Goal: Information Seeking & Learning: Learn about a topic

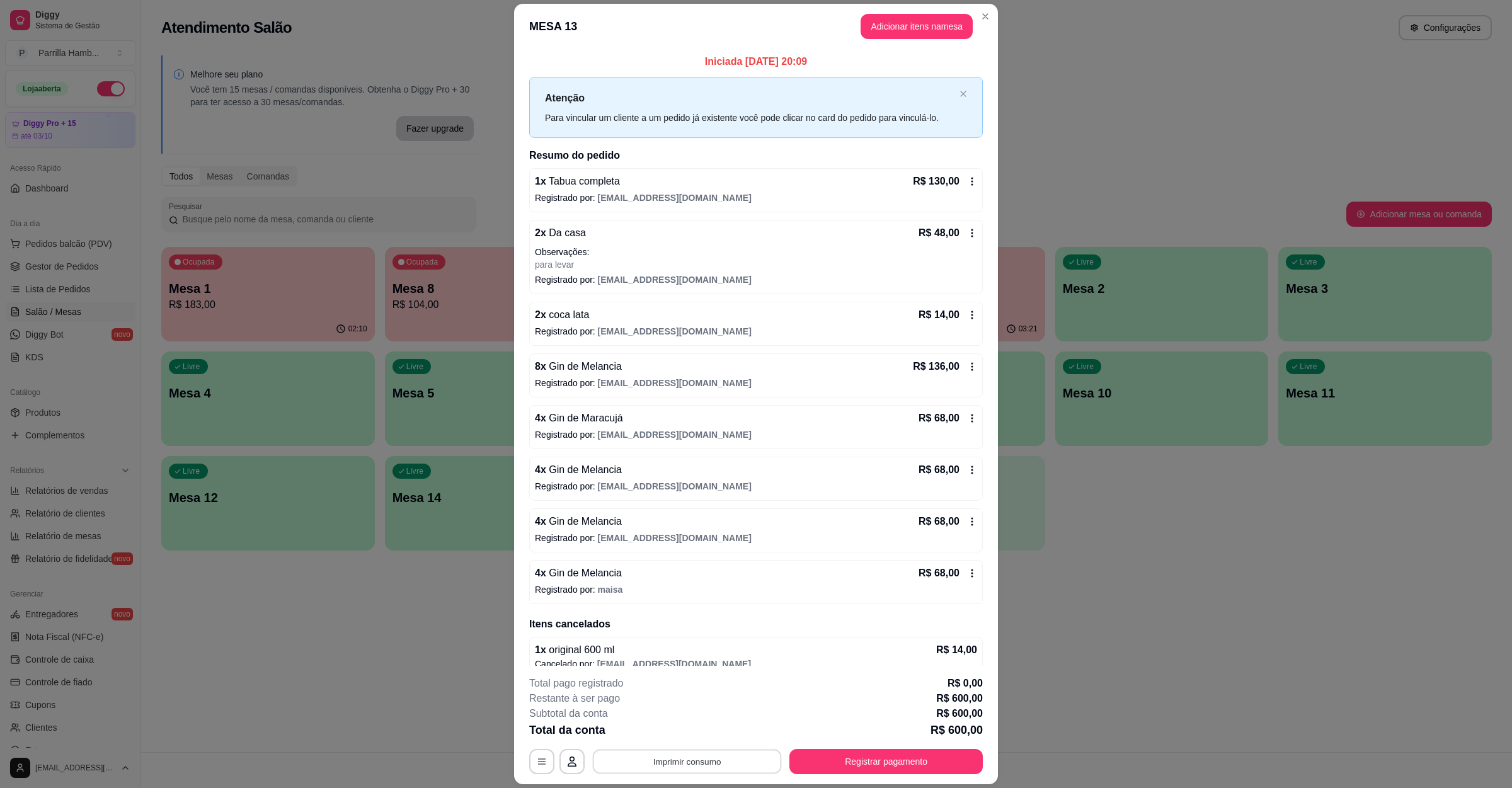
click at [643, 761] on button "Imprimir consumo" at bounding box center [687, 761] width 189 height 24
click at [660, 731] on button "IMPRESSORA" at bounding box center [683, 732] width 88 height 19
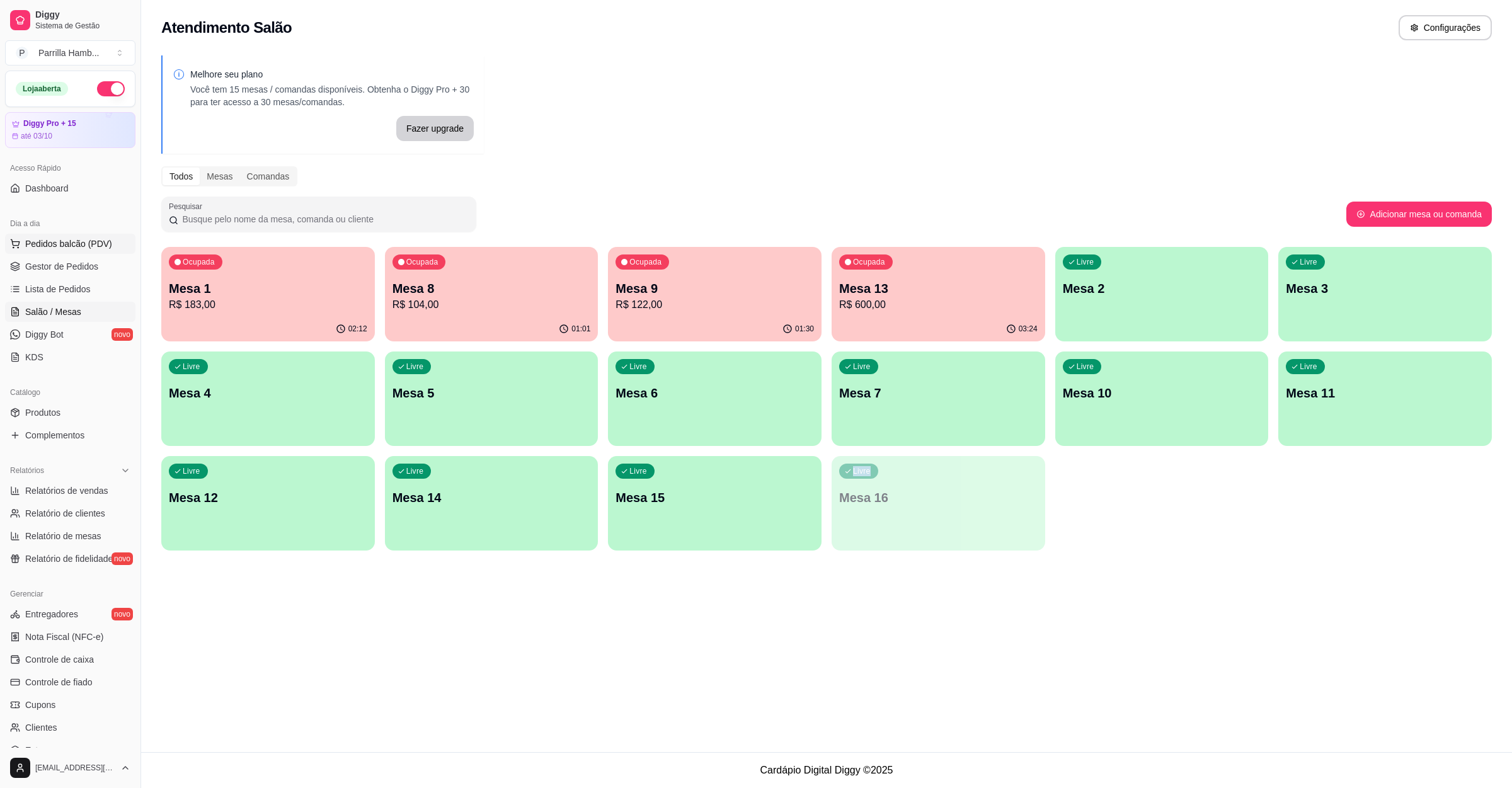
click at [28, 248] on span "Pedidos balcão (PDV)" at bounding box center [68, 243] width 87 height 13
click at [222, 105] on input "Pesquisa" at bounding box center [618, 98] width 1142 height 13
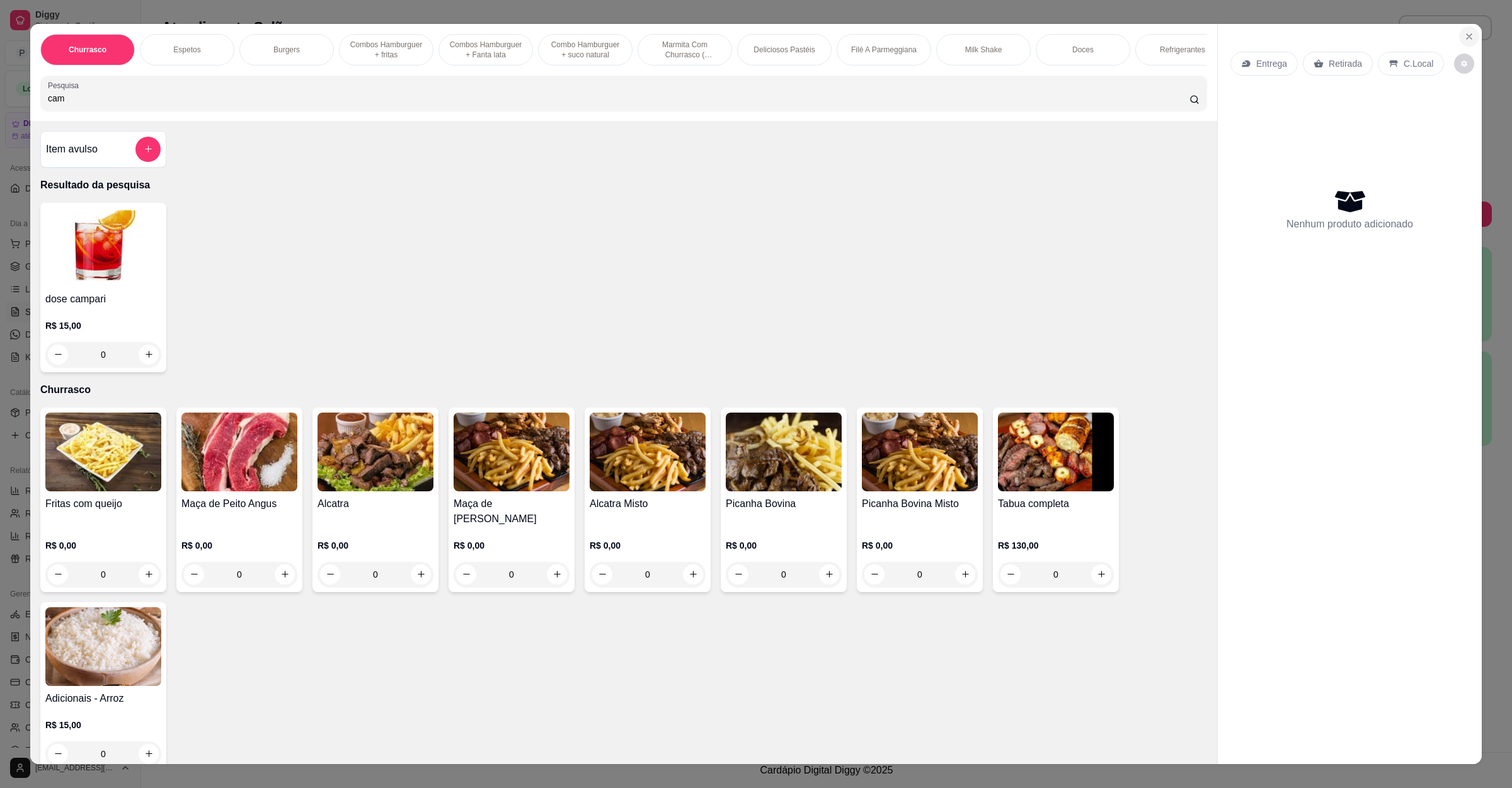
type input "cam"
click at [1464, 38] on icon "Close" at bounding box center [1469, 36] width 10 height 10
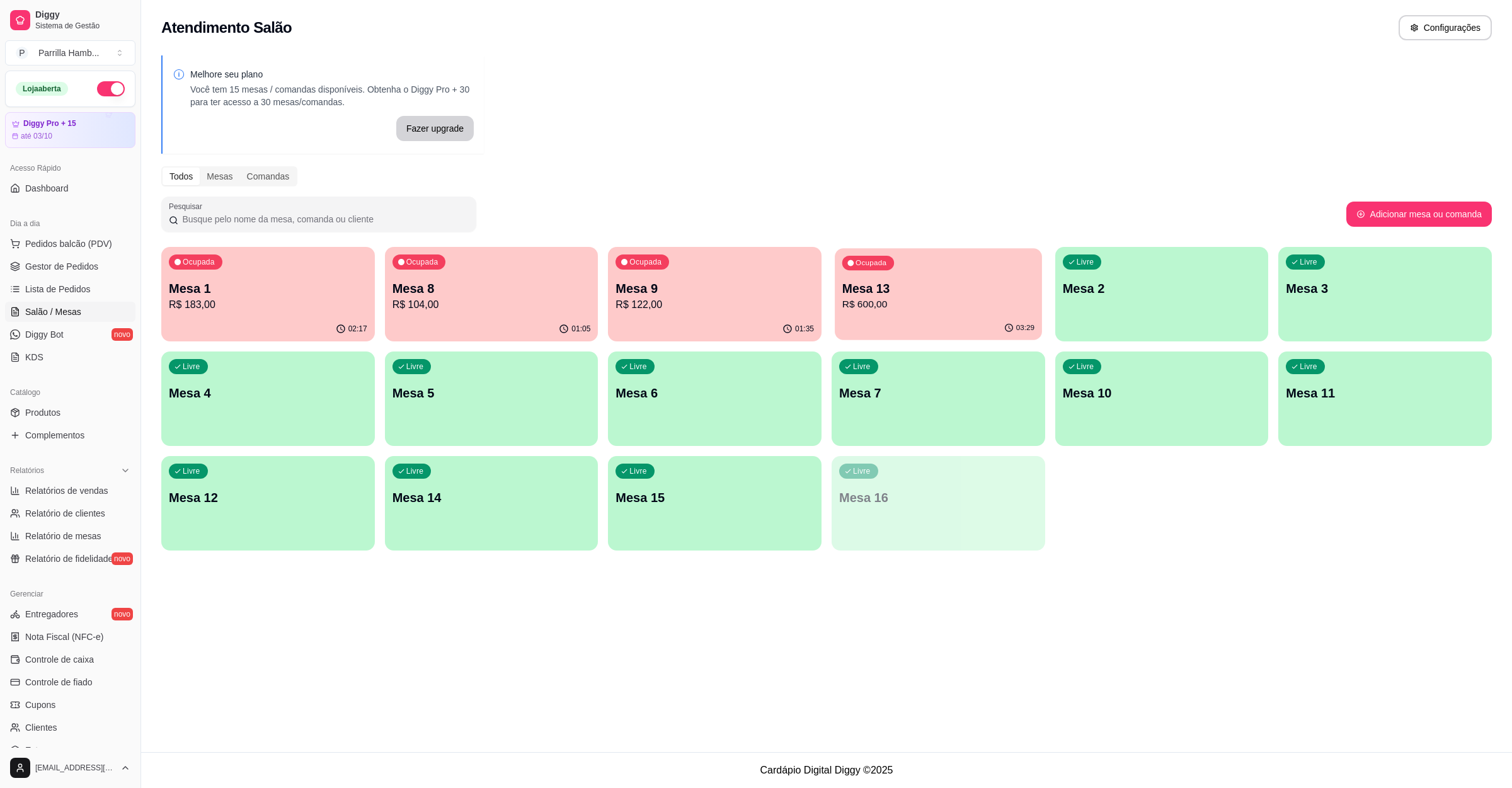
click at [1027, 314] on div "Ocupada Mesa 13 R$ 600,00" at bounding box center [937, 282] width 207 height 68
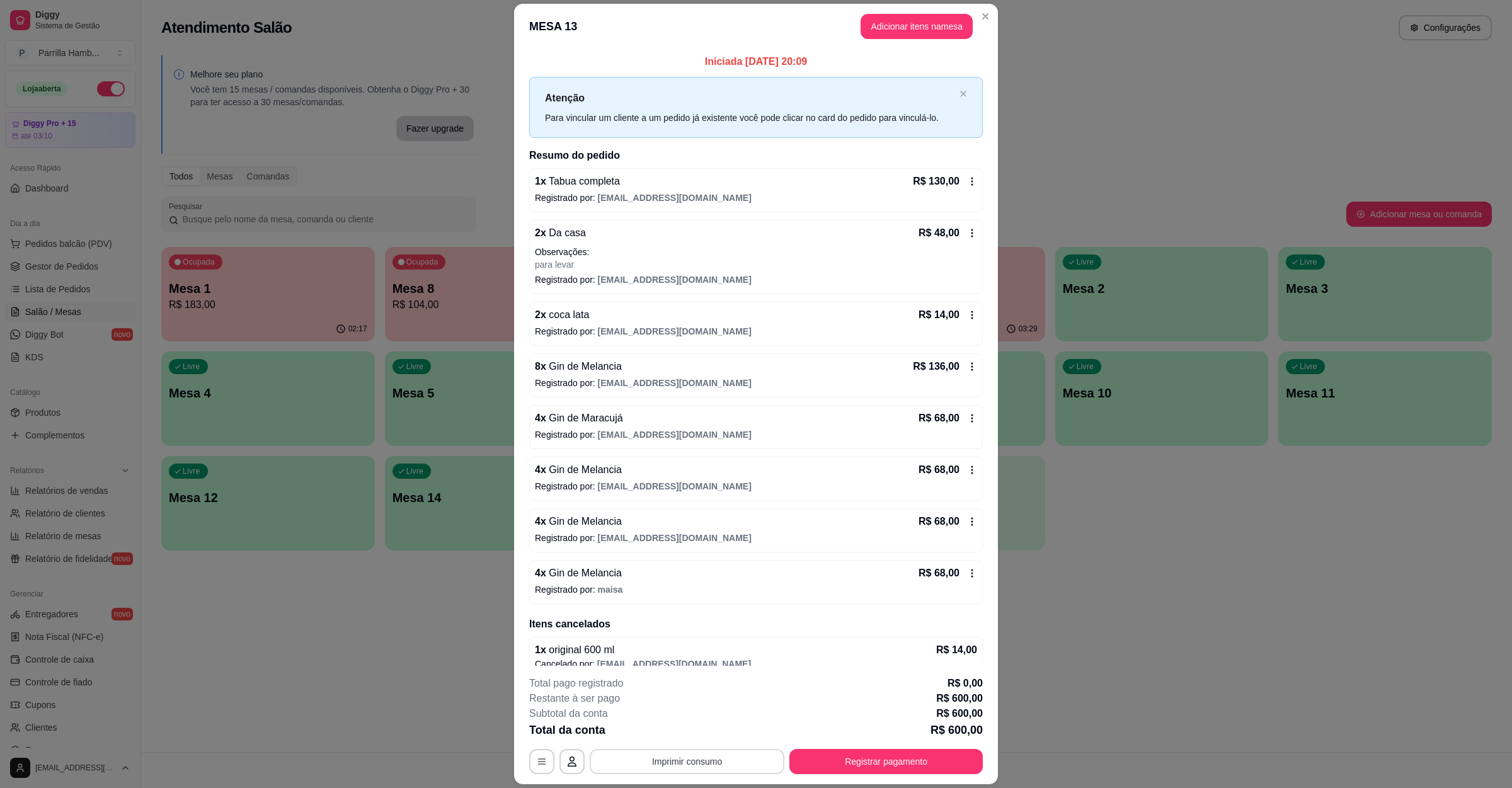
click at [705, 758] on button "Imprimir consumo" at bounding box center [687, 761] width 194 height 25
click at [672, 720] on div "Escolha a impressora IMPRESSORA" at bounding box center [684, 723] width 104 height 43
click at [669, 724] on button "IMPRESSORA" at bounding box center [684, 732] width 91 height 20
click at [907, 749] on button "Registrar pagamento" at bounding box center [886, 761] width 194 height 25
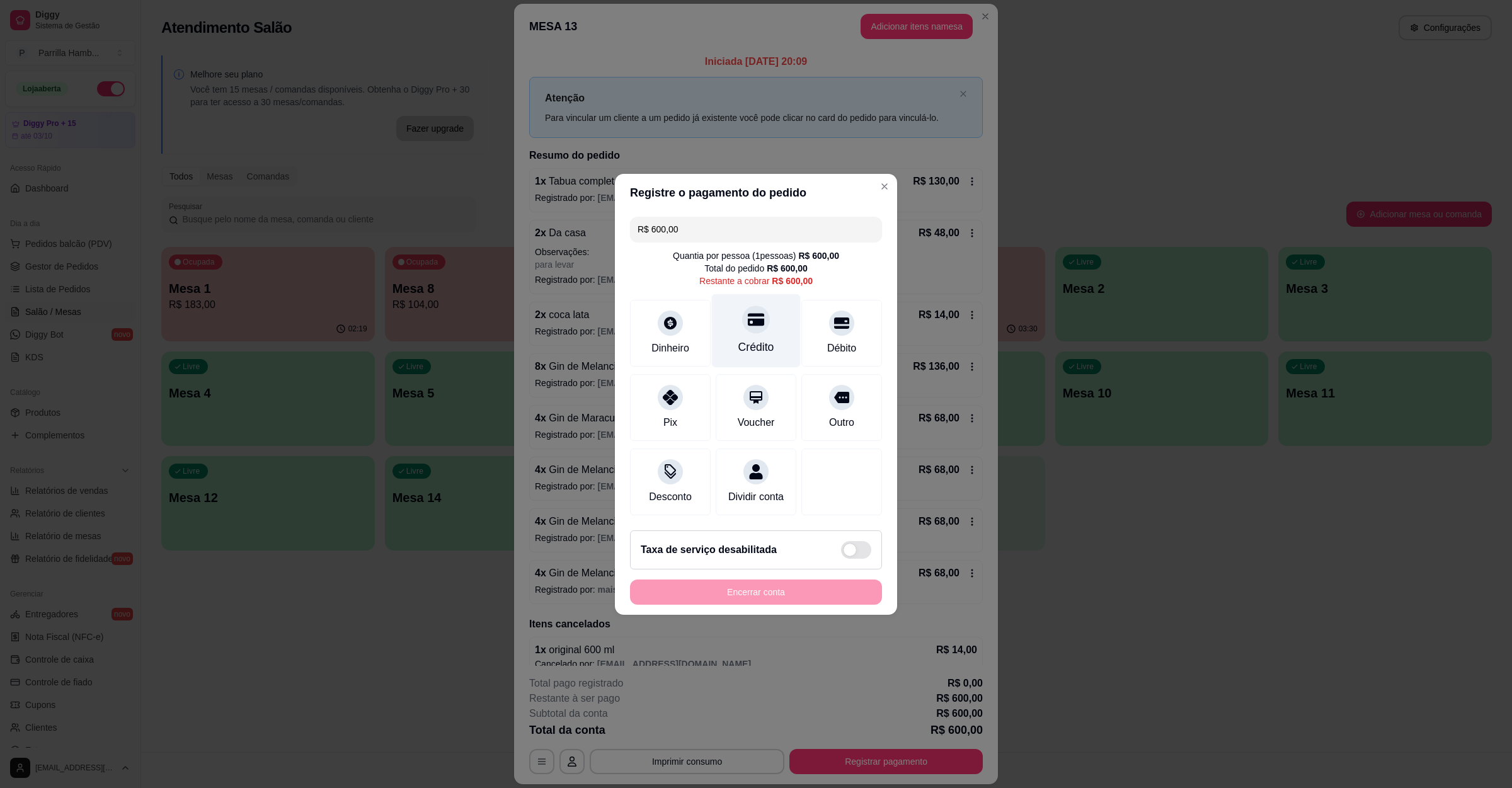
click at [751, 315] on icon at bounding box center [756, 319] width 16 height 13
type input "R$ 0,00"
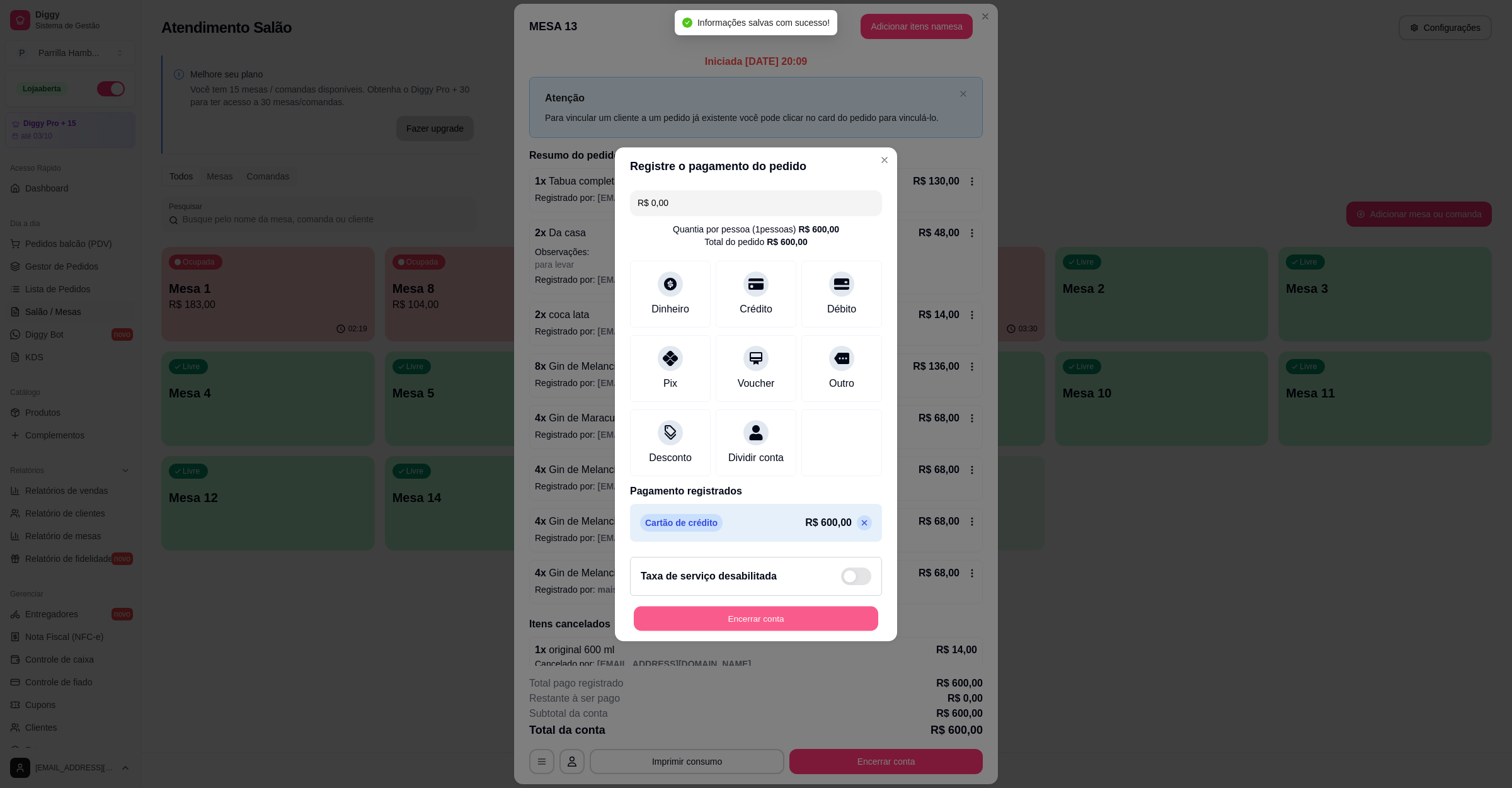
click at [796, 628] on button "Encerrar conta" at bounding box center [756, 617] width 244 height 24
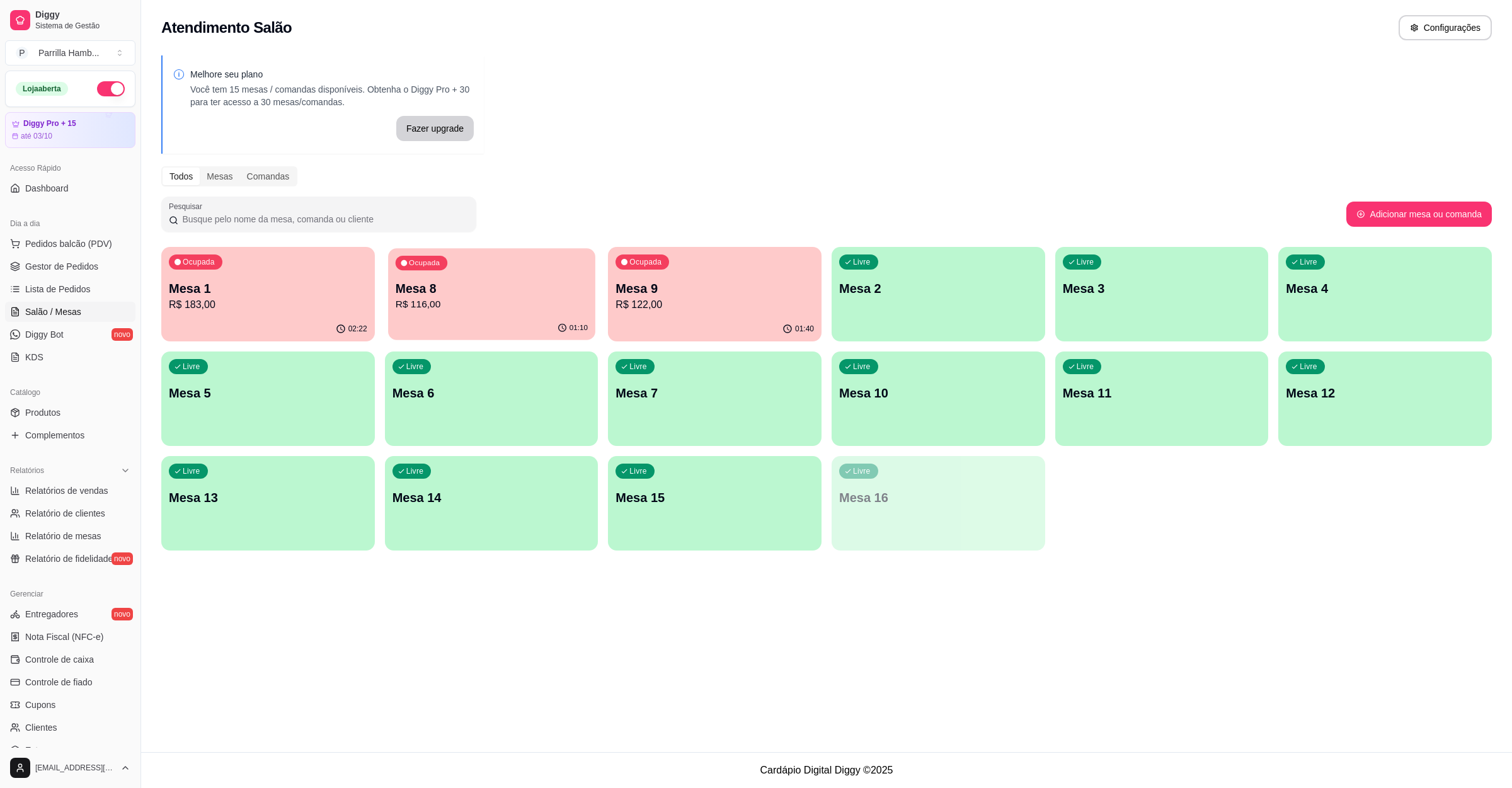
click at [465, 289] on p "Mesa 8" at bounding box center [491, 289] width 192 height 17
click at [257, 298] on p "R$ 183,00" at bounding box center [267, 305] width 198 height 15
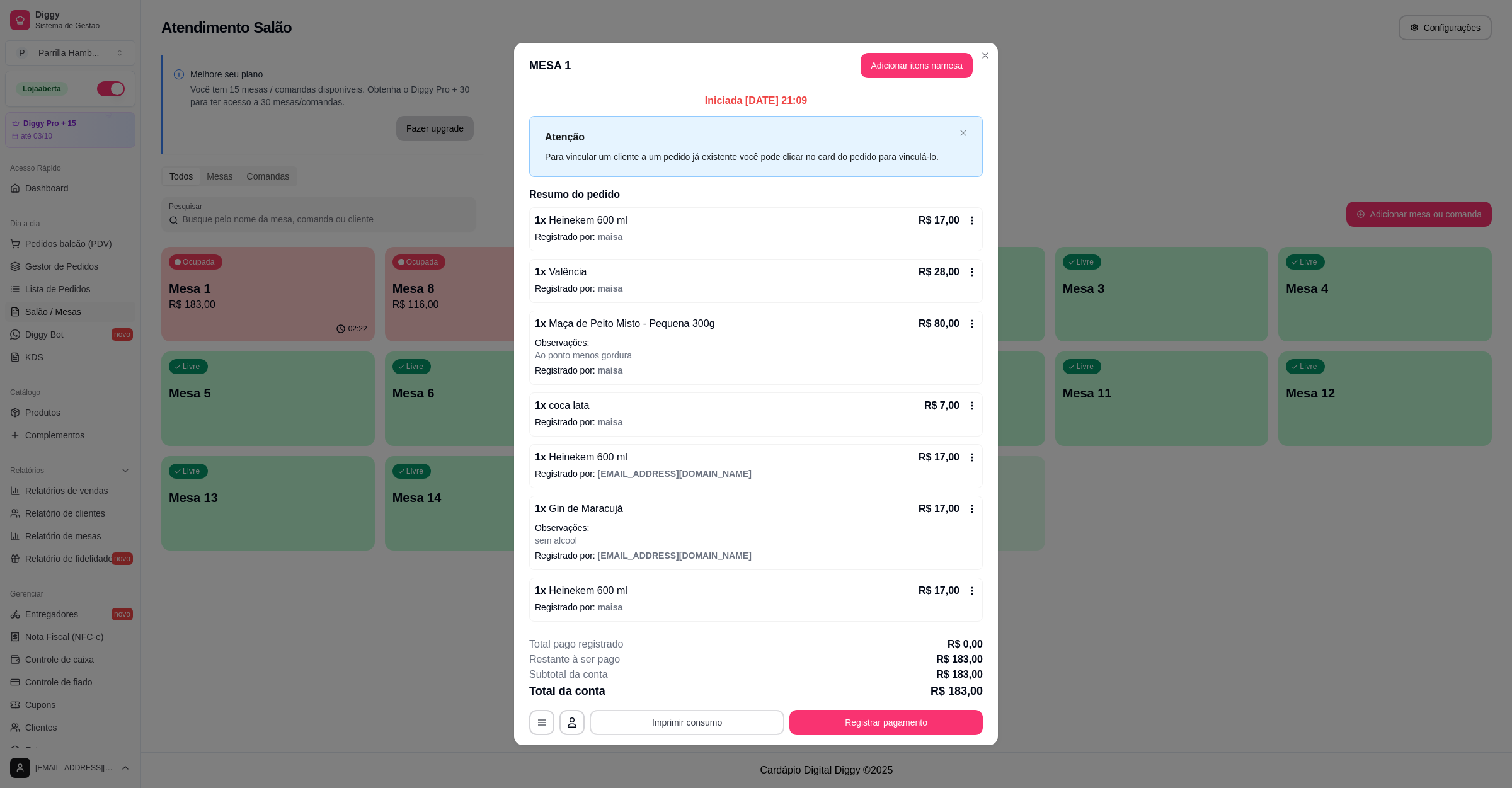
click at [668, 731] on button "Imprimir consumo" at bounding box center [687, 722] width 194 height 25
click at [677, 696] on button "IMPRESSORA" at bounding box center [690, 695] width 91 height 20
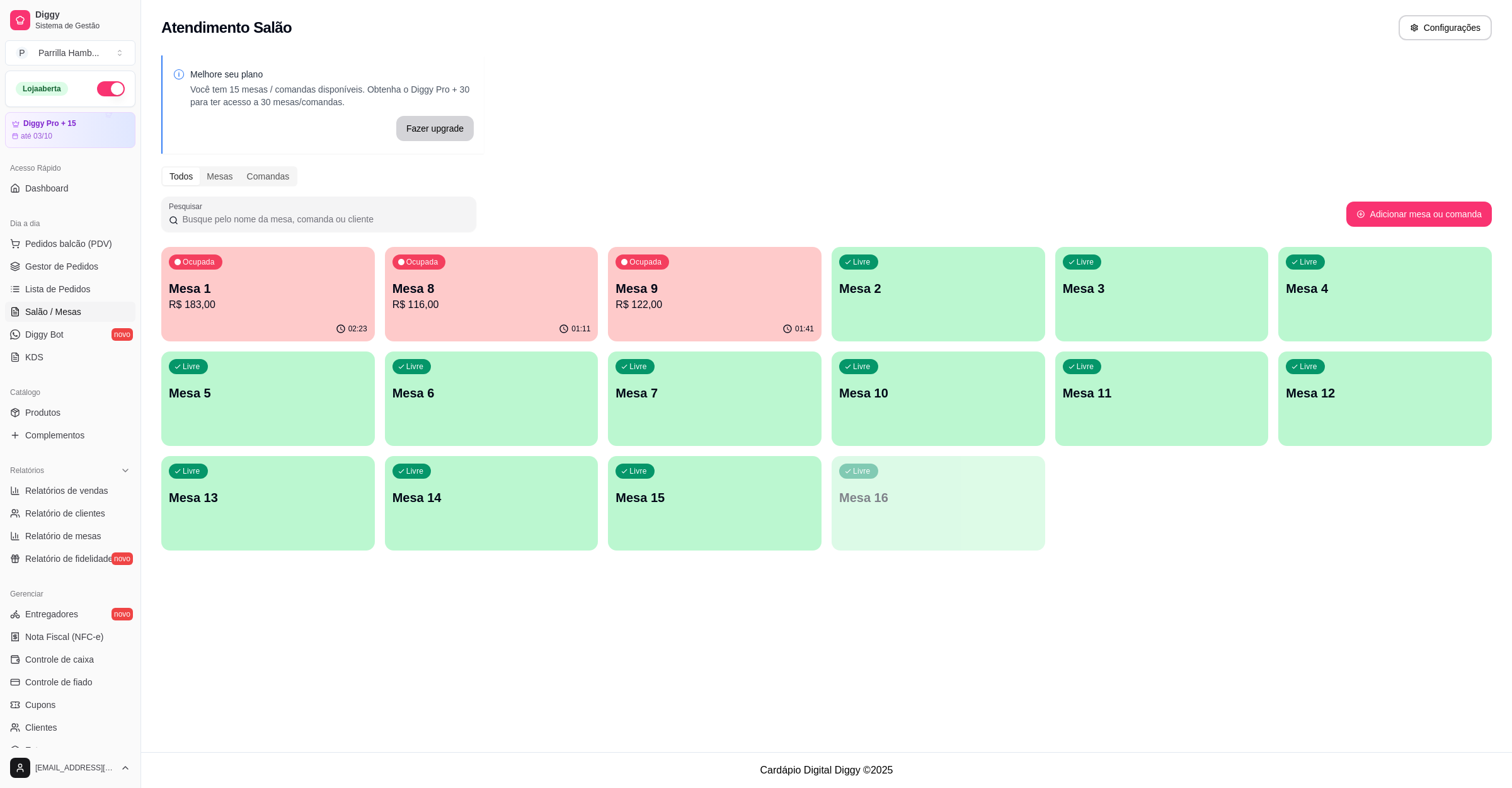
click at [253, 314] on div "Ocupada Mesa 1 R$ 183,00" at bounding box center [268, 282] width 214 height 70
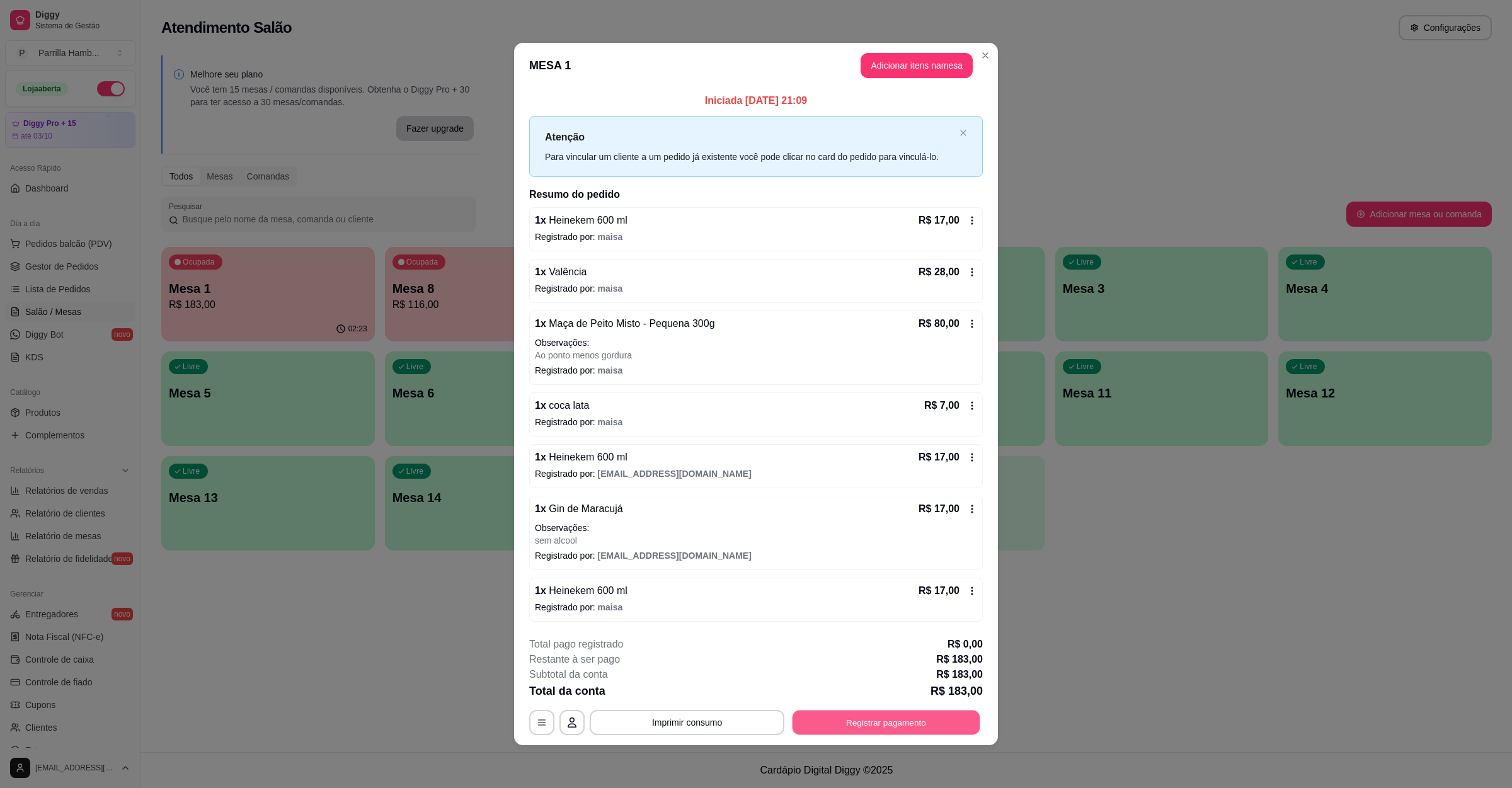
click at [914, 724] on button "Registrar pagamento" at bounding box center [886, 722] width 188 height 24
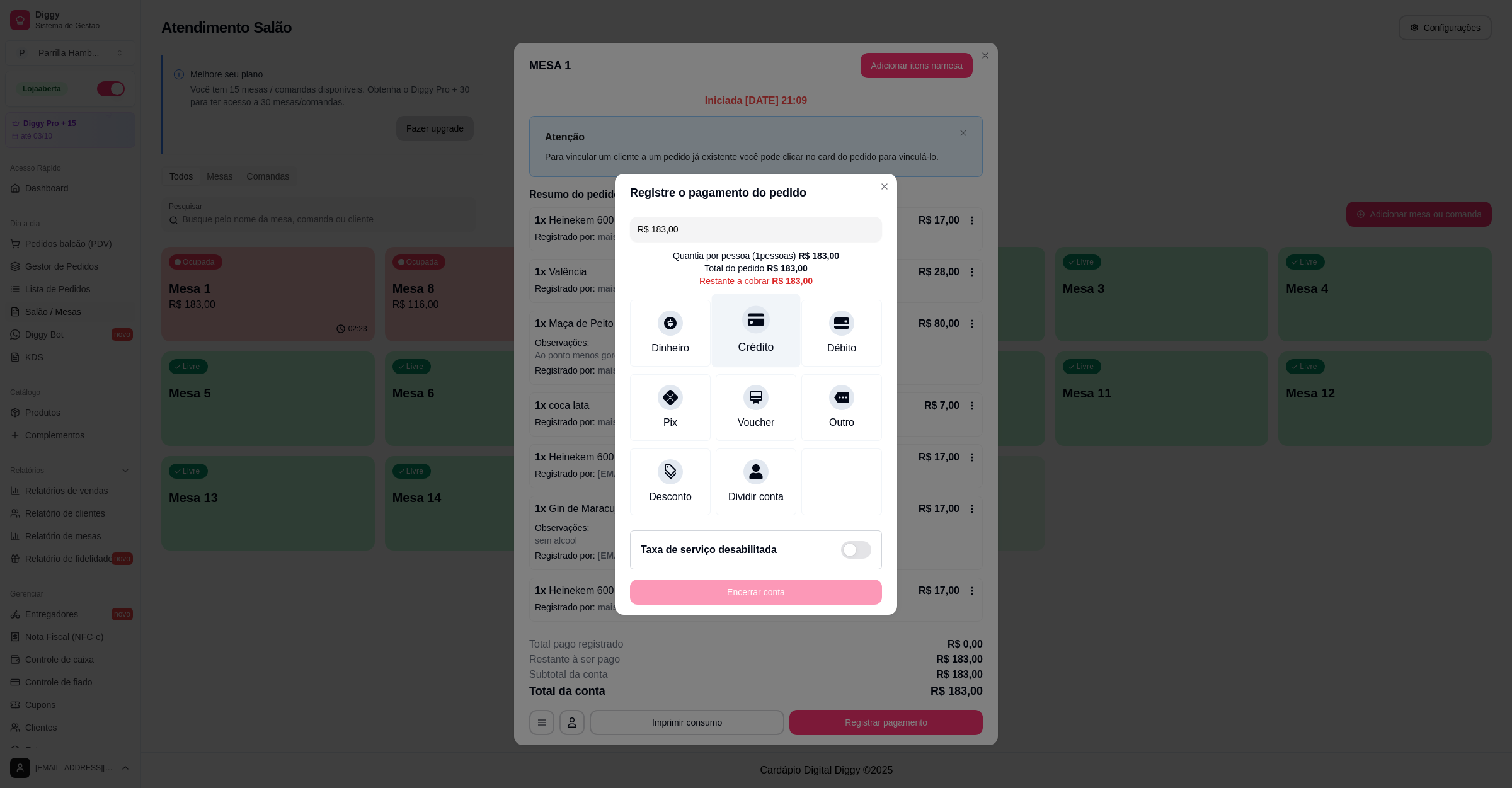
click at [749, 331] on div "Crédito" at bounding box center [756, 329] width 89 height 73
type input "R$ 0,00"
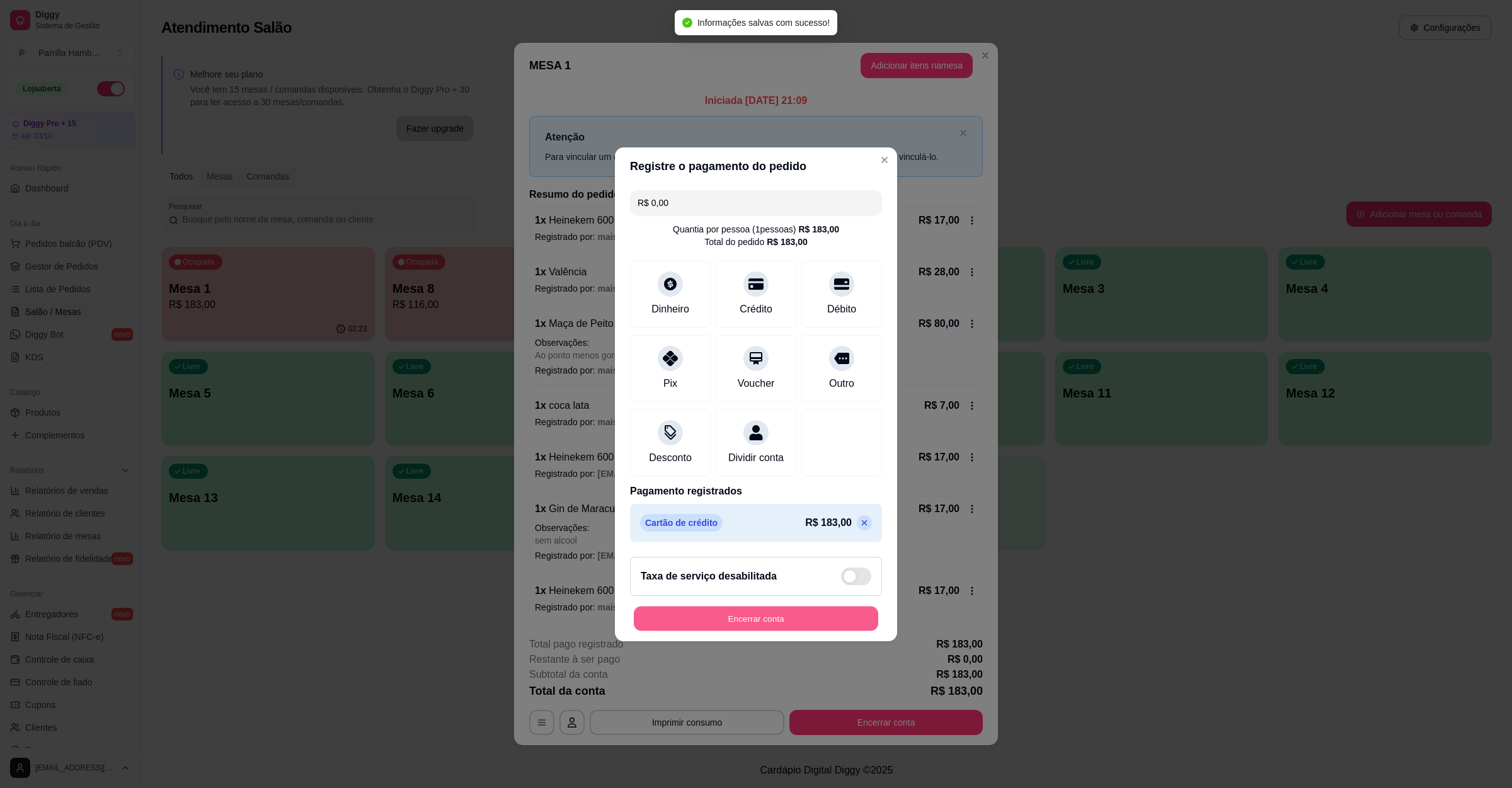
click at [804, 614] on button "Encerrar conta" at bounding box center [756, 617] width 244 height 24
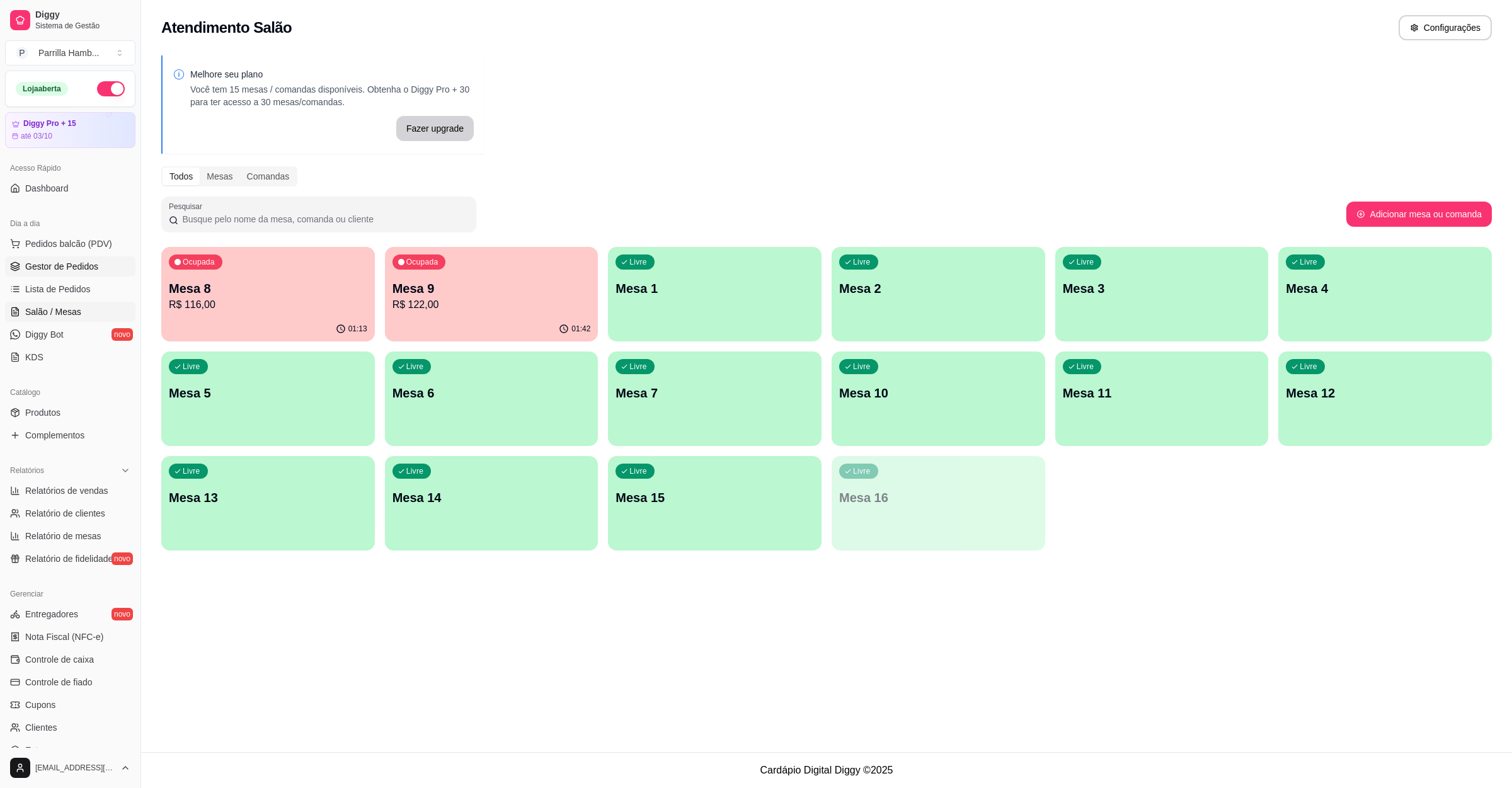
click at [93, 274] on link "Gestor de Pedidos" at bounding box center [71, 266] width 131 height 20
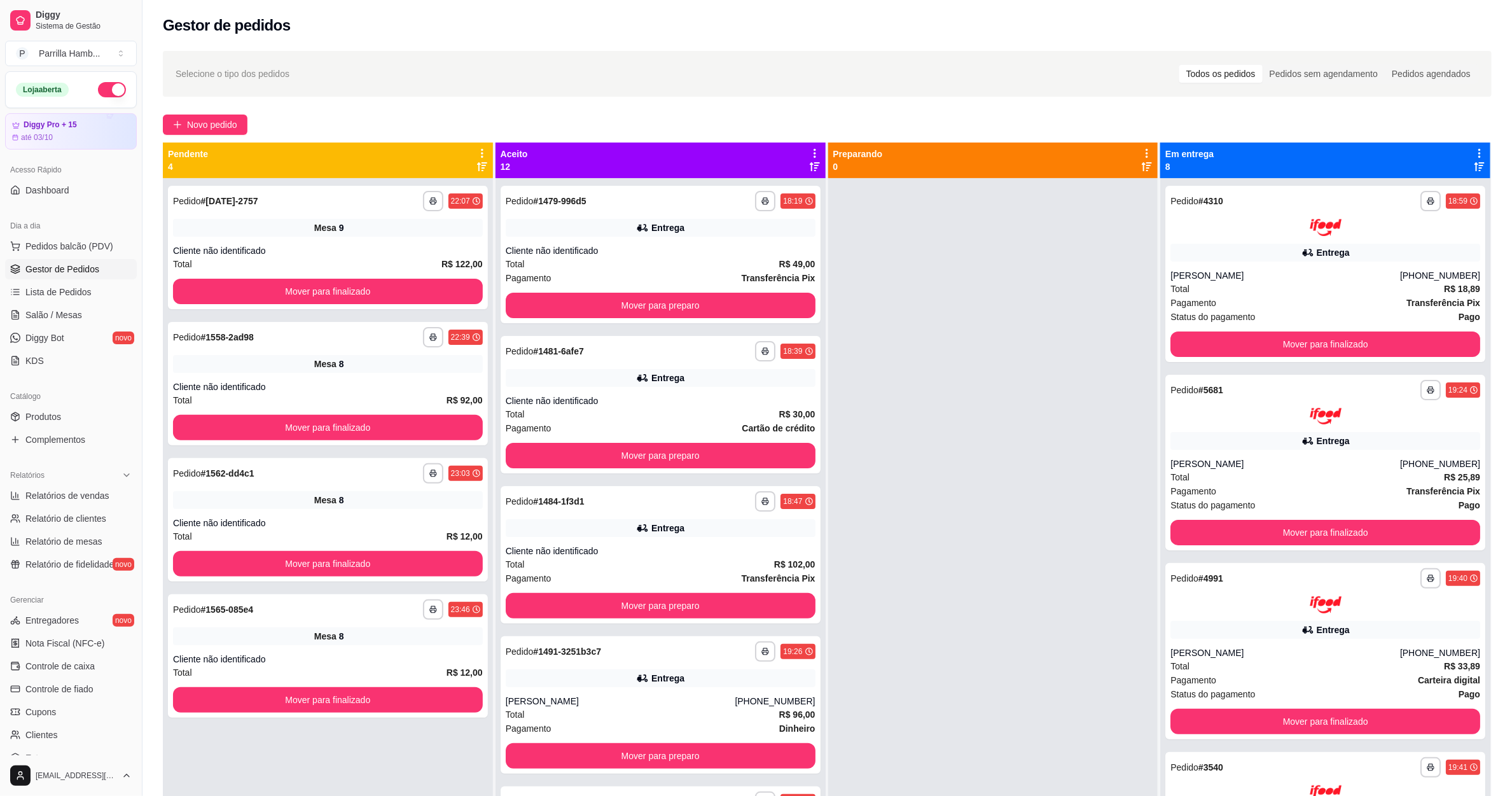
click at [477, 148] on icon at bounding box center [482, 153] width 11 height 11
click at [483, 149] on icon at bounding box center [482, 153] width 11 height 11
click at [427, 187] on span "Com essa opção você tem a opção de mover todos os pedidos que estão em uma etap…" at bounding box center [380, 199] width 188 height 31
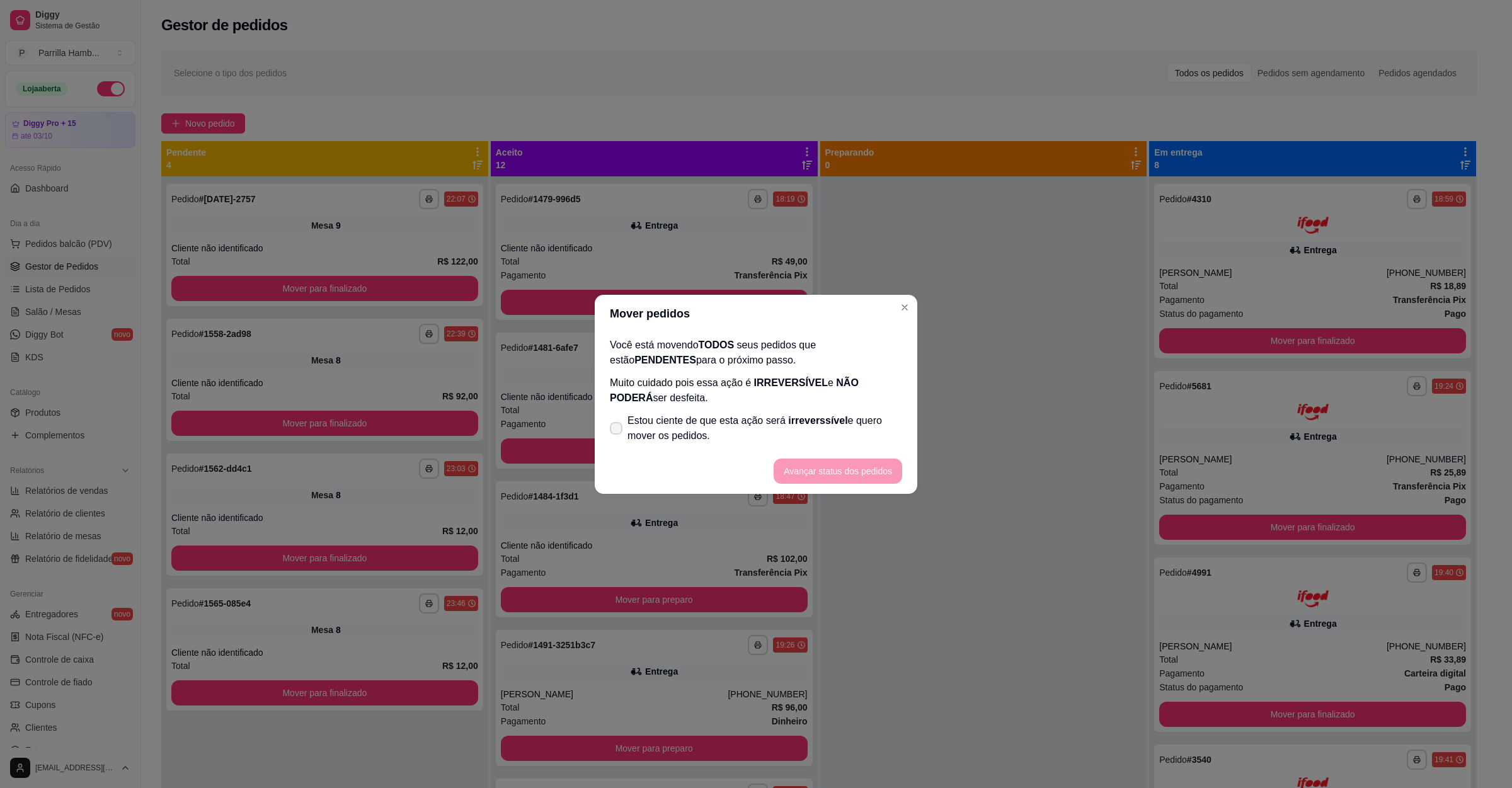
click at [684, 430] on span "Estou ciente de que esta ação será irreverssível e quero mover os pedidos." at bounding box center [765, 428] width 275 height 30
click at [618, 430] on input "Estou ciente de que esta ação será irreverssível e quero mover os pedidos." at bounding box center [613, 434] width 8 height 8
checkbox input "true"
click at [863, 472] on button "Avançar status dos pedidos" at bounding box center [838, 470] width 125 height 24
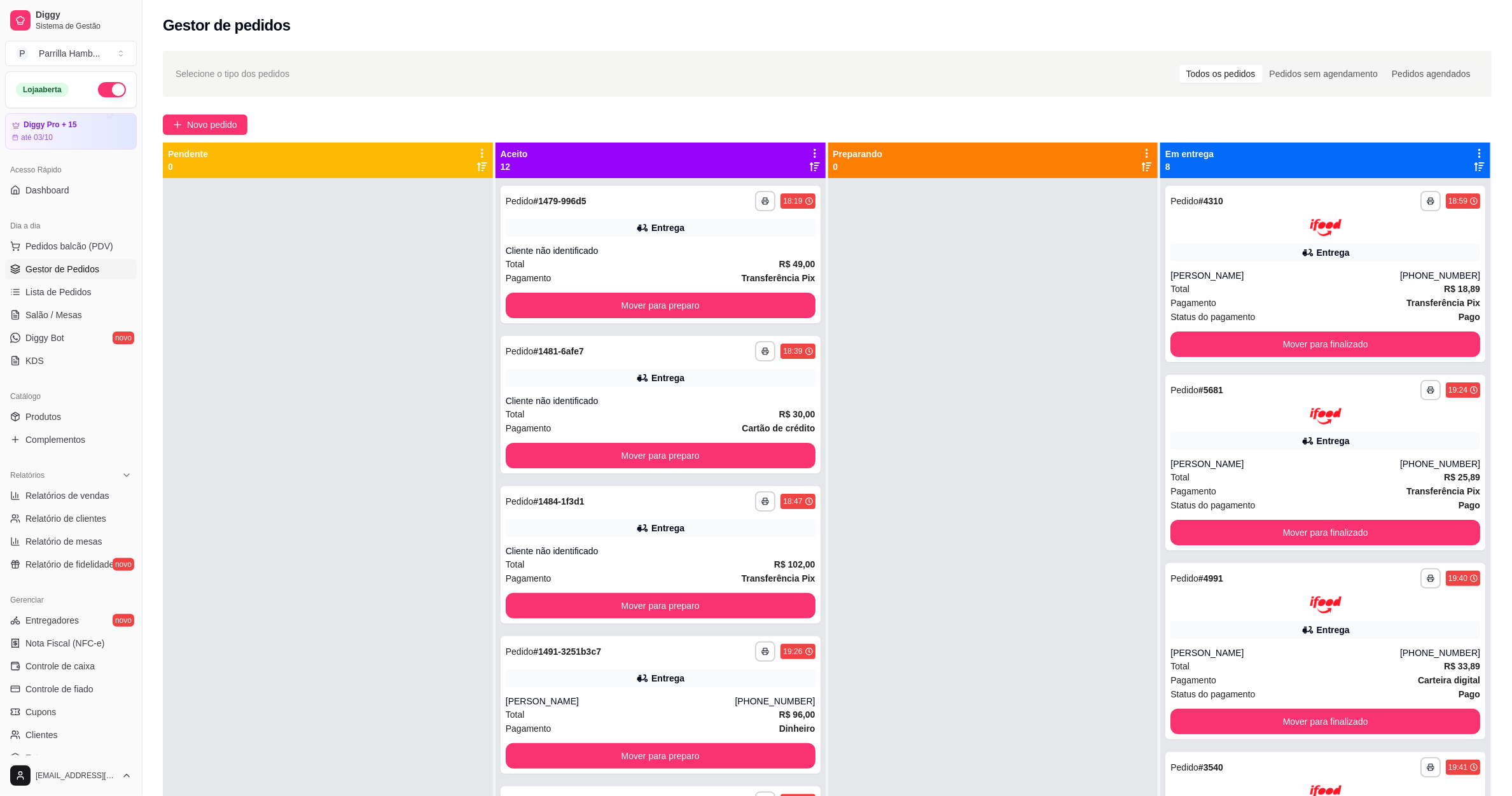
click at [809, 154] on icon at bounding box center [814, 153] width 11 height 11
click at [754, 184] on span "Com essa opção você tem a opção de mover todos os pedidos que estão em uma etap…" at bounding box center [709, 199] width 188 height 31
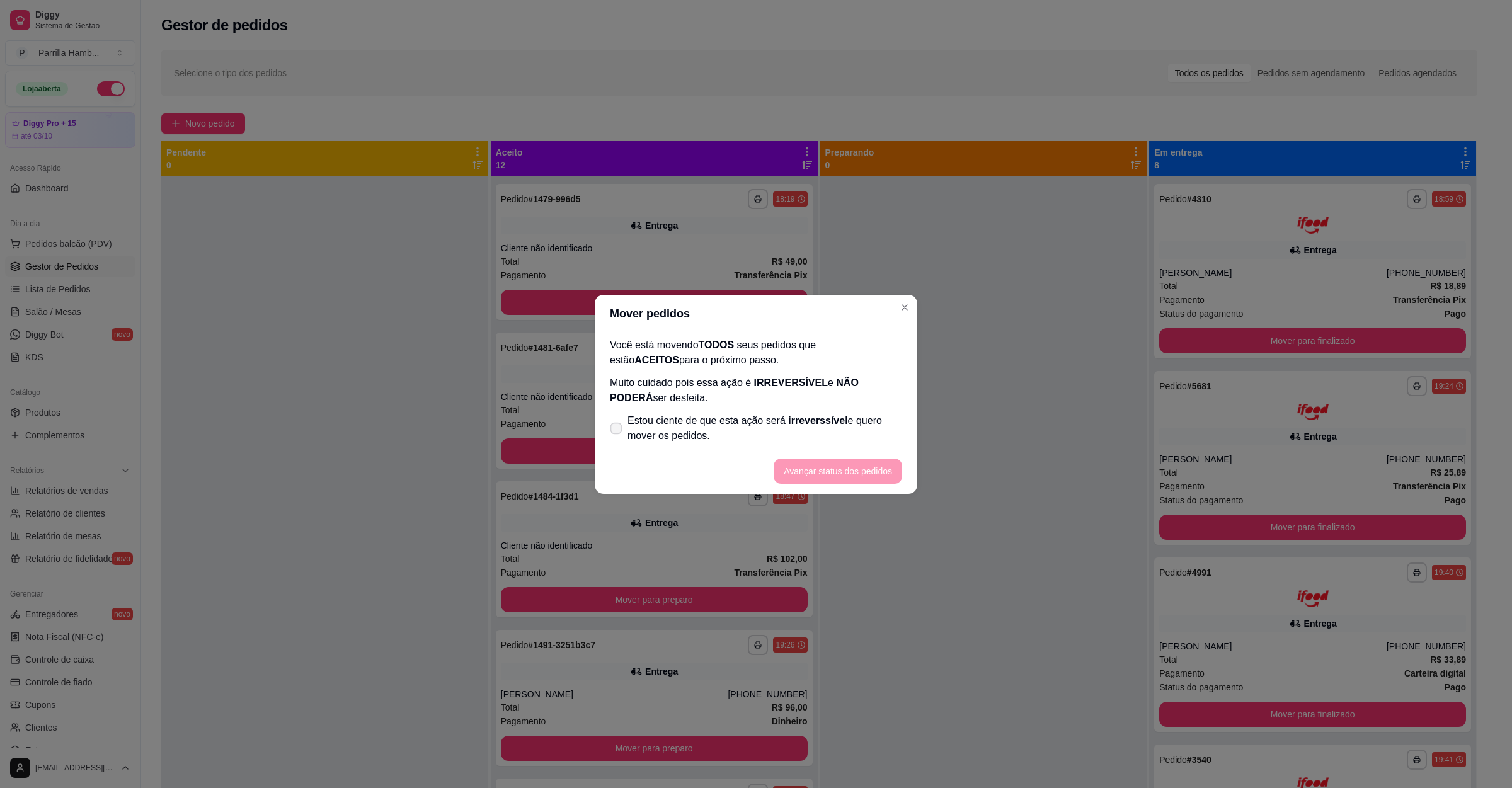
click at [662, 439] on span "Estou ciente de que esta ação será irreverssível e quero mover os pedidos." at bounding box center [765, 428] width 275 height 30
click at [618, 439] on input "Estou ciente de que esta ação será irreverssível e quero mover os pedidos." at bounding box center [613, 434] width 8 height 8
checkbox input "true"
click at [854, 484] on footer "Avançar status dos pedidos" at bounding box center [756, 470] width 322 height 45
click at [857, 473] on button "Avançar status dos pedidos" at bounding box center [837, 471] width 128 height 25
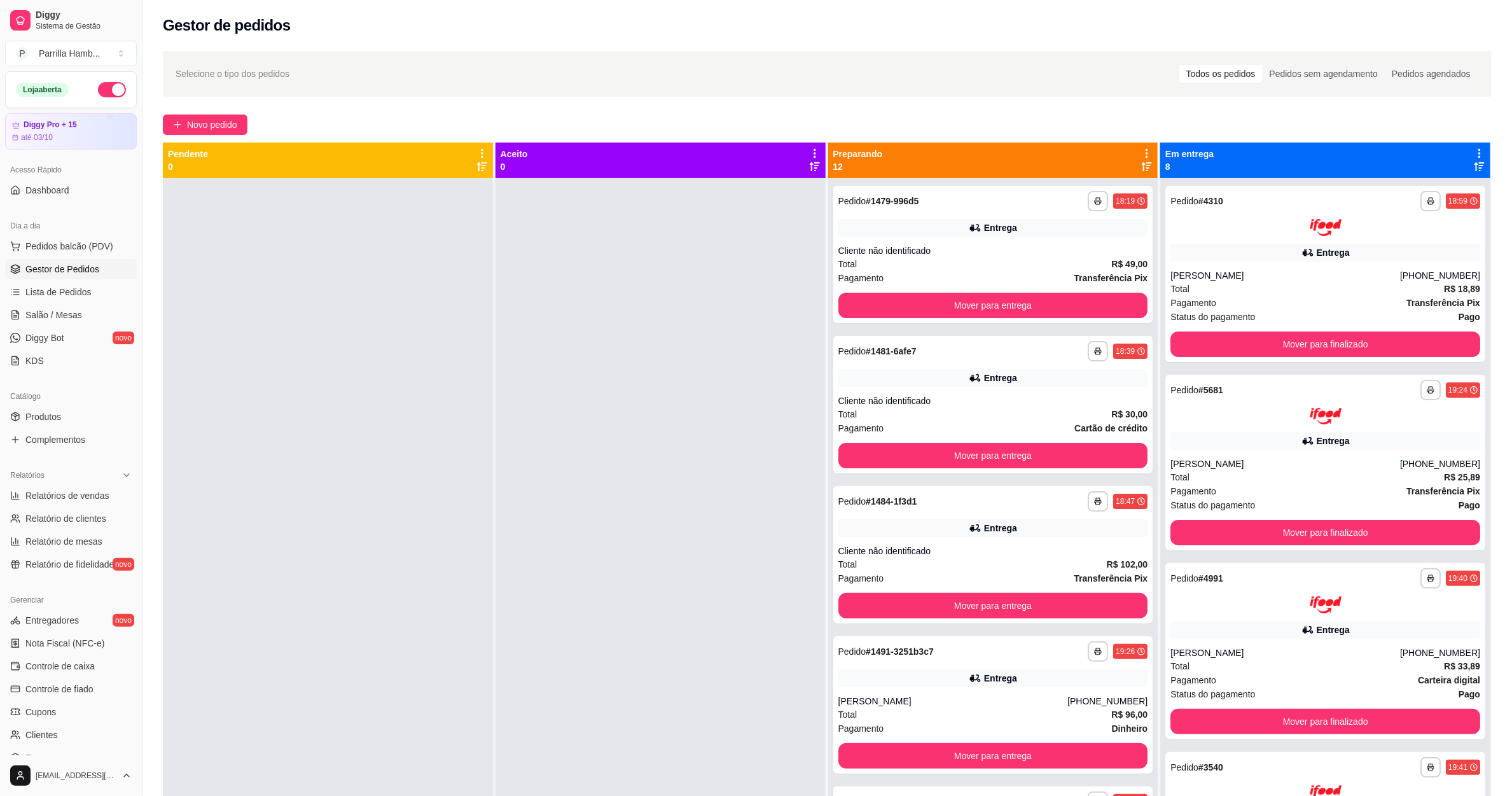
click at [1141, 153] on icon at bounding box center [1146, 153] width 11 height 11
click at [1022, 207] on span "Com essa opção você tem a opção de mover todos os pedidos que estão em uma etap…" at bounding box center [1037, 199] width 188 height 31
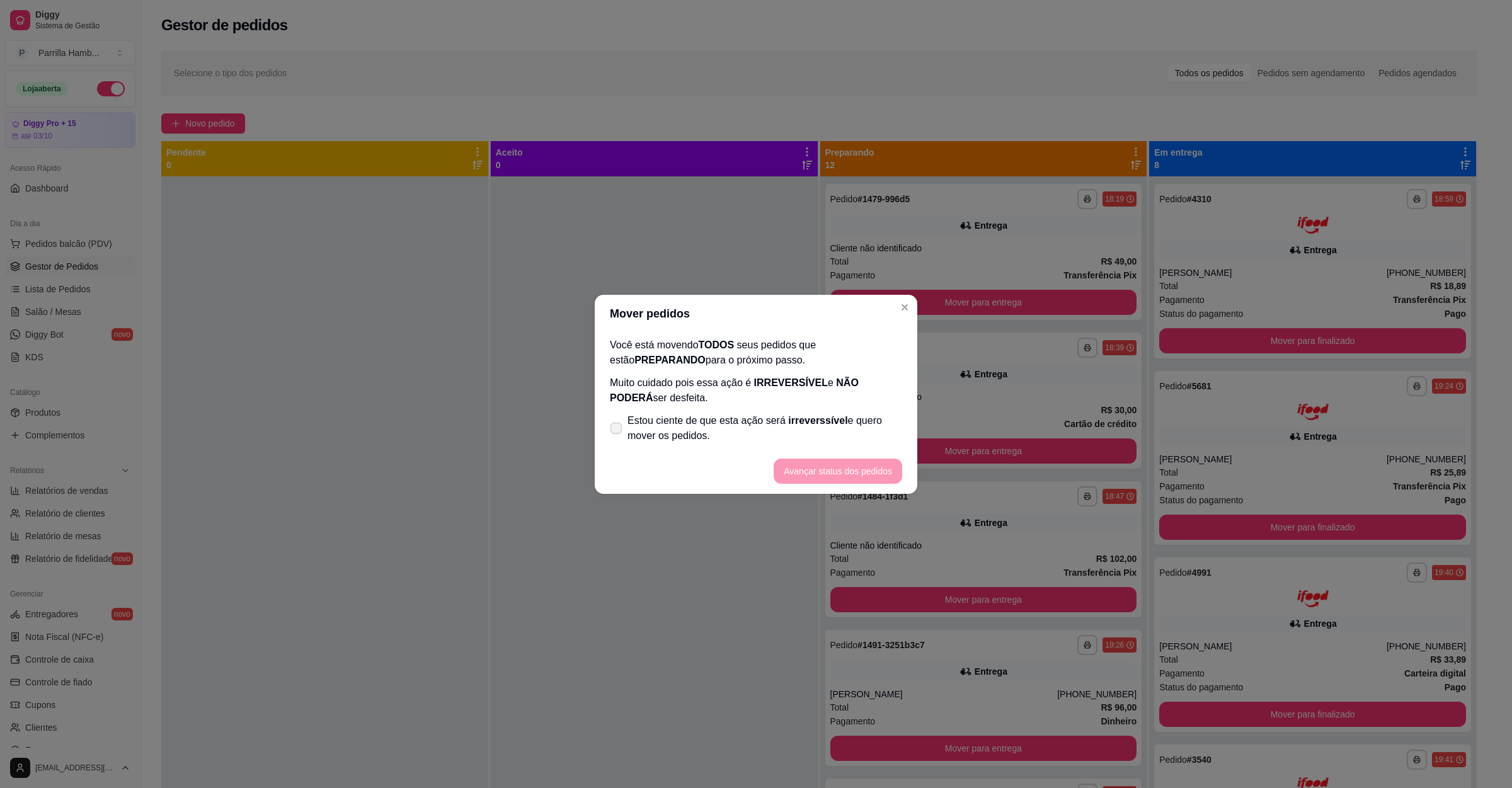
click at [759, 430] on span "Estou ciente de que esta ação será irreverssível e quero mover os pedidos." at bounding box center [765, 428] width 275 height 30
click at [618, 430] on input "Estou ciente de que esta ação será irreverssível e quero mover os pedidos." at bounding box center [613, 434] width 8 height 8
checkbox input "true"
click at [822, 476] on button "Avançar status dos pedidos" at bounding box center [838, 470] width 125 height 24
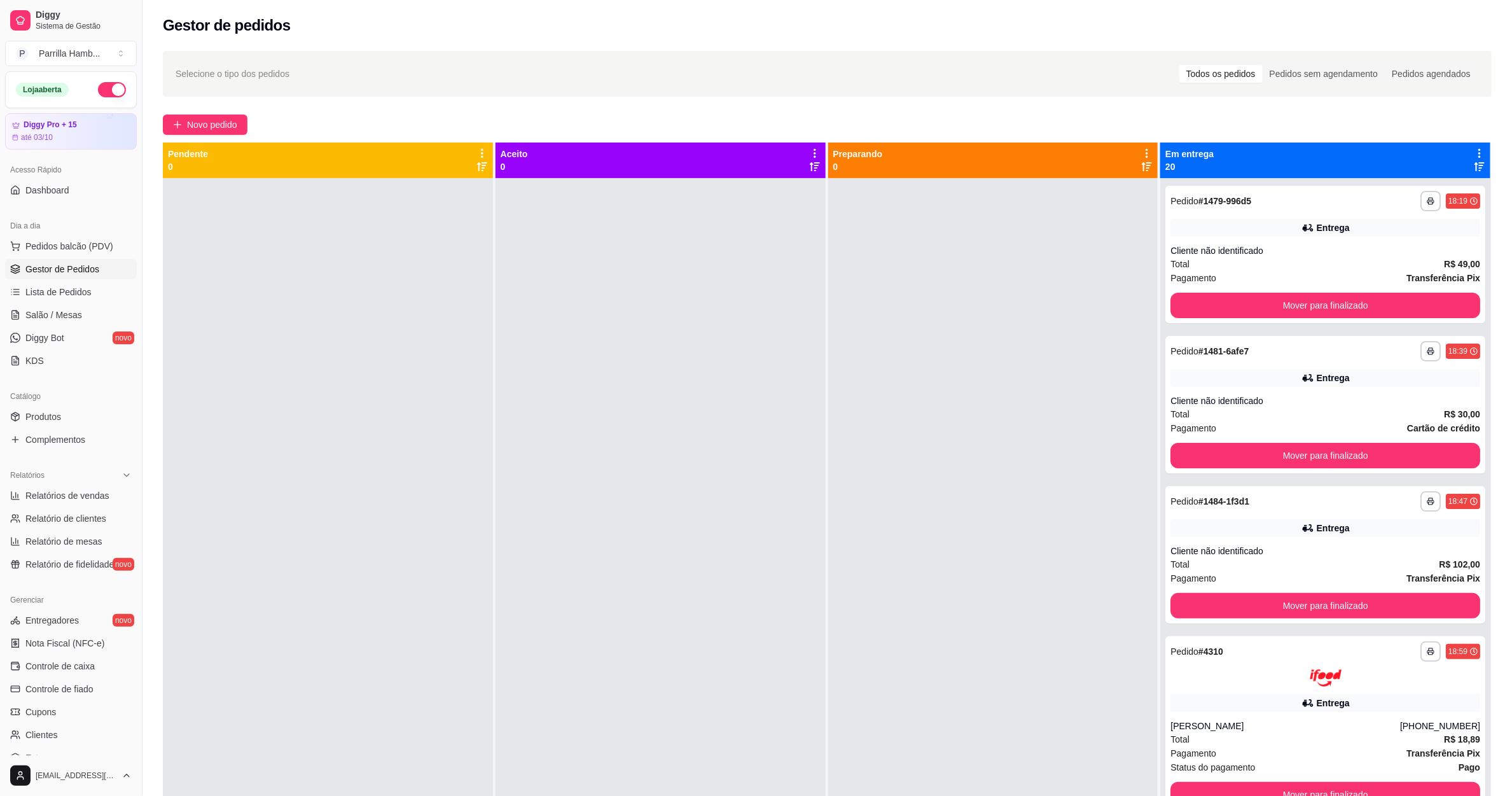
click at [1474, 154] on icon at bounding box center [1479, 153] width 11 height 11
click at [1403, 206] on span "Com essa opção você tem a opção de mover todos os pedidos que estão em uma etap…" at bounding box center [1367, 199] width 188 height 31
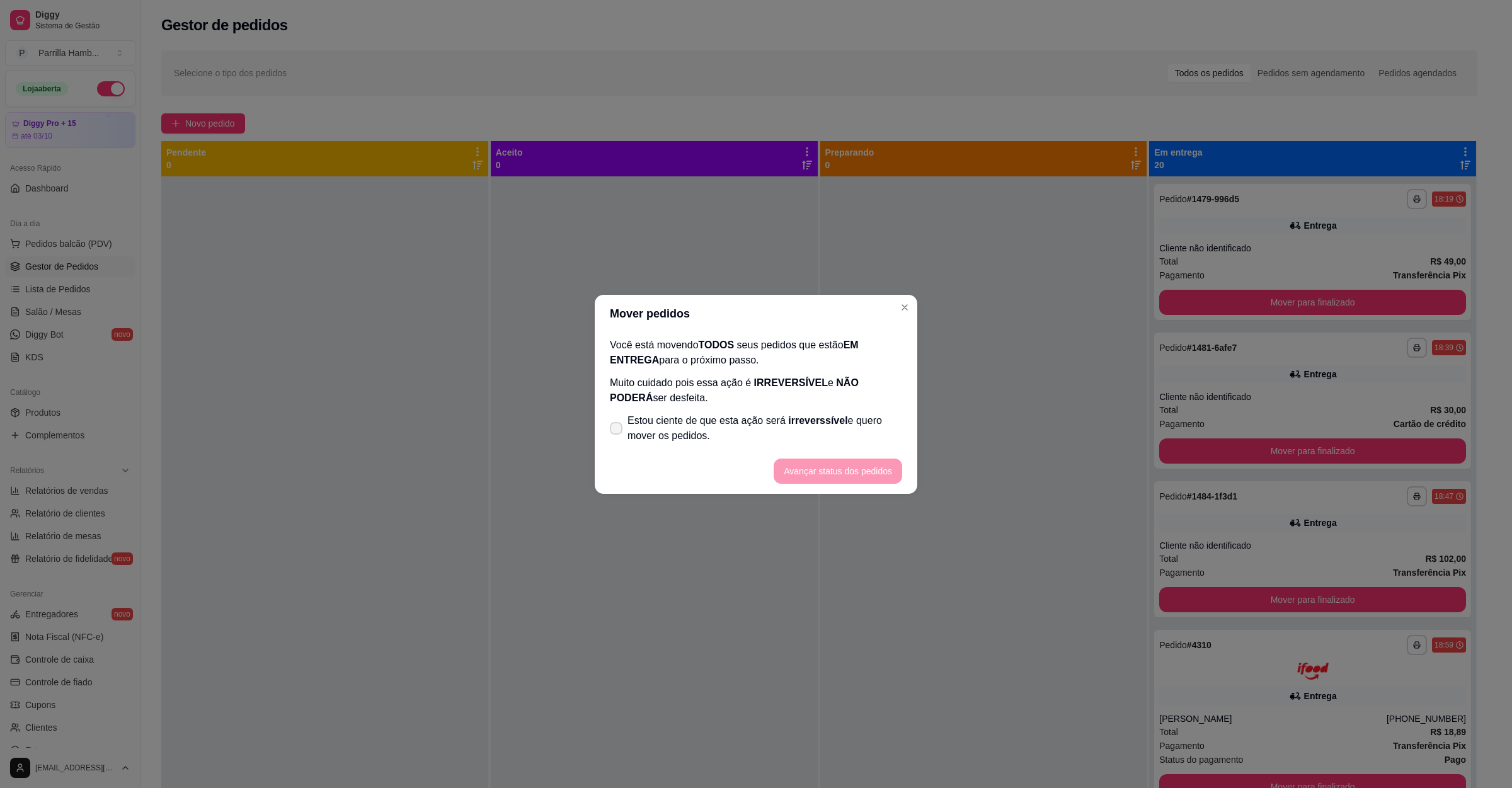
click at [805, 423] on span "irreverssível" at bounding box center [818, 420] width 59 height 10
click at [618, 430] on input "Estou ciente de que esta ação será irreverssível e quero mover os pedidos." at bounding box center [613, 434] width 8 height 8
checkbox input "true"
click at [863, 493] on footer "Avançar status dos pedidos" at bounding box center [756, 470] width 322 height 45
click at [871, 467] on button "Avançar status dos pedidos" at bounding box center [838, 470] width 125 height 24
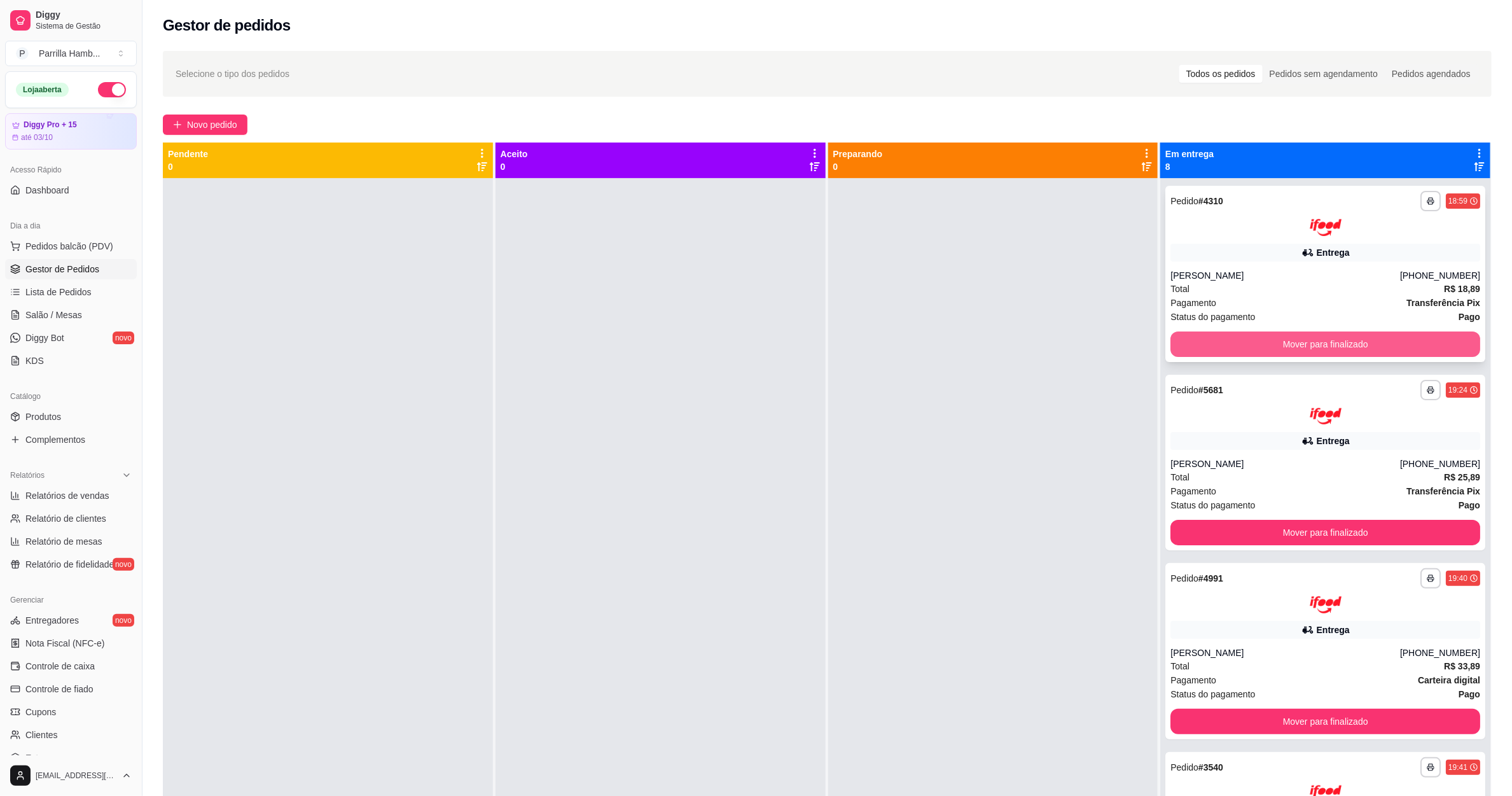
click at [1239, 325] on div "**********" at bounding box center [1325, 274] width 320 height 176
click at [1238, 343] on button "Mover para finalizado" at bounding box center [1325, 343] width 301 height 25
click at [1239, 342] on button "Mover para finalizado" at bounding box center [1325, 343] width 301 height 25
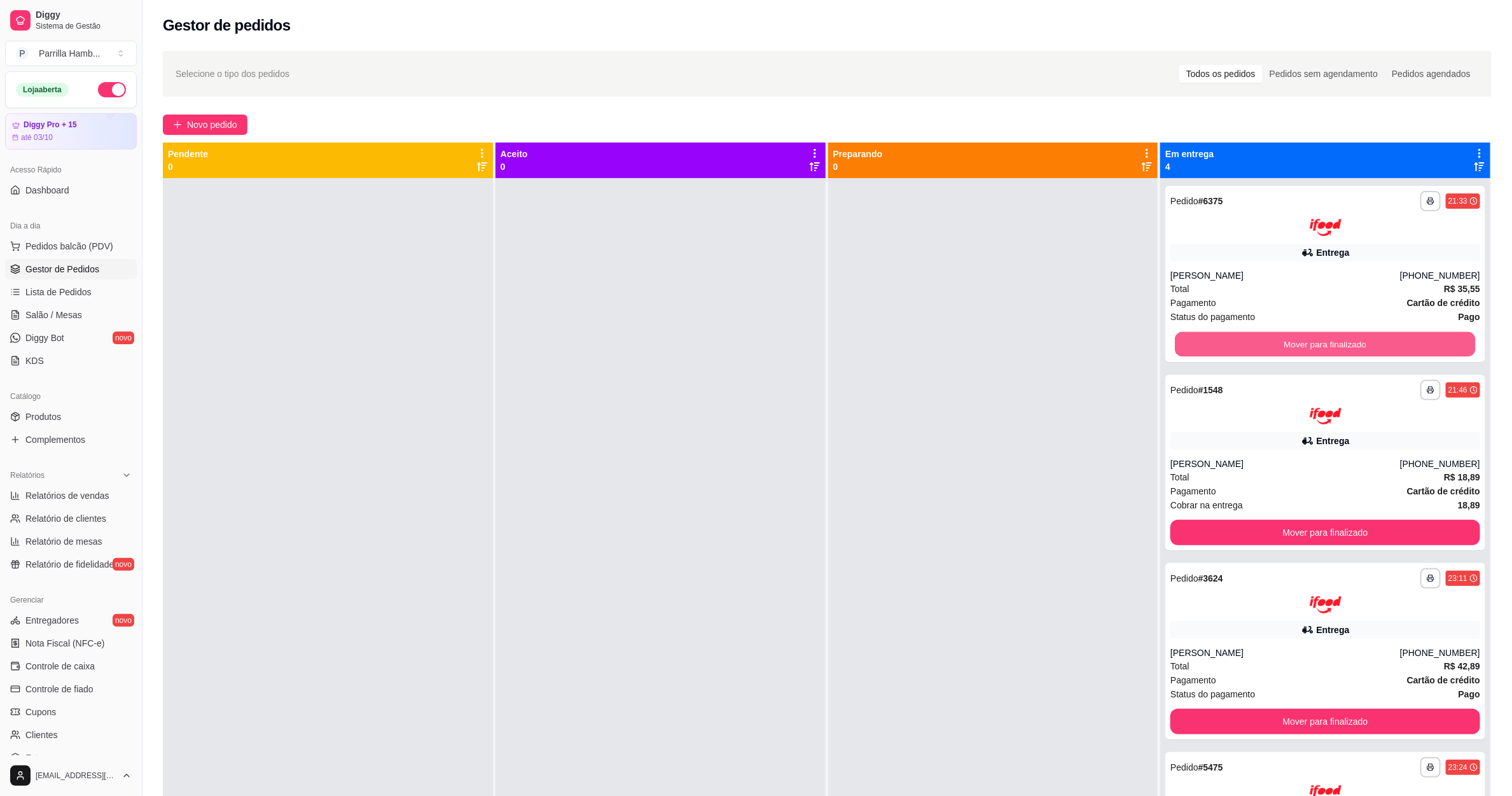
click at [1239, 342] on button "Mover para finalizado" at bounding box center [1325, 343] width 301 height 25
click at [1239, 342] on button "Mover para finalizado" at bounding box center [1325, 344] width 310 height 25
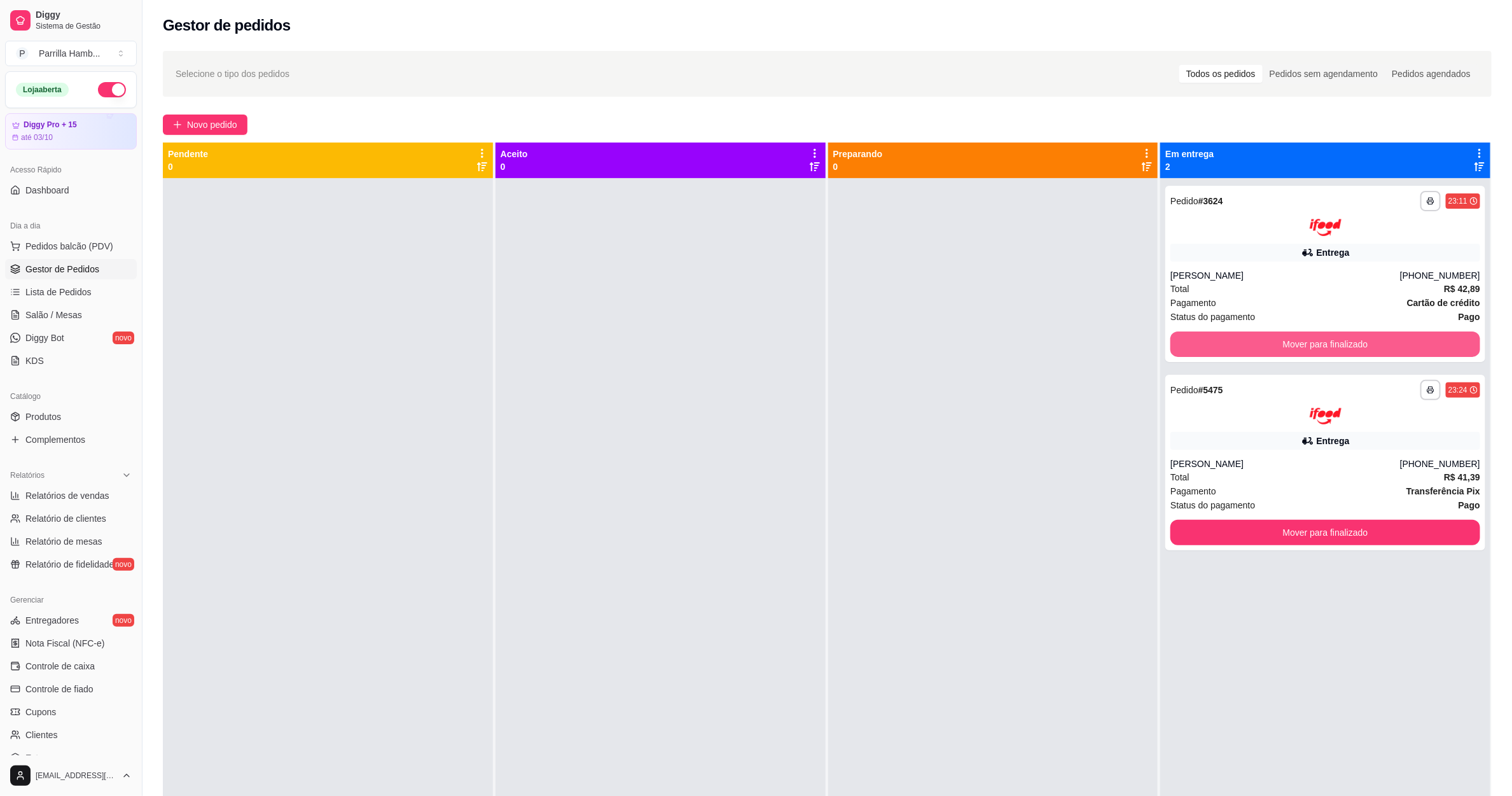
click at [1239, 342] on button "Mover para finalizado" at bounding box center [1325, 344] width 310 height 25
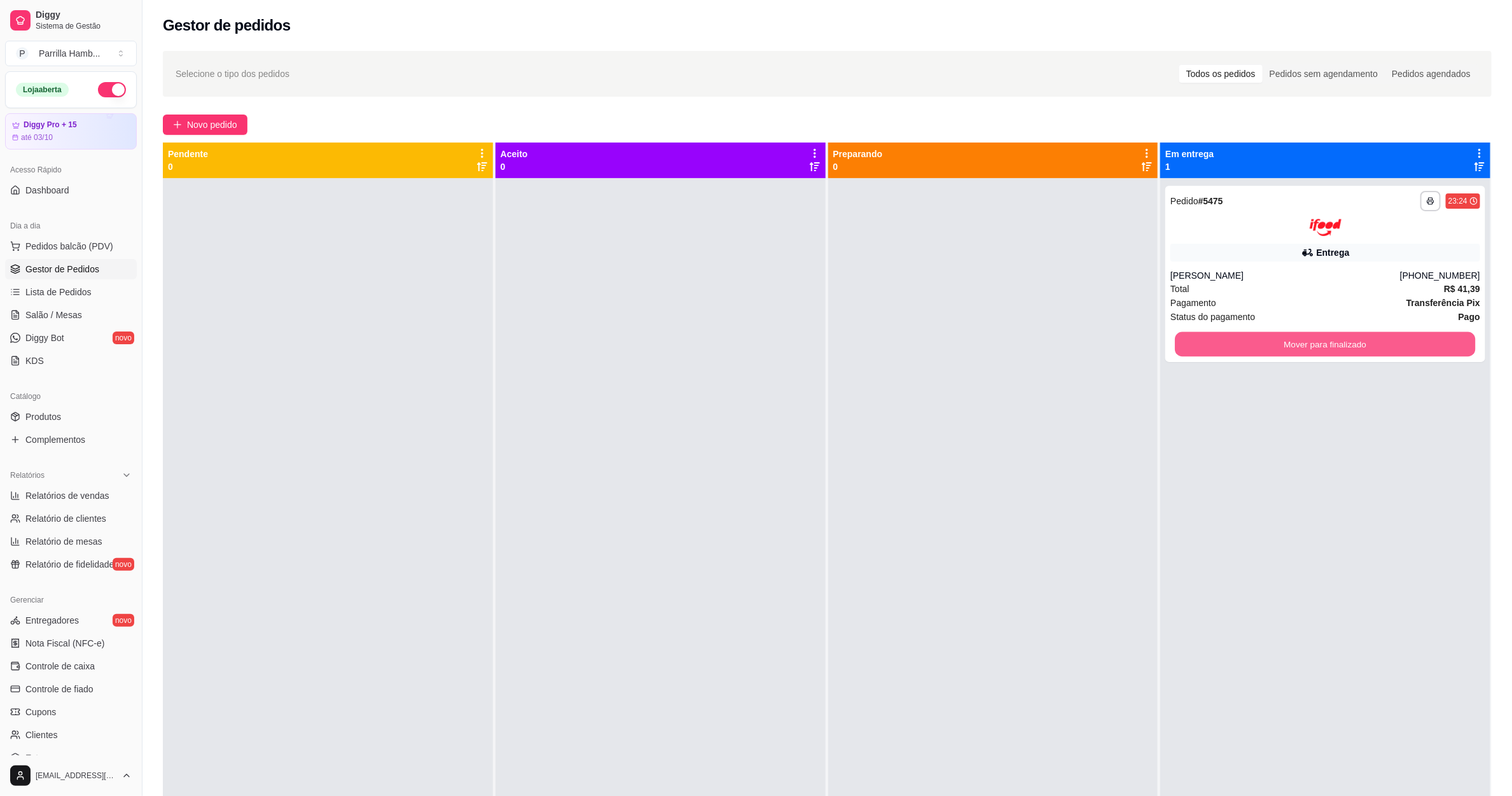
click at [1239, 342] on button "Mover para finalizado" at bounding box center [1325, 343] width 301 height 25
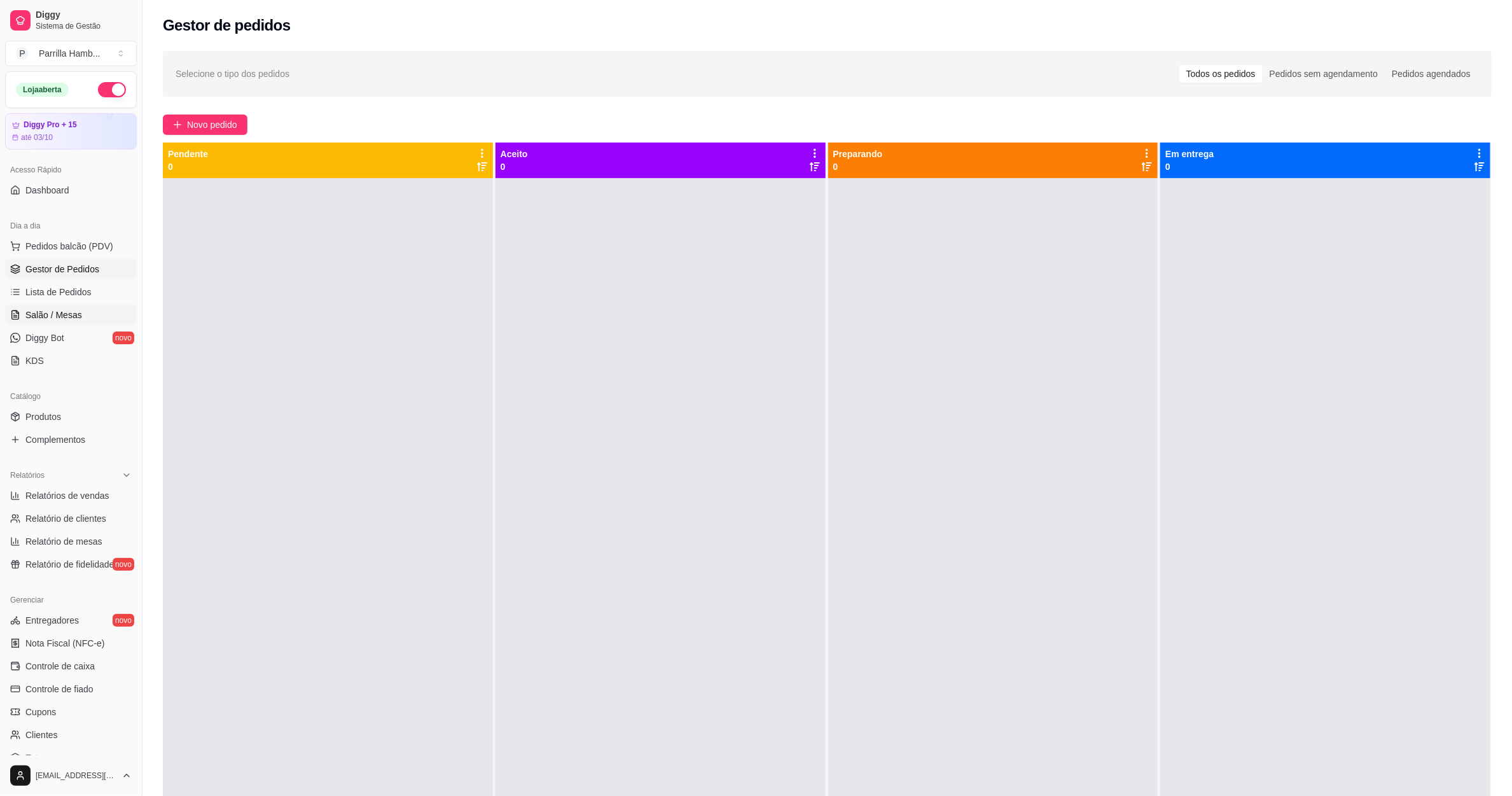
click at [61, 313] on span "Salão / Mesas" at bounding box center [54, 315] width 57 height 13
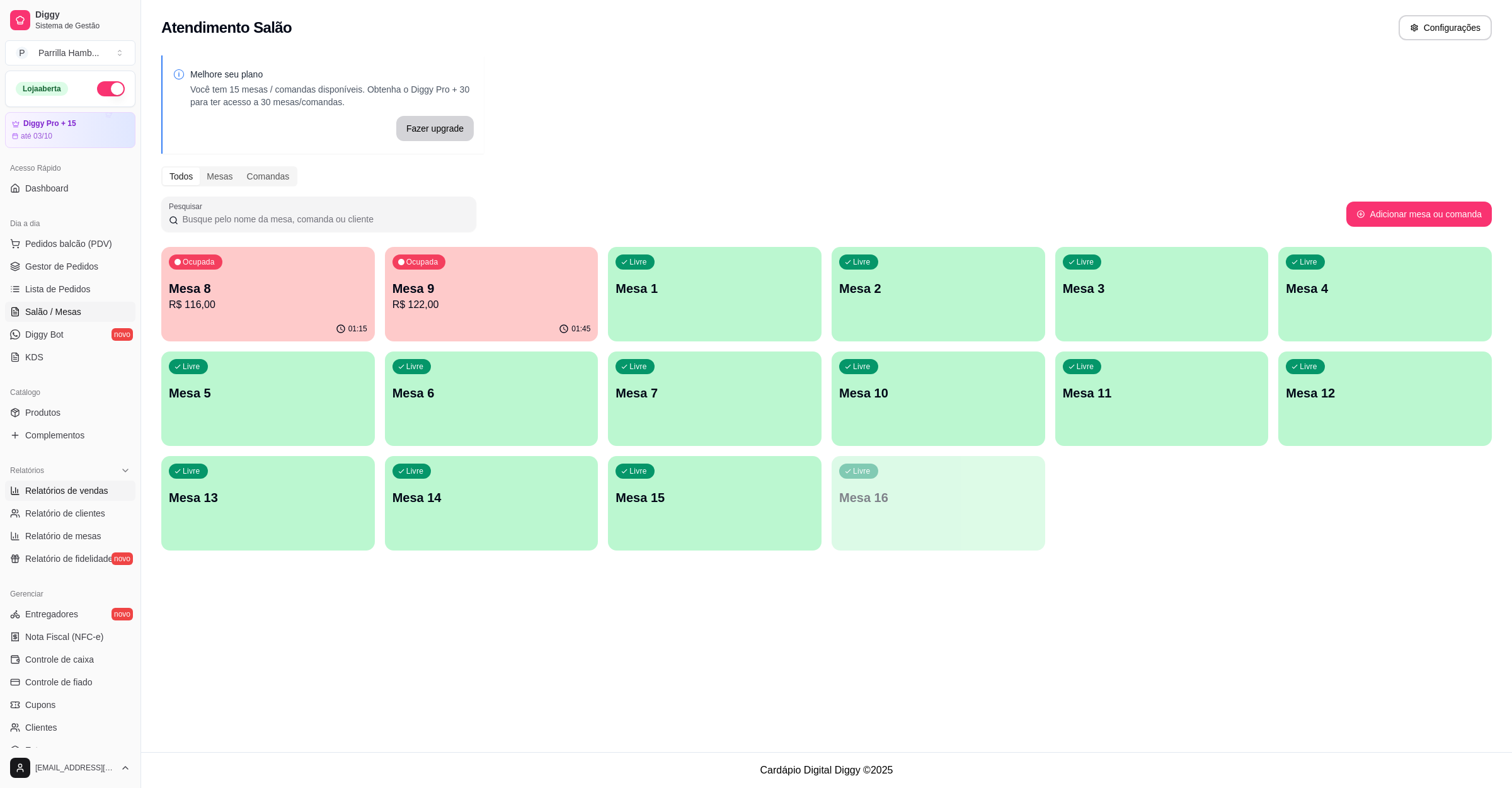
click at [71, 488] on span "Relatórios de vendas" at bounding box center [67, 490] width 83 height 13
select select "ALL"
select select "0"
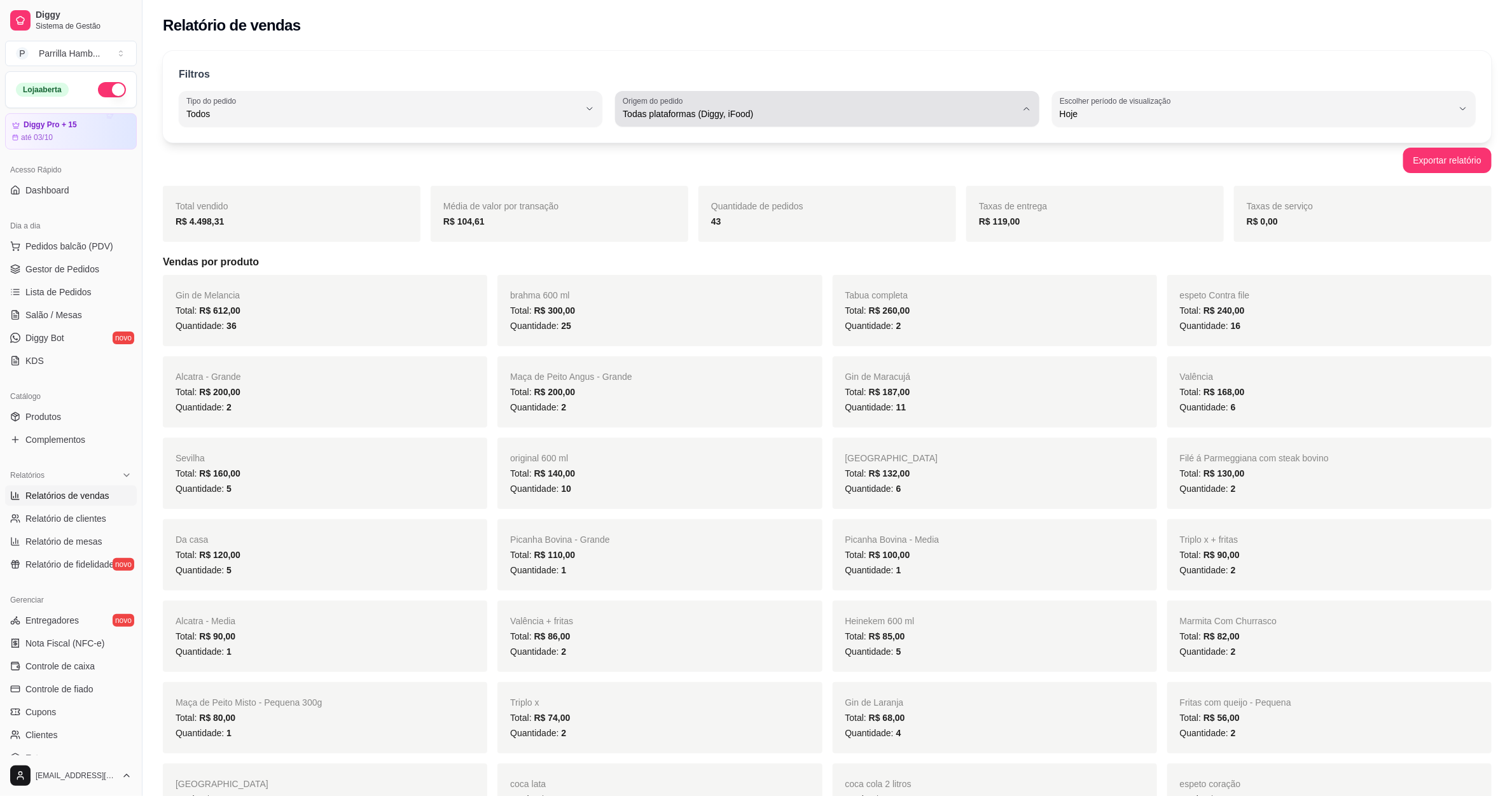
click at [682, 123] on button "Origem do pedido Todas plataformas (Diggy, iFood)" at bounding box center [827, 109] width 424 height 36
click at [675, 162] on span "Diggy" at bounding box center [821, 165] width 376 height 12
type input "DIGGY"
select select "DIGGY"
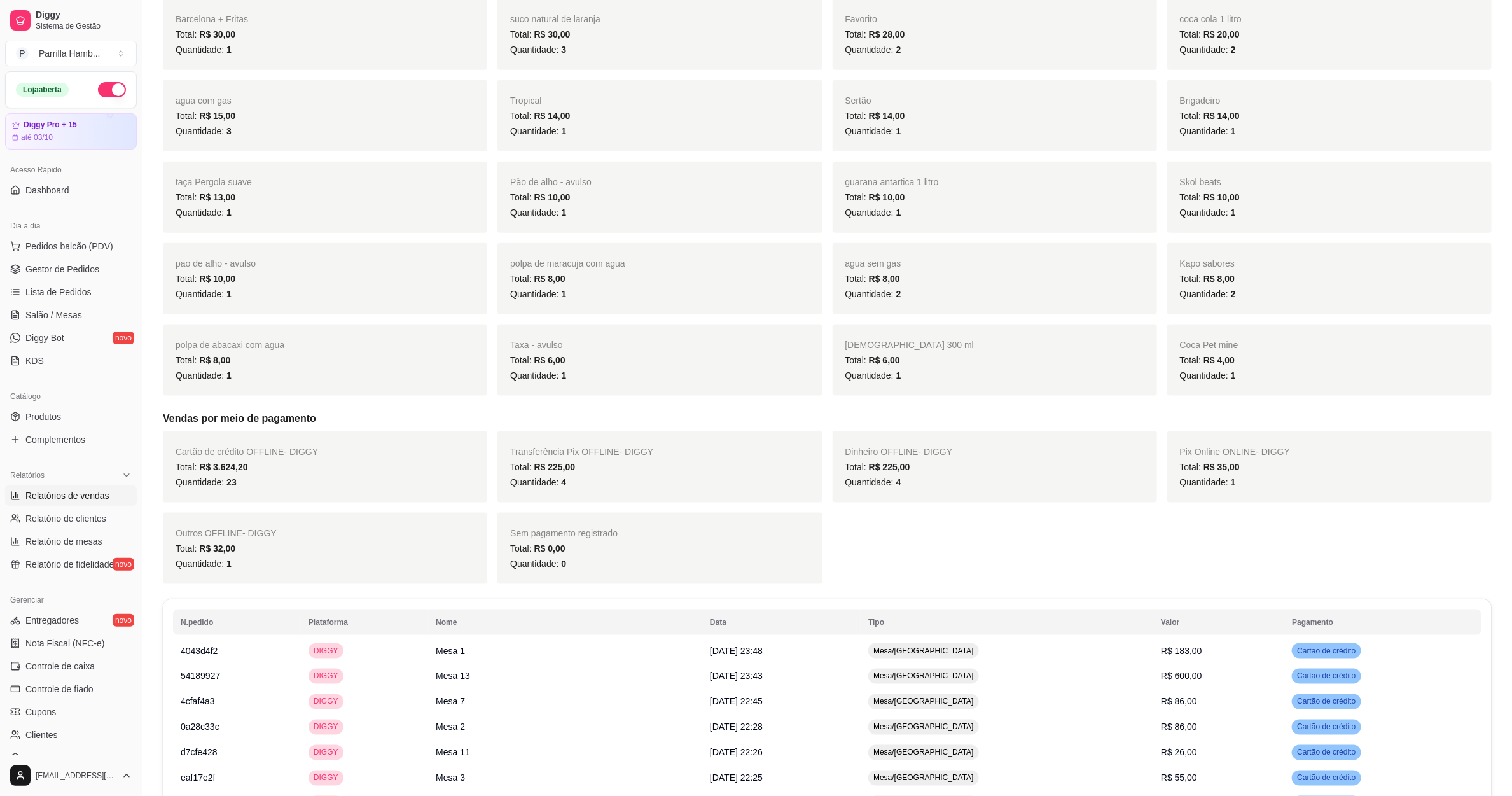
scroll to position [1544, 0]
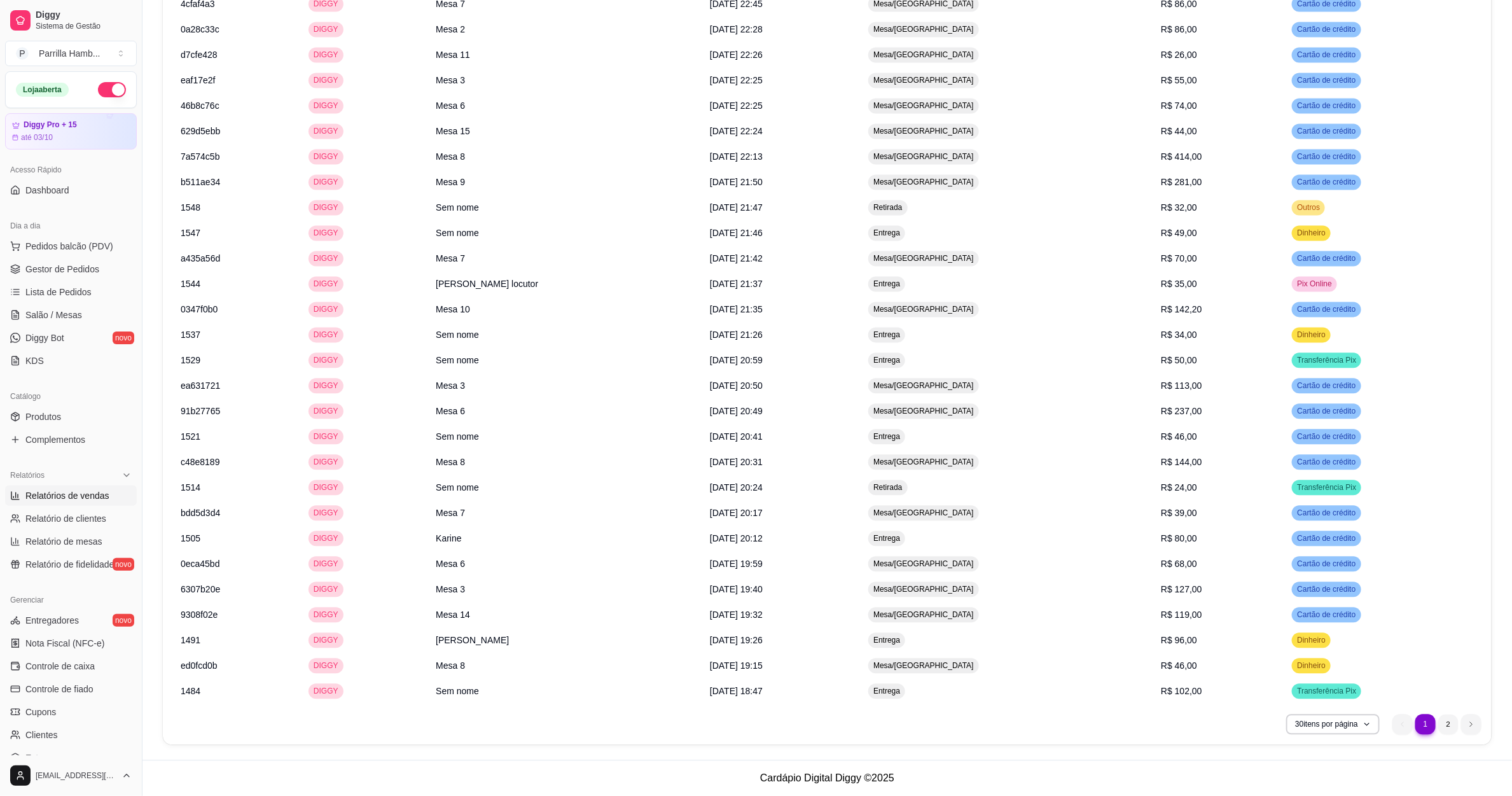
click at [1448, 714] on ul "1 1 2" at bounding box center [1437, 723] width 89 height 20
click at [1448, 721] on li "2" at bounding box center [1448, 723] width 20 height 20
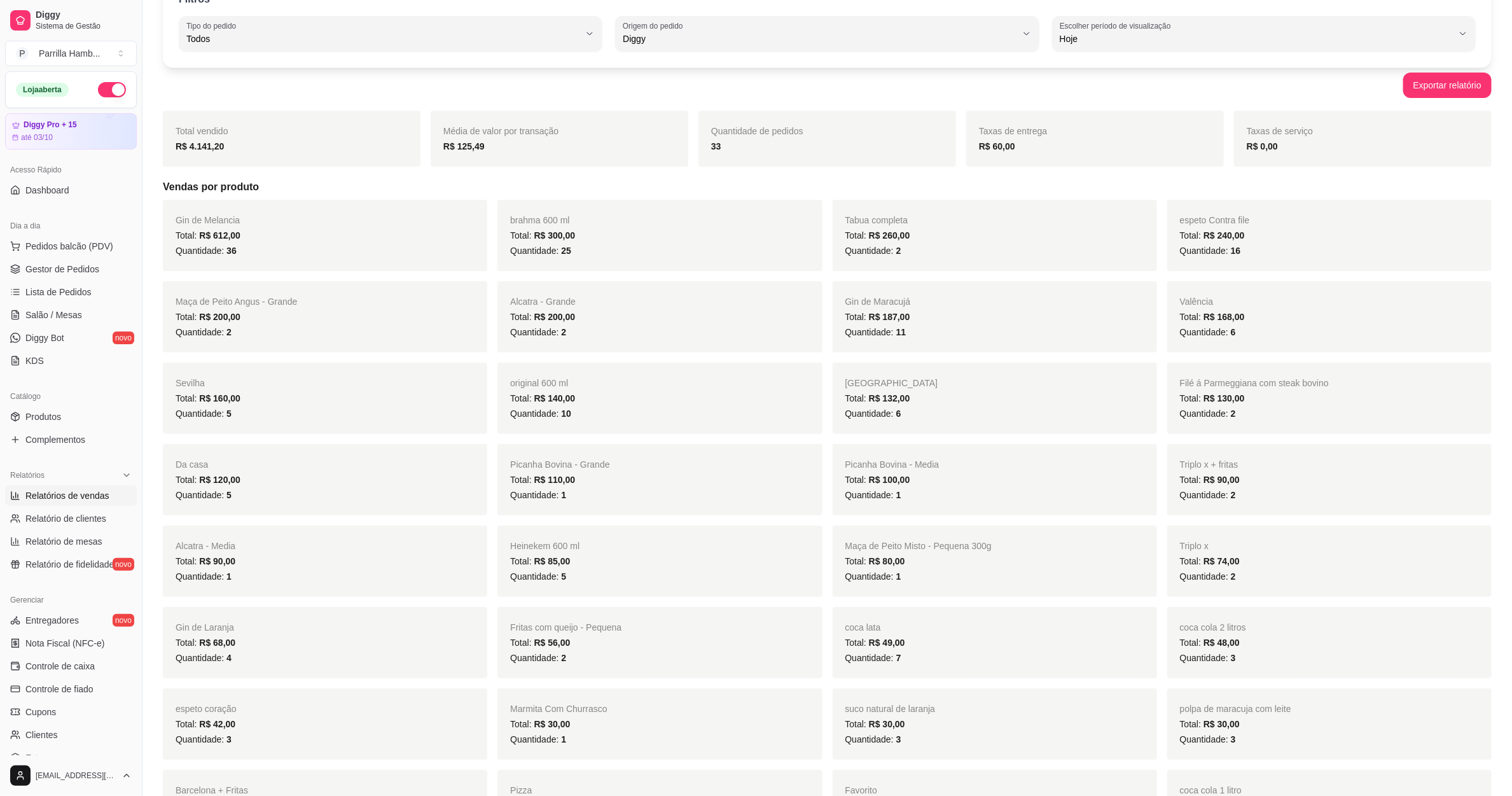
scroll to position [0, 0]
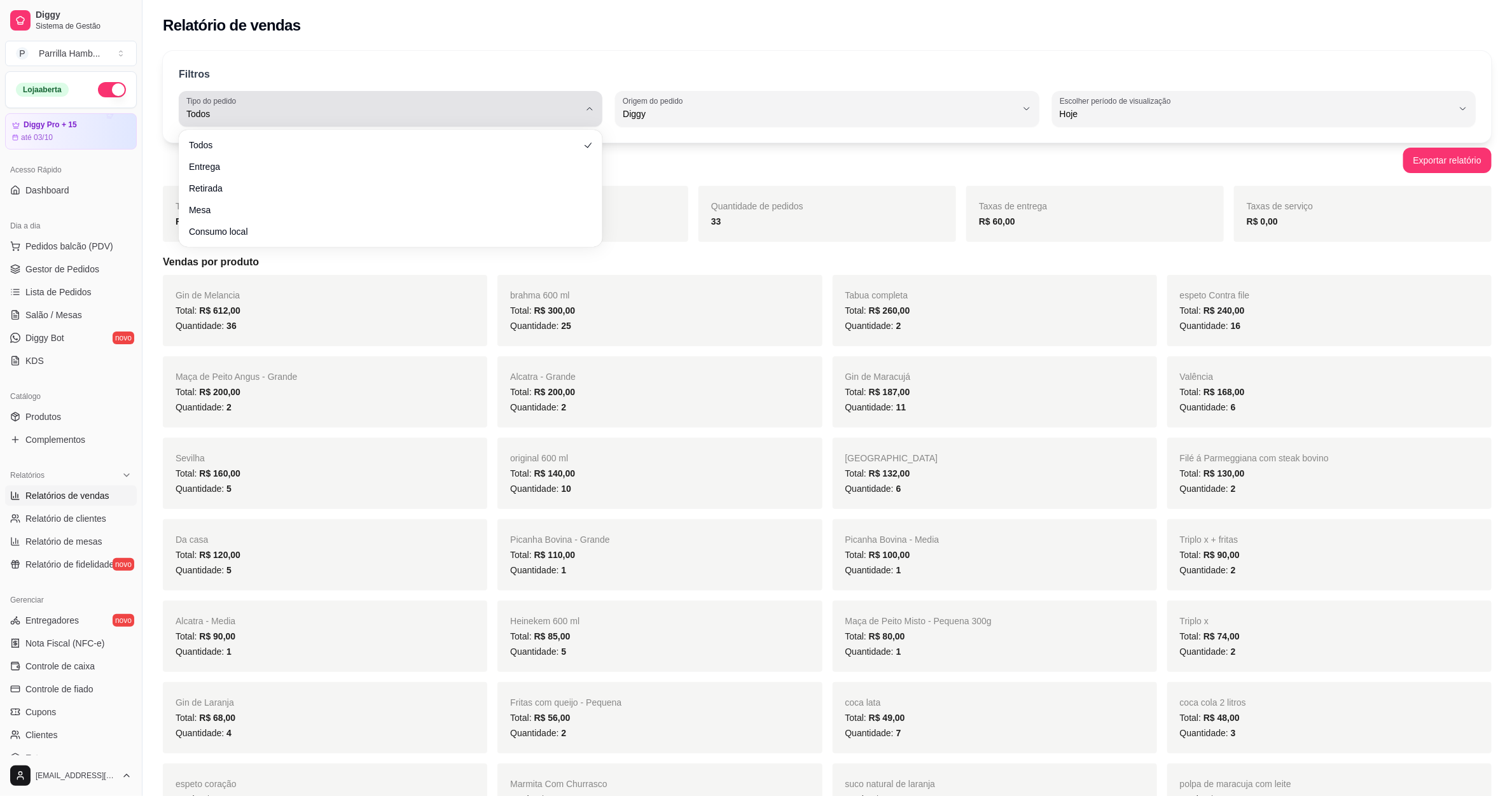
click at [343, 97] on div "Todos" at bounding box center [383, 109] width 393 height 25
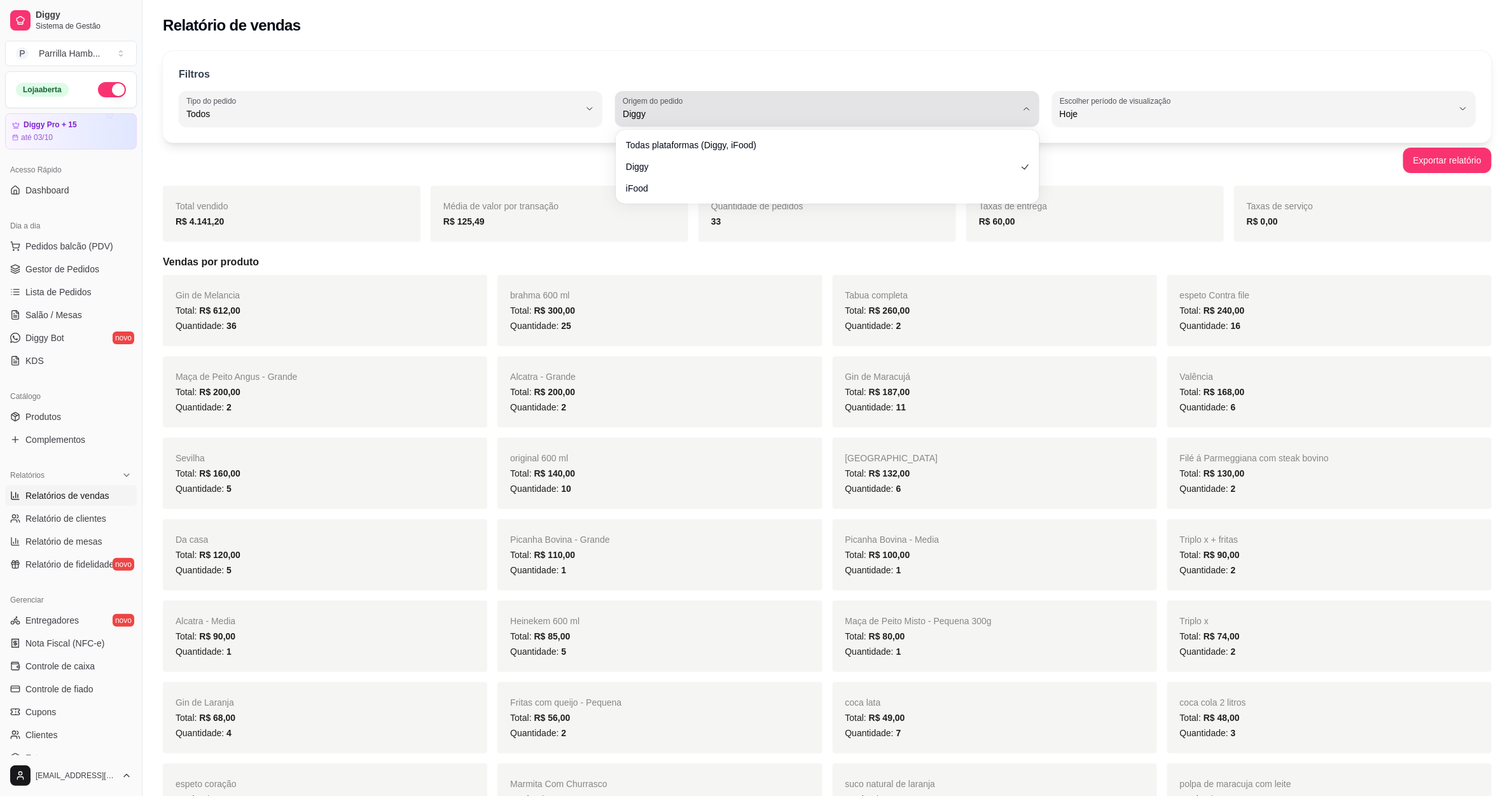
click at [691, 117] on span "Diggy" at bounding box center [819, 113] width 393 height 13
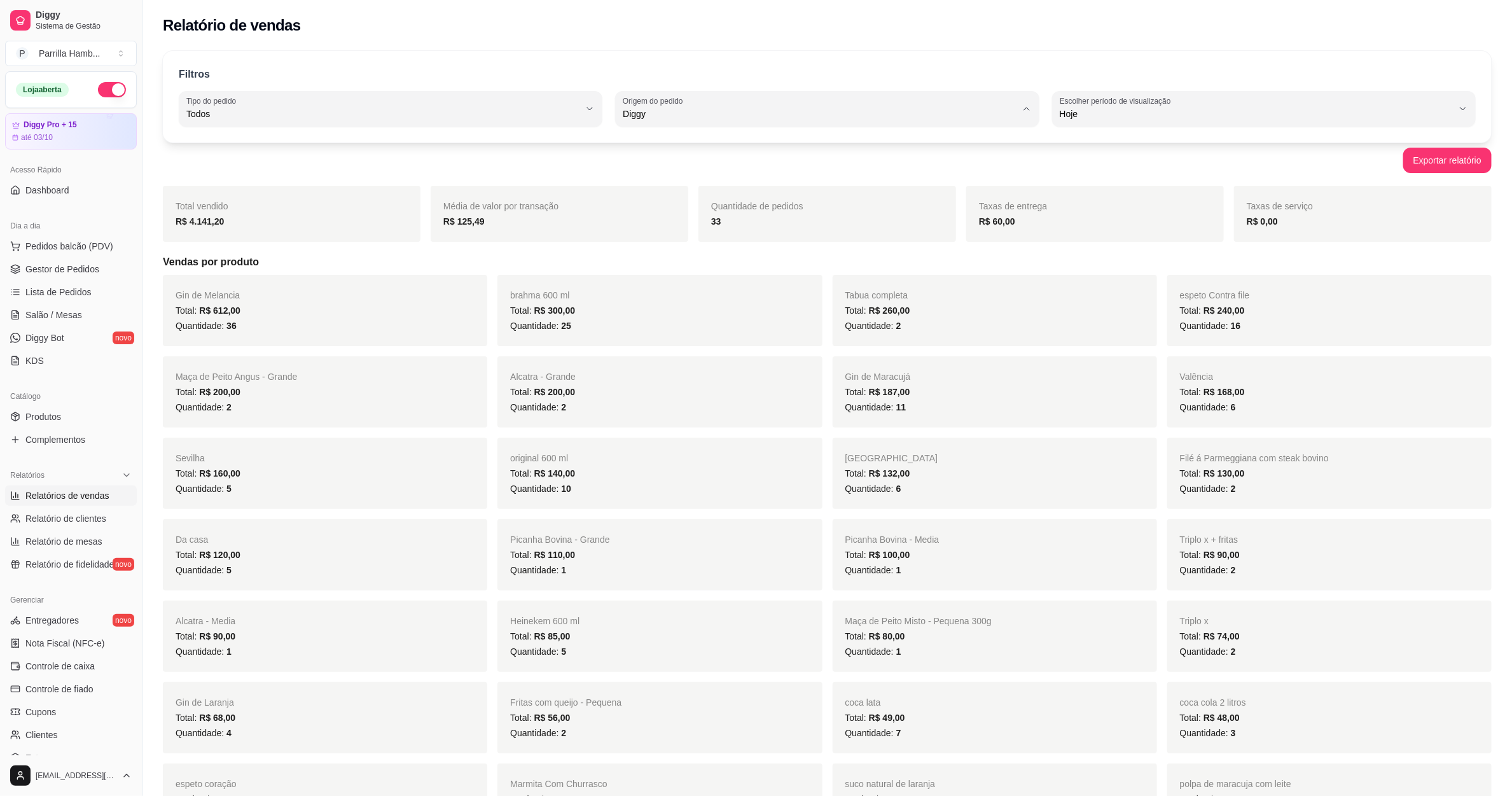
click at [676, 148] on span "Todas plataformas (Diggy, iFood)" at bounding box center [821, 144] width 376 height 12
type input "ALL"
select select "ALL"
click at [370, 91] on button "Tipo do pedido Todos" at bounding box center [390, 109] width 424 height 36
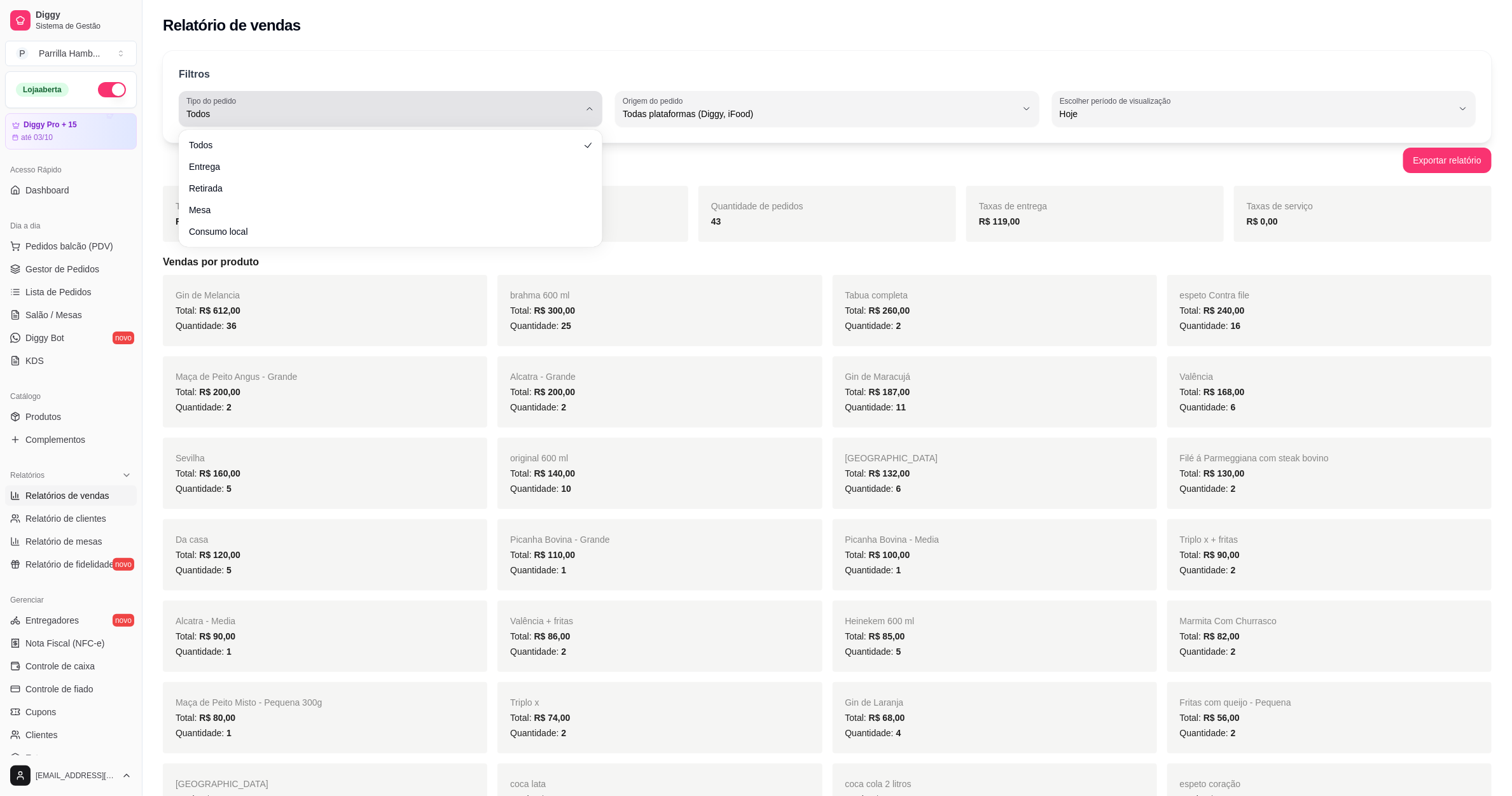
click at [368, 96] on div "Todos" at bounding box center [383, 109] width 393 height 25
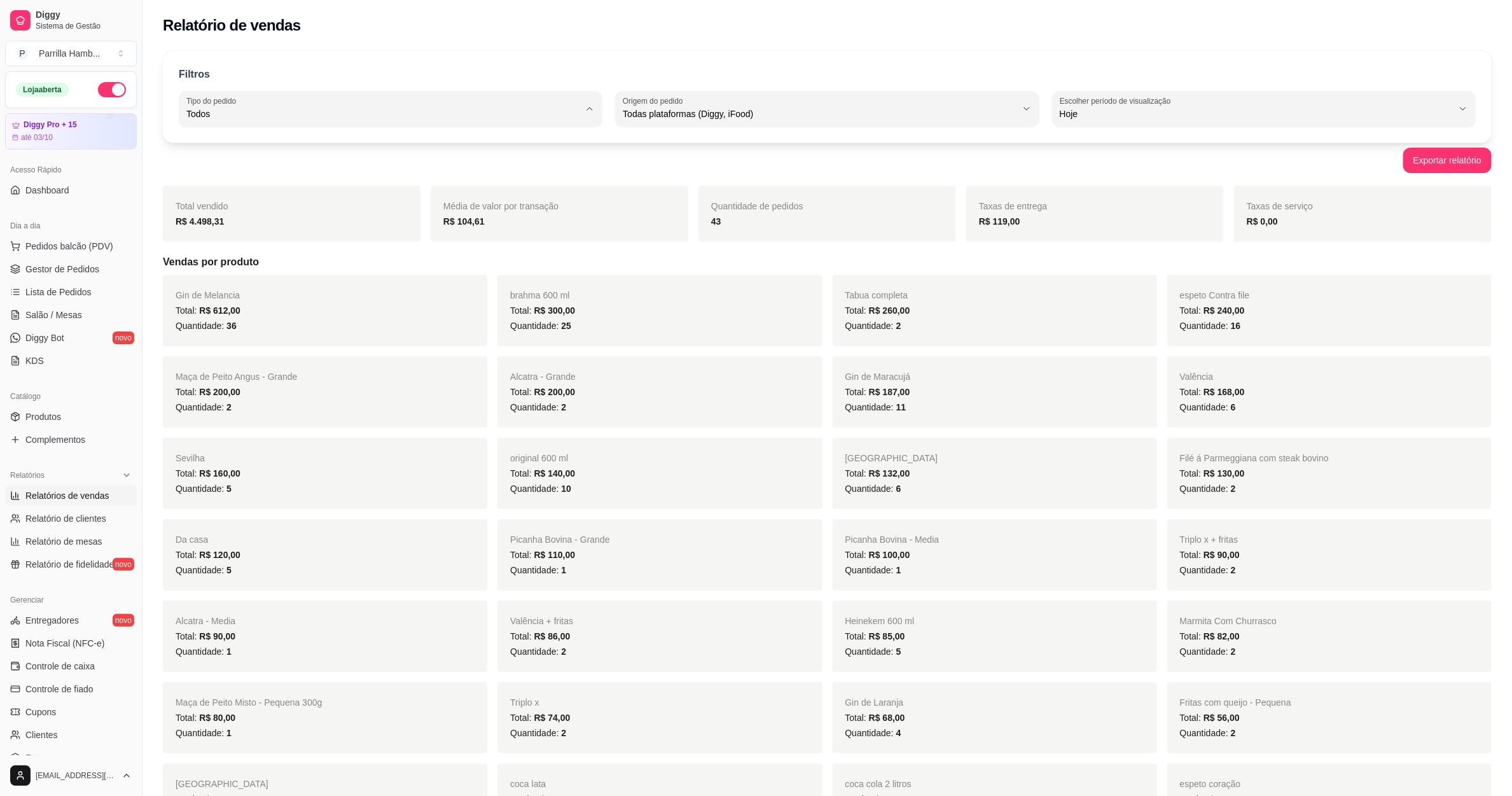
click at [228, 168] on span "Entrega" at bounding box center [385, 165] width 376 height 12
type input "DELIVERY"
select select "DELIVERY"
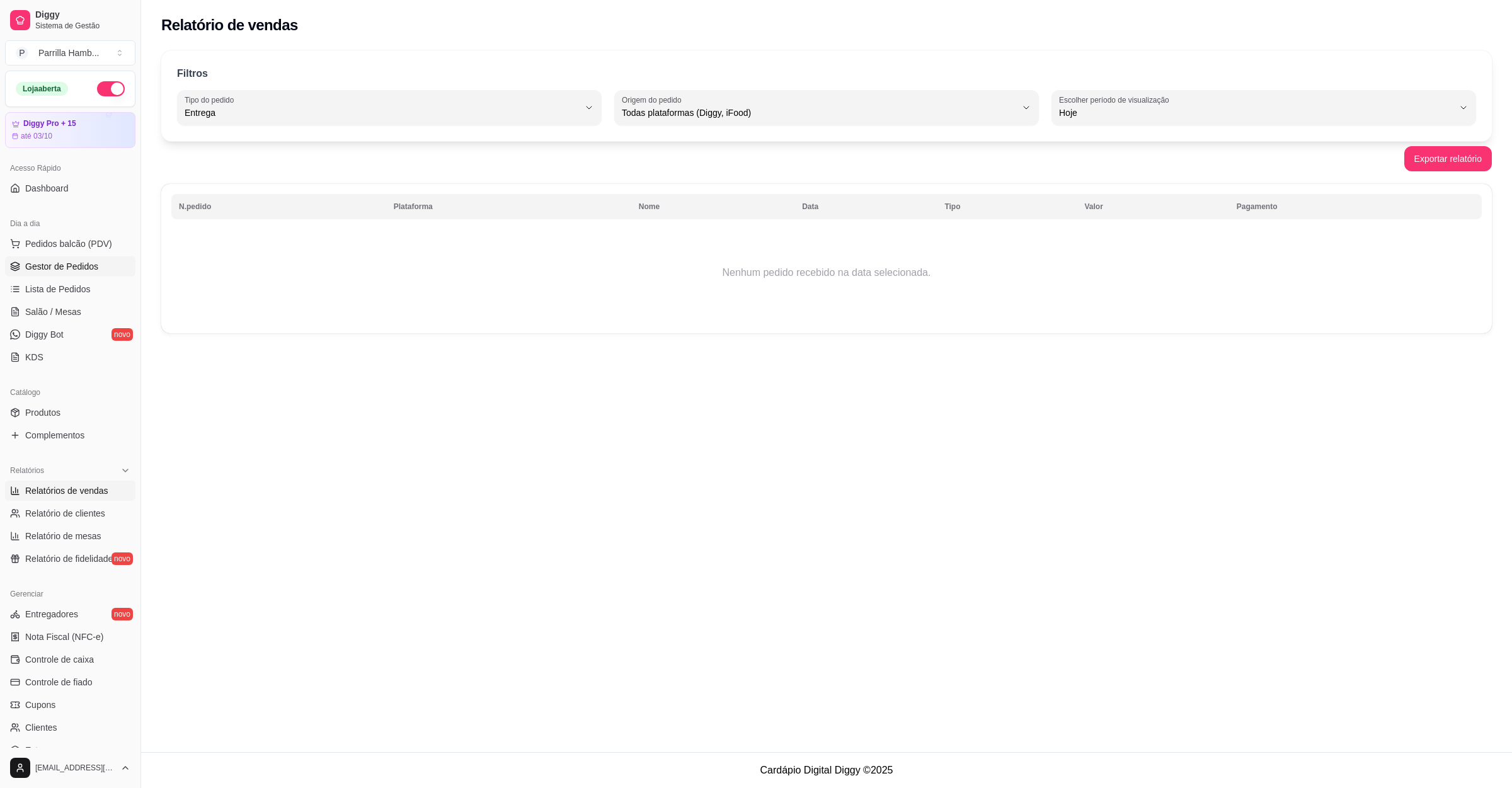
click at [55, 267] on span "Gestor de Pedidos" at bounding box center [62, 266] width 73 height 13
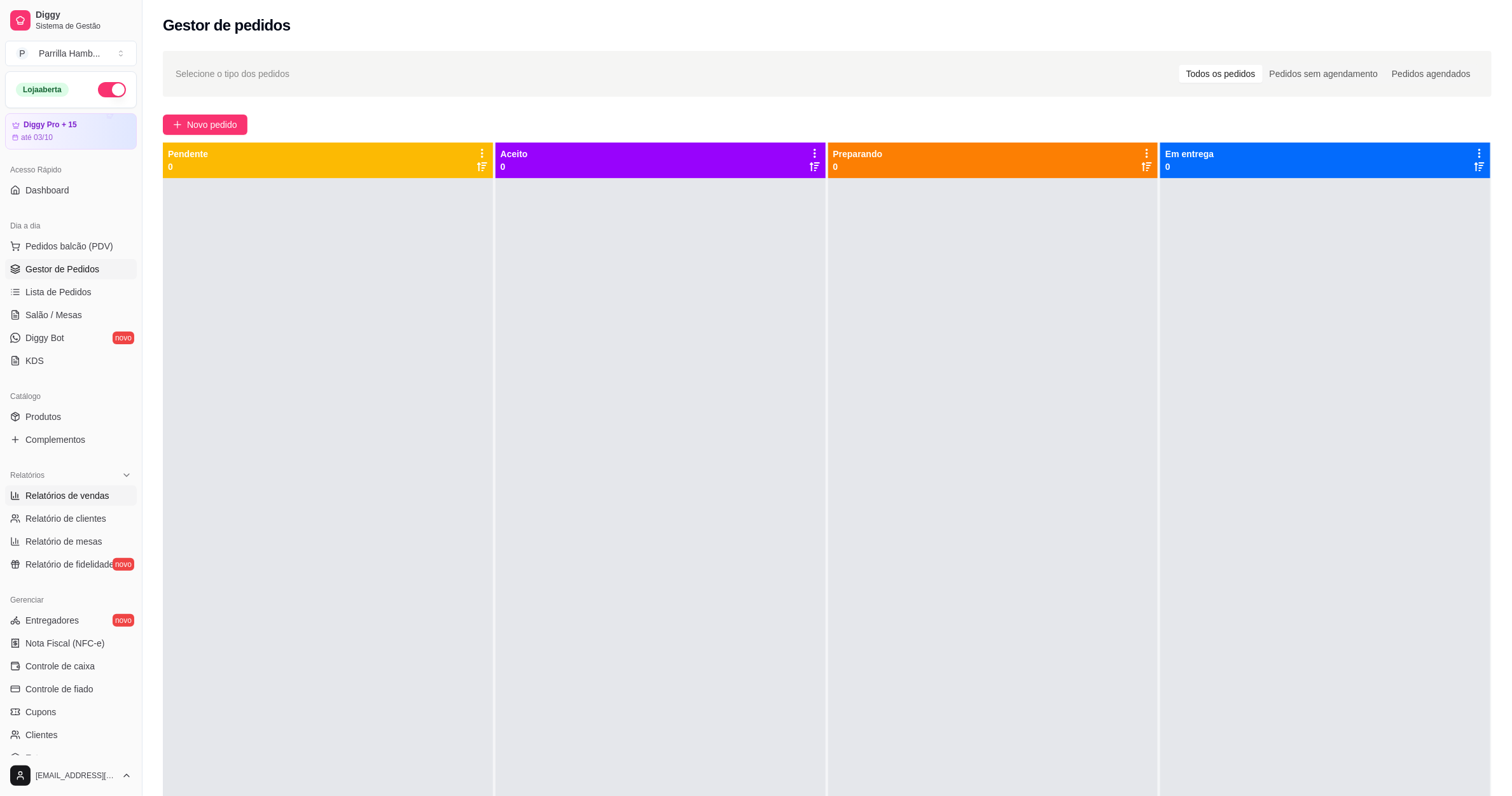
click at [97, 504] on link "Relatórios de vendas" at bounding box center [71, 495] width 132 height 20
select select "ALL"
select select "0"
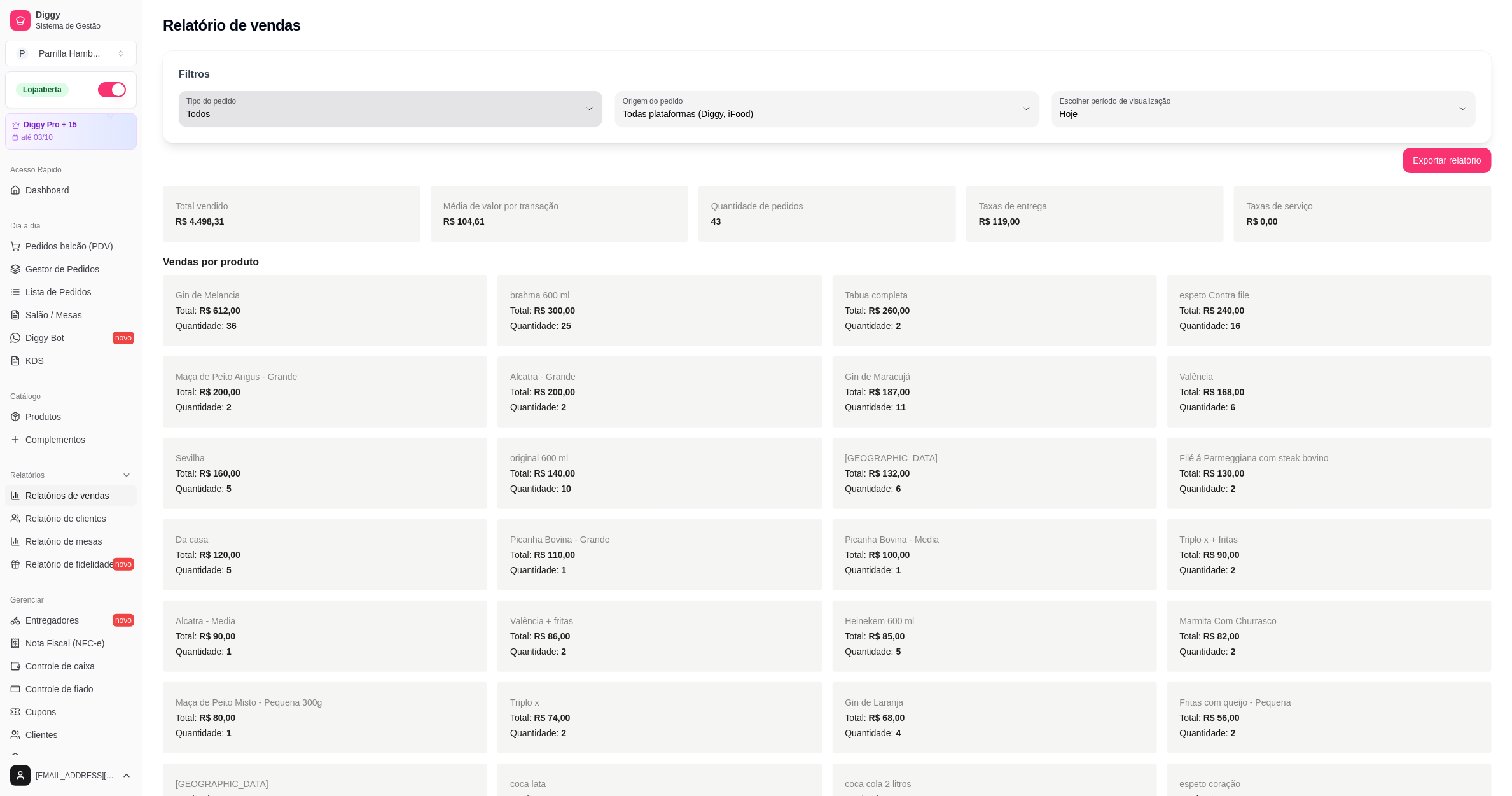
click at [510, 117] on span "Todos" at bounding box center [383, 113] width 393 height 13
click at [329, 160] on span "Entrega" at bounding box center [385, 165] width 376 height 12
type input "DELIVERY"
select select "DELIVERY"
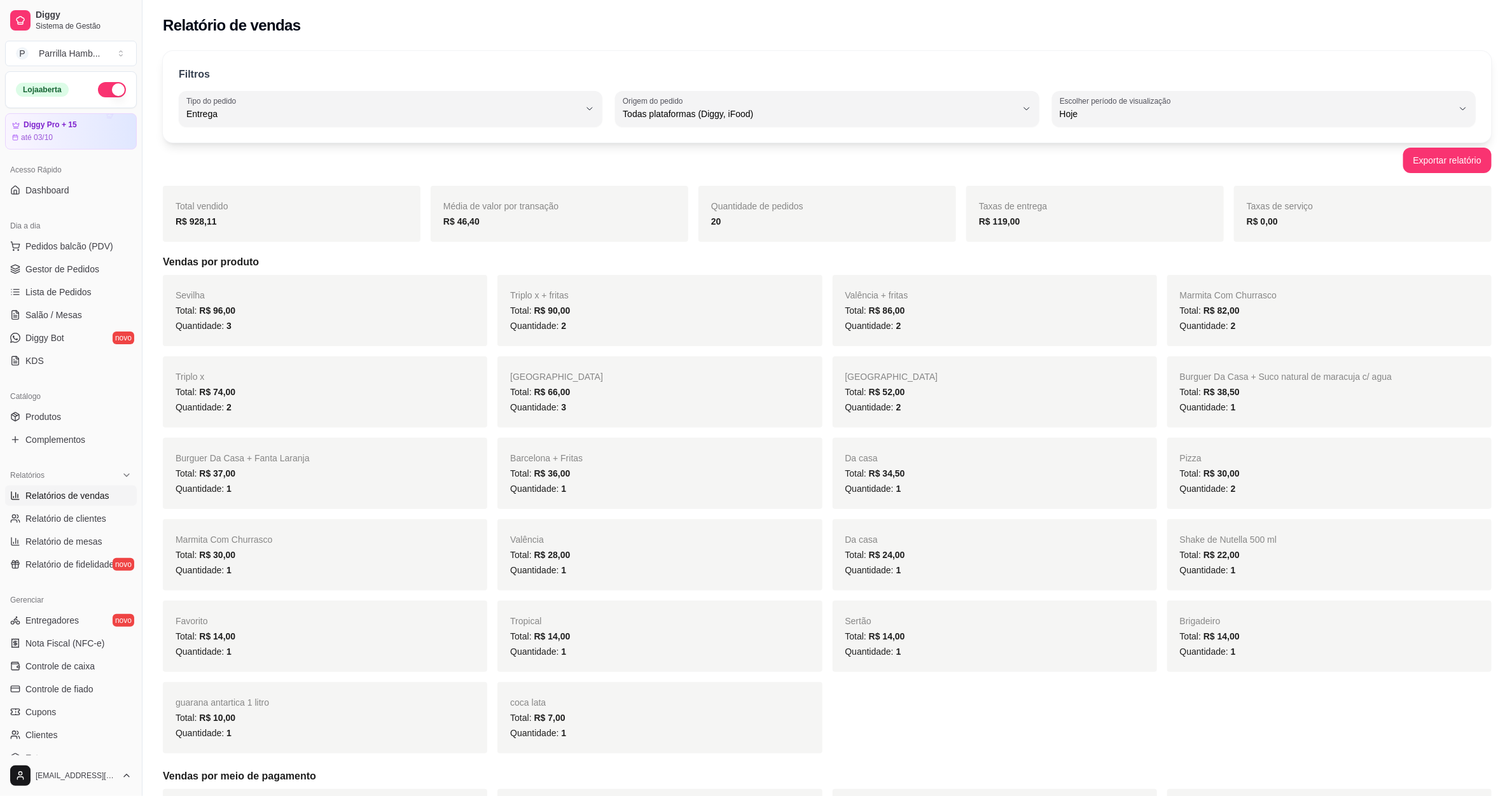
click at [728, 233] on div "Quantidade de pedidos 20" at bounding box center [828, 214] width 258 height 56
click at [69, 277] on link "Gestor de Pedidos" at bounding box center [71, 268] width 132 height 20
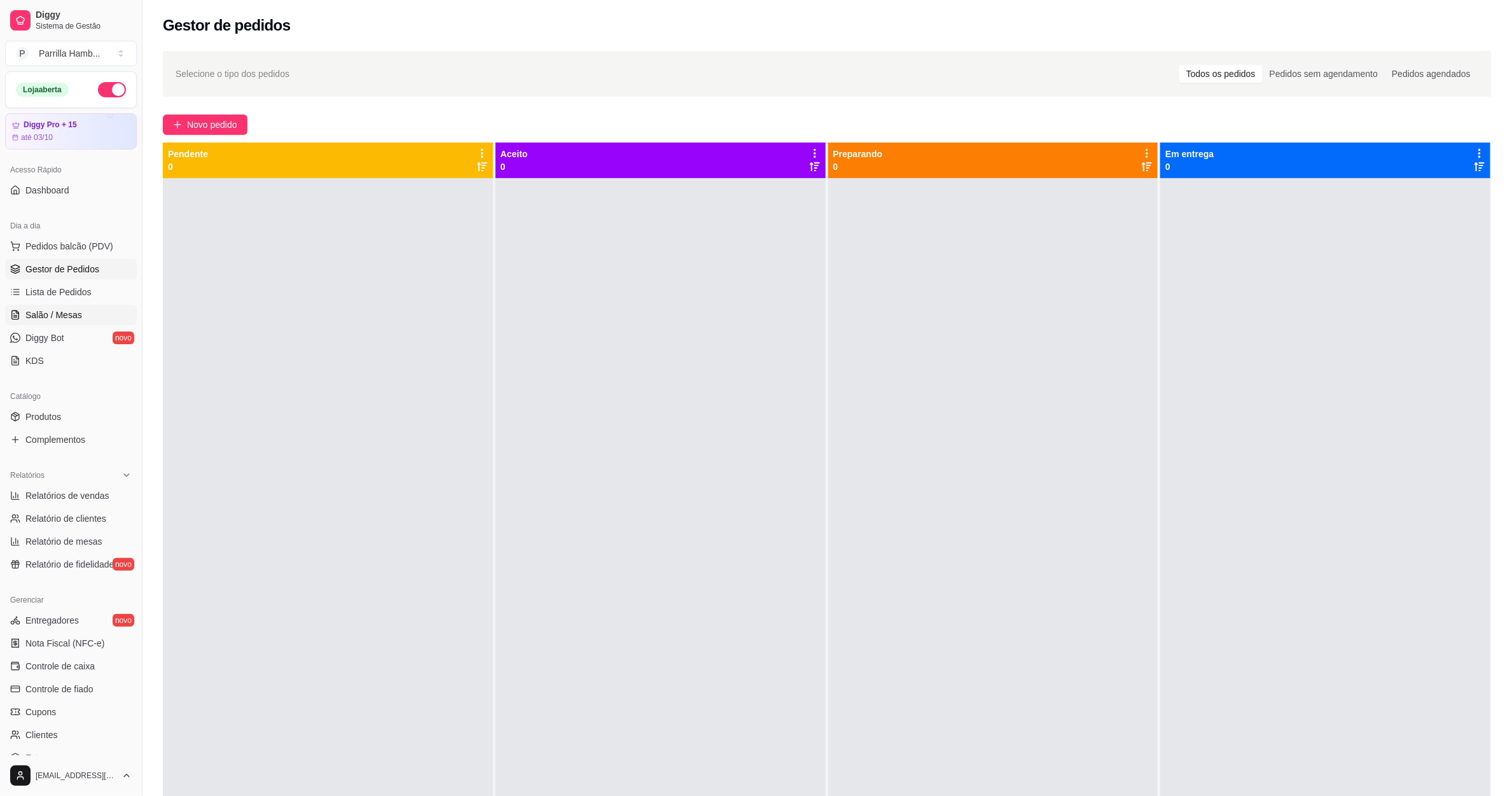
click at [59, 319] on span "Salão / Mesas" at bounding box center [54, 315] width 57 height 13
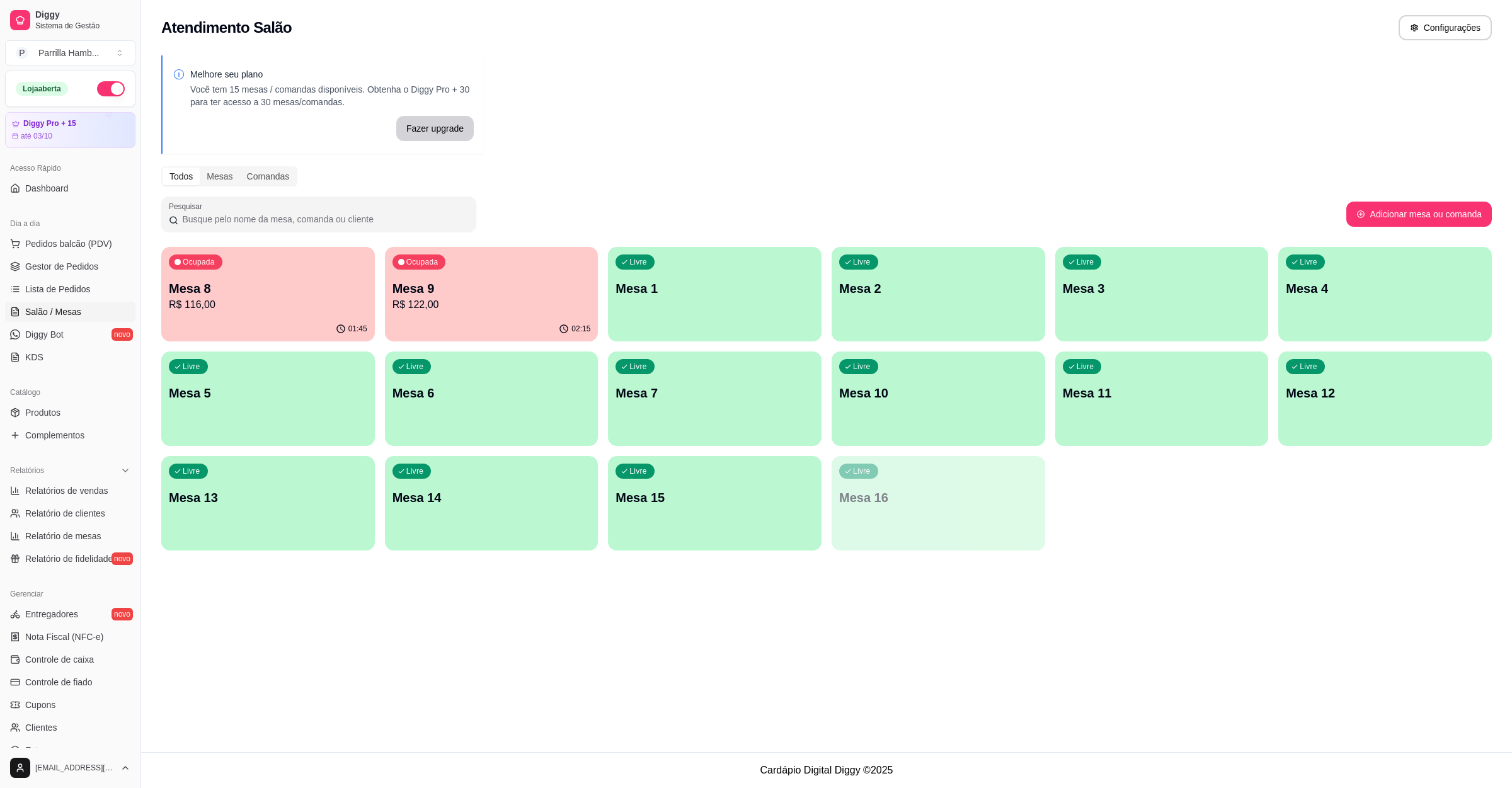
click at [469, 278] on div "Ocupada Mesa 9 R$ 122,00" at bounding box center [491, 282] width 214 height 70
click at [291, 295] on p "Mesa 8" at bounding box center [267, 289] width 198 height 18
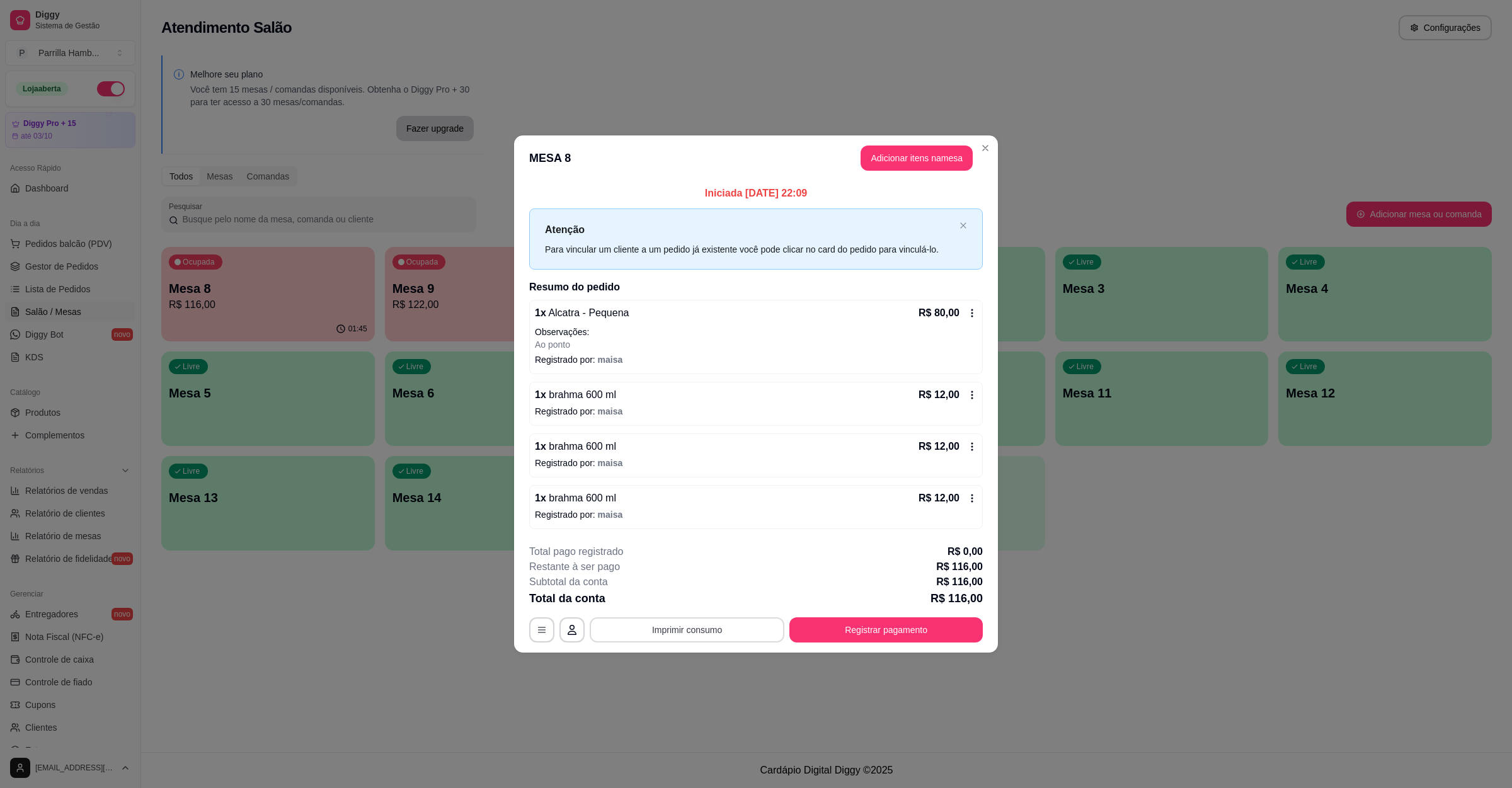
click at [676, 628] on button "Imprimir consumo" at bounding box center [687, 630] width 194 height 25
click at [697, 597] on button "IMPRESSORA" at bounding box center [690, 602] width 88 height 19
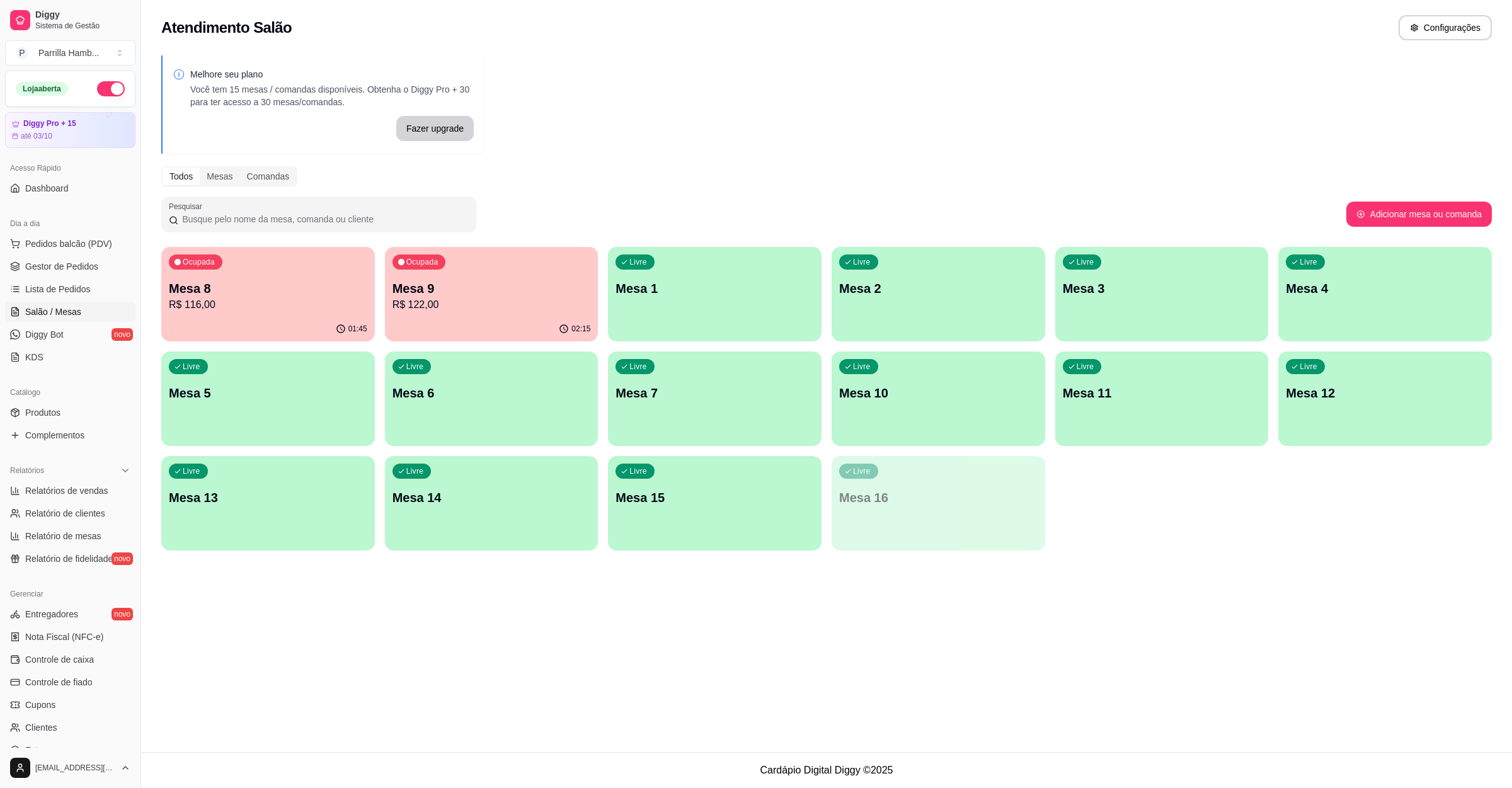
click at [454, 278] on div "Ocupada Mesa 9 R$ 122,00" at bounding box center [491, 282] width 214 height 70
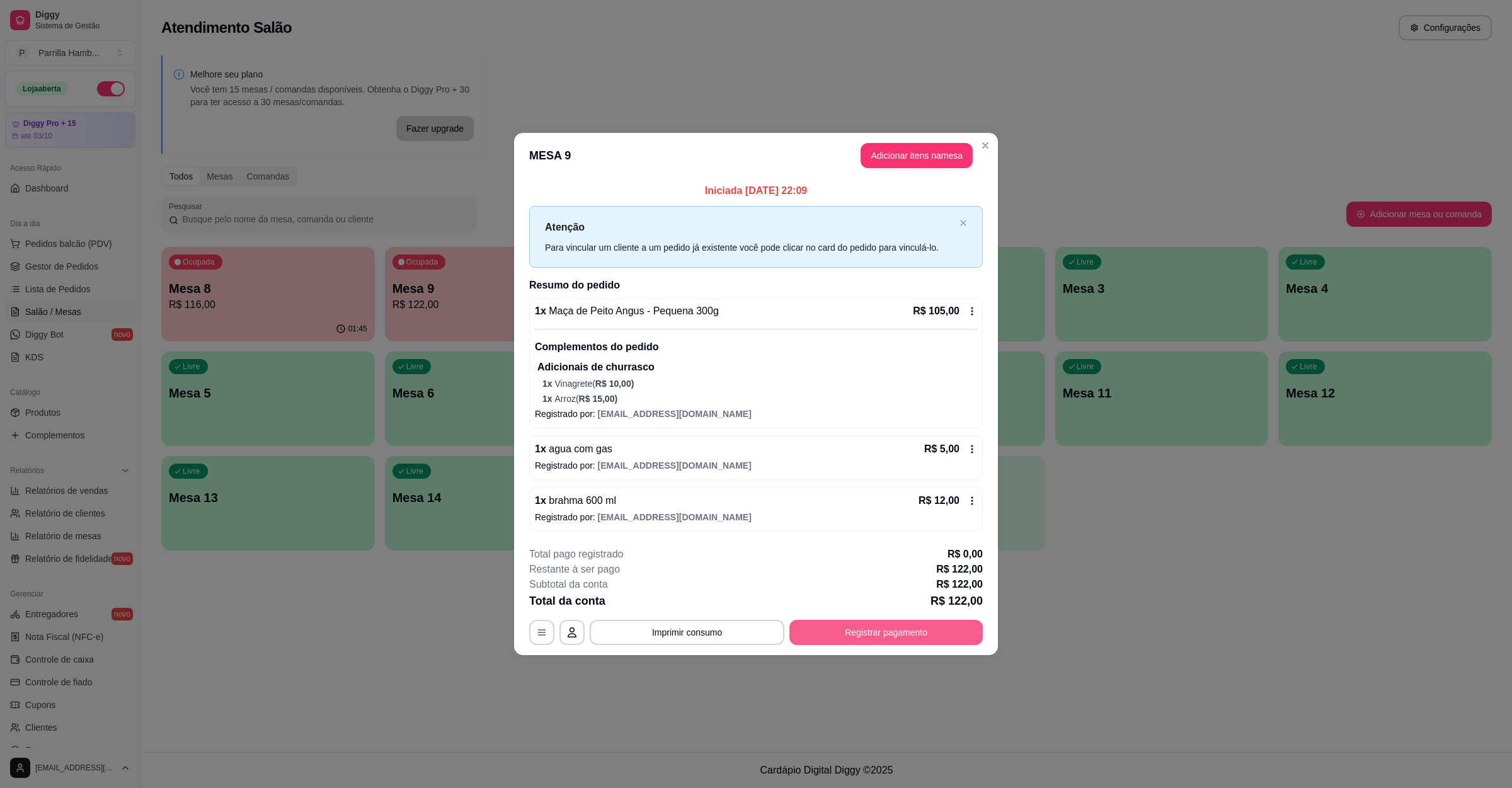
click at [855, 626] on button "Registrar pagamento" at bounding box center [886, 632] width 194 height 25
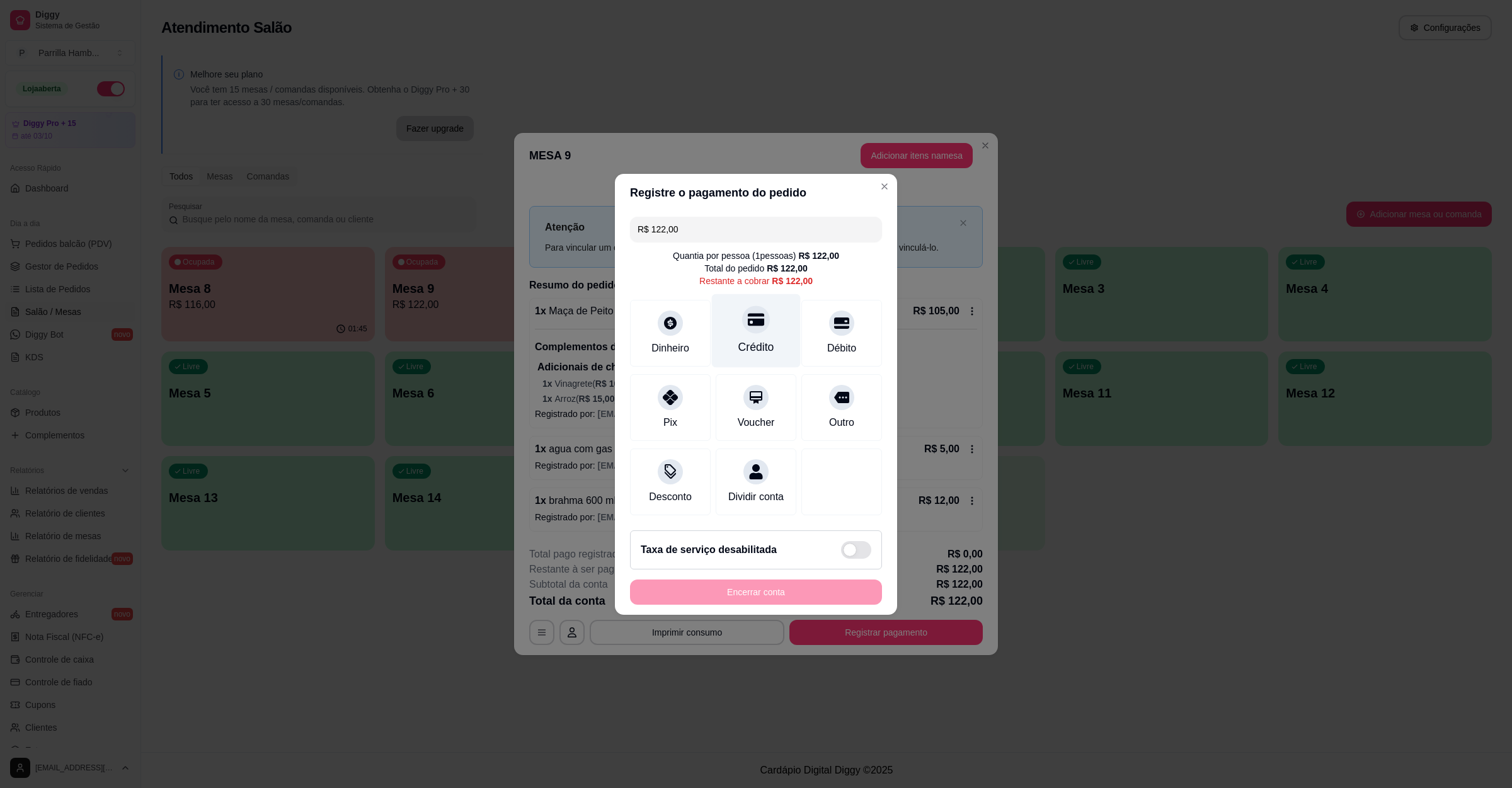
click at [759, 339] on div "Crédito" at bounding box center [756, 347] width 36 height 16
type input "R$ 0,00"
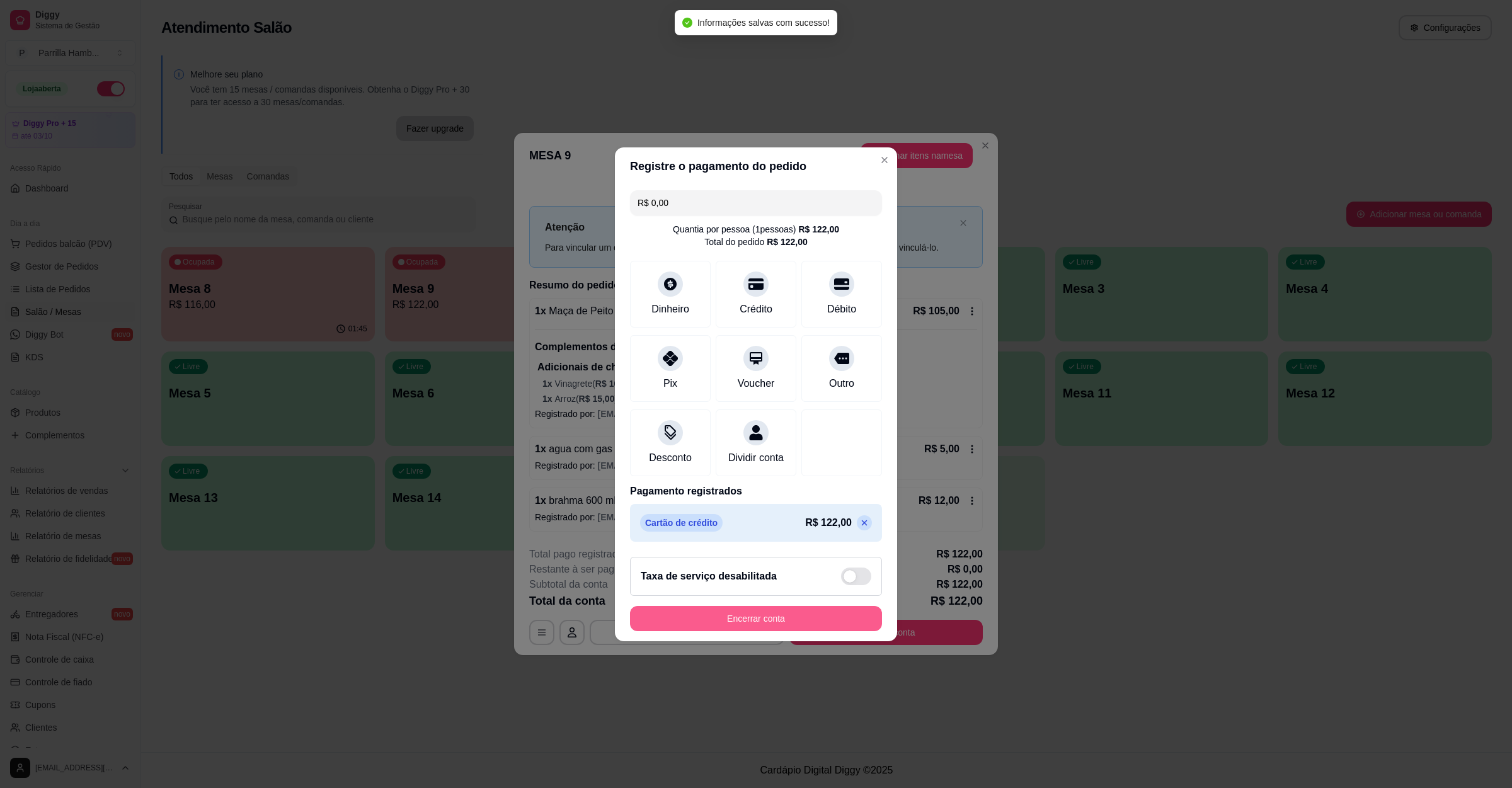
click at [765, 626] on button "Encerrar conta" at bounding box center [756, 618] width 252 height 25
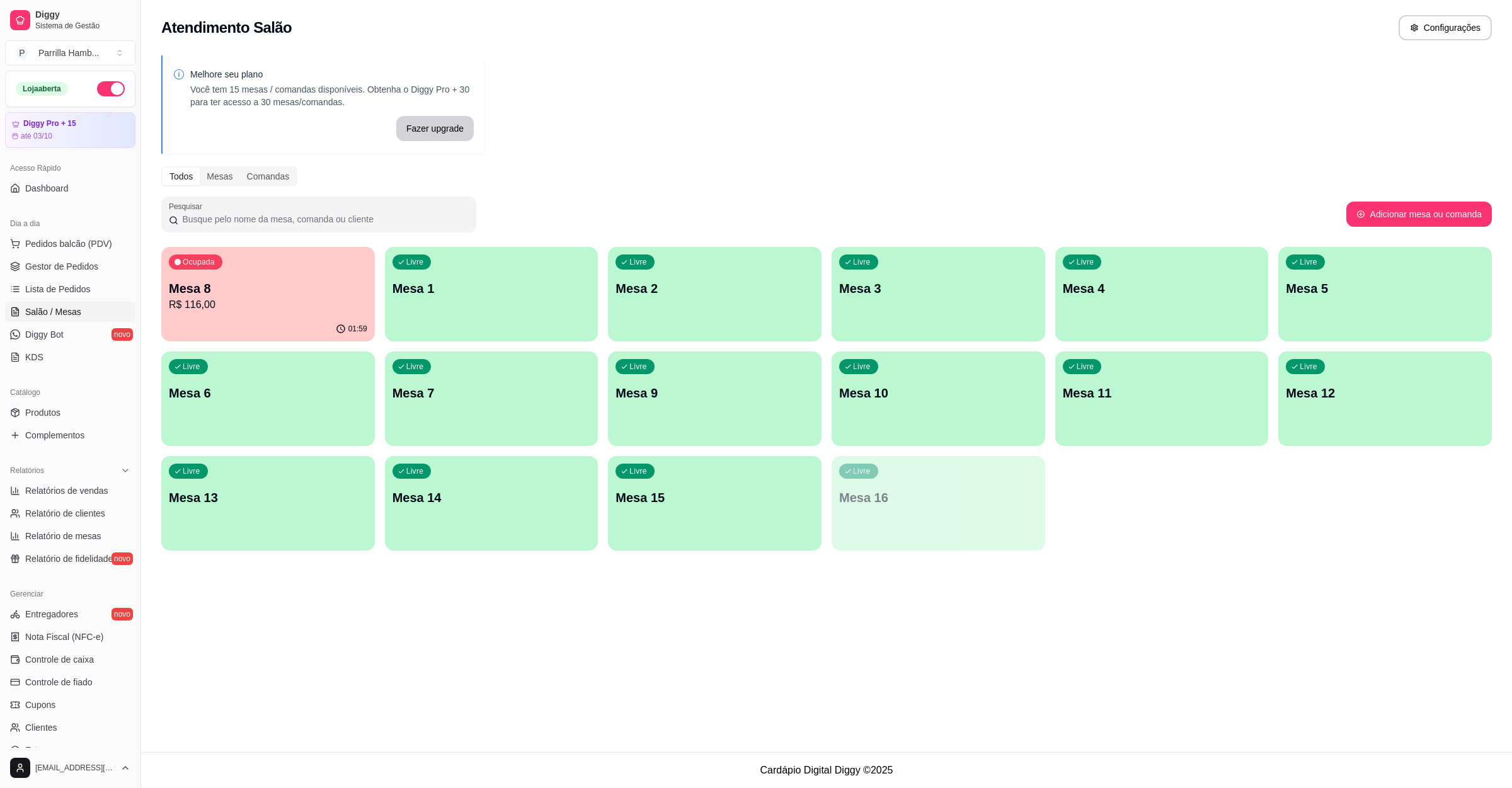
click at [260, 298] on p "R$ 116,00" at bounding box center [267, 305] width 198 height 15
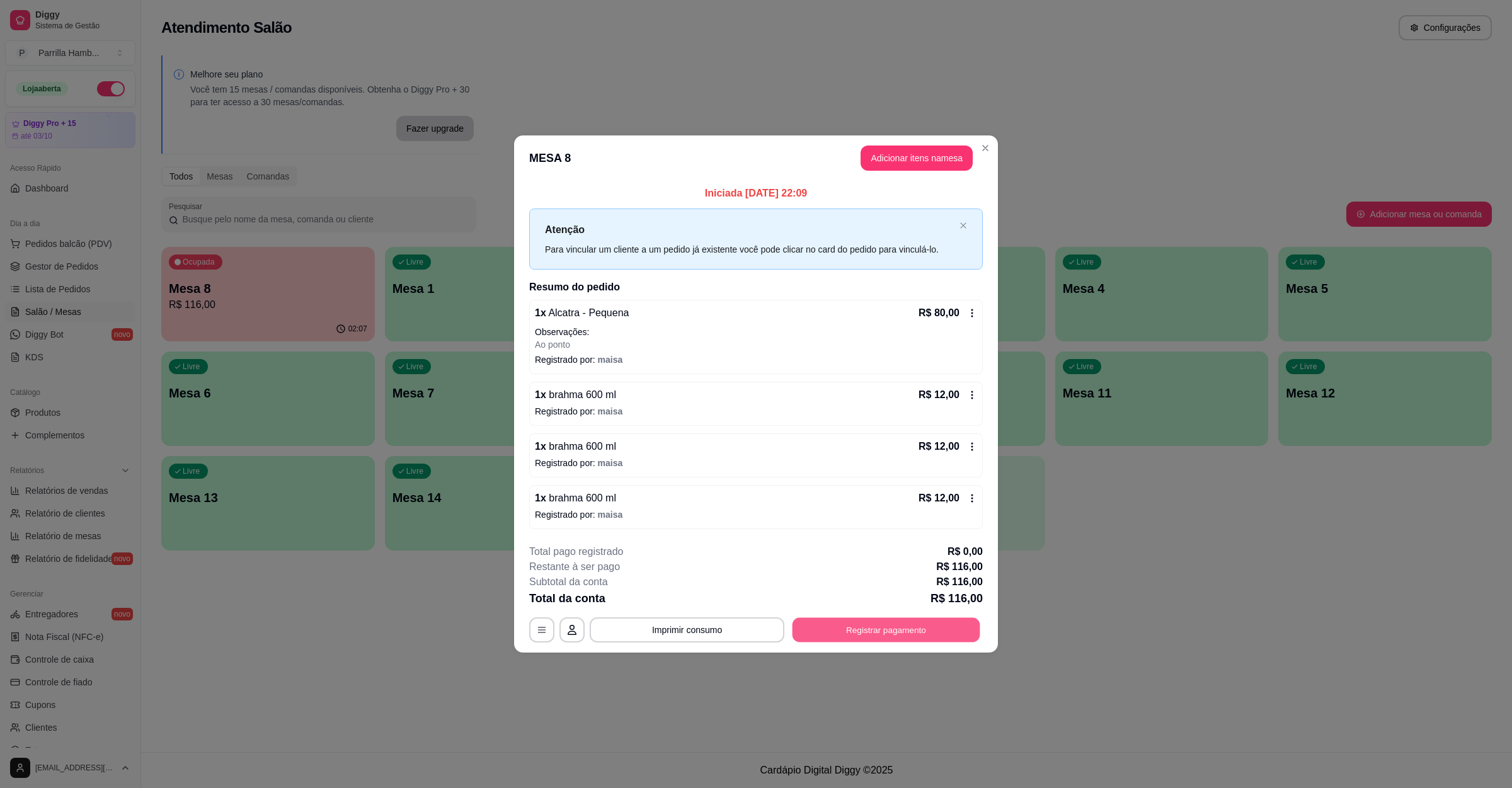
click at [848, 626] on button "Registrar pagamento" at bounding box center [886, 629] width 188 height 24
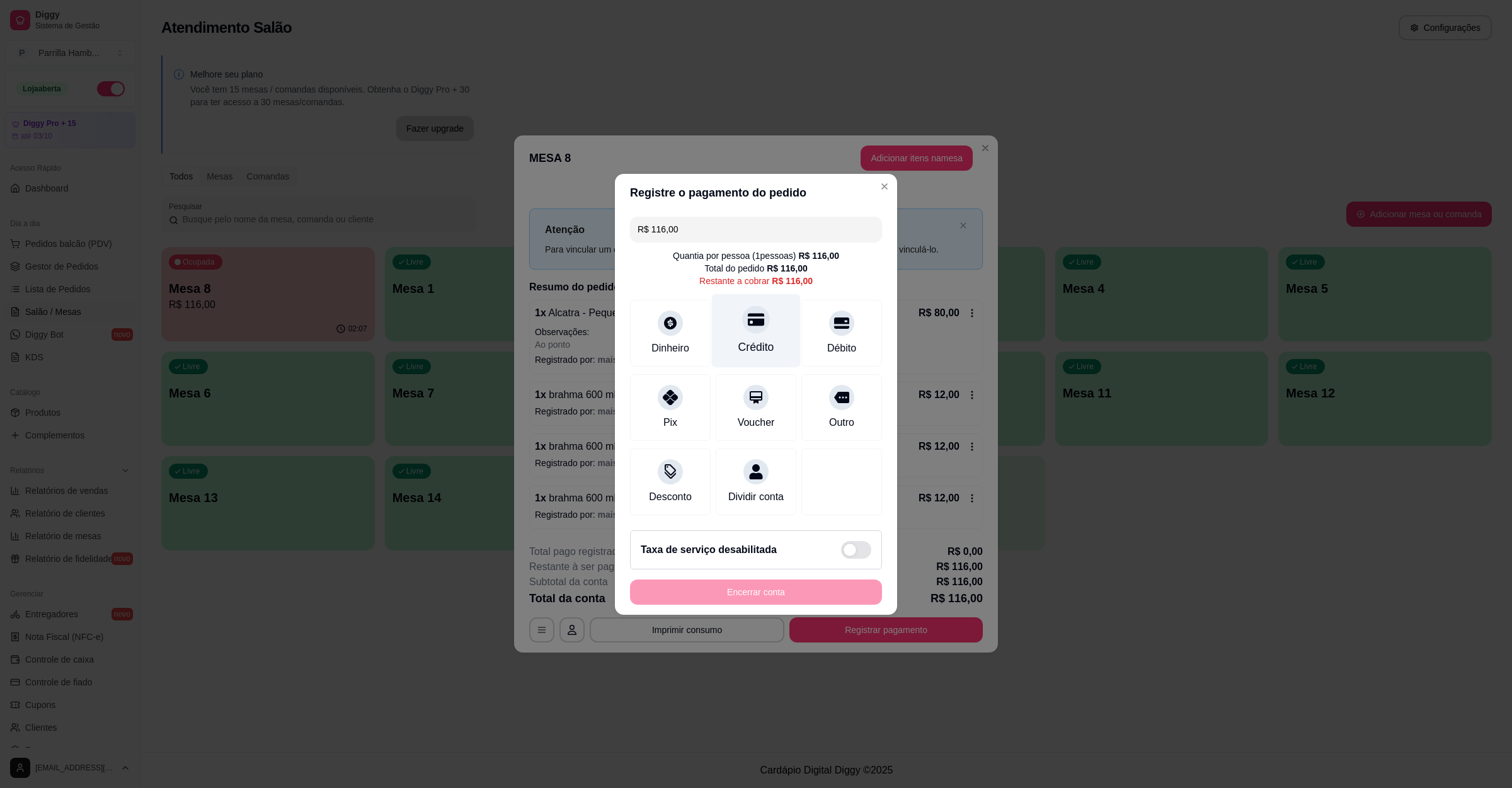
click at [755, 342] on div "Crédito" at bounding box center [756, 347] width 36 height 16
type input "R$ 0,00"
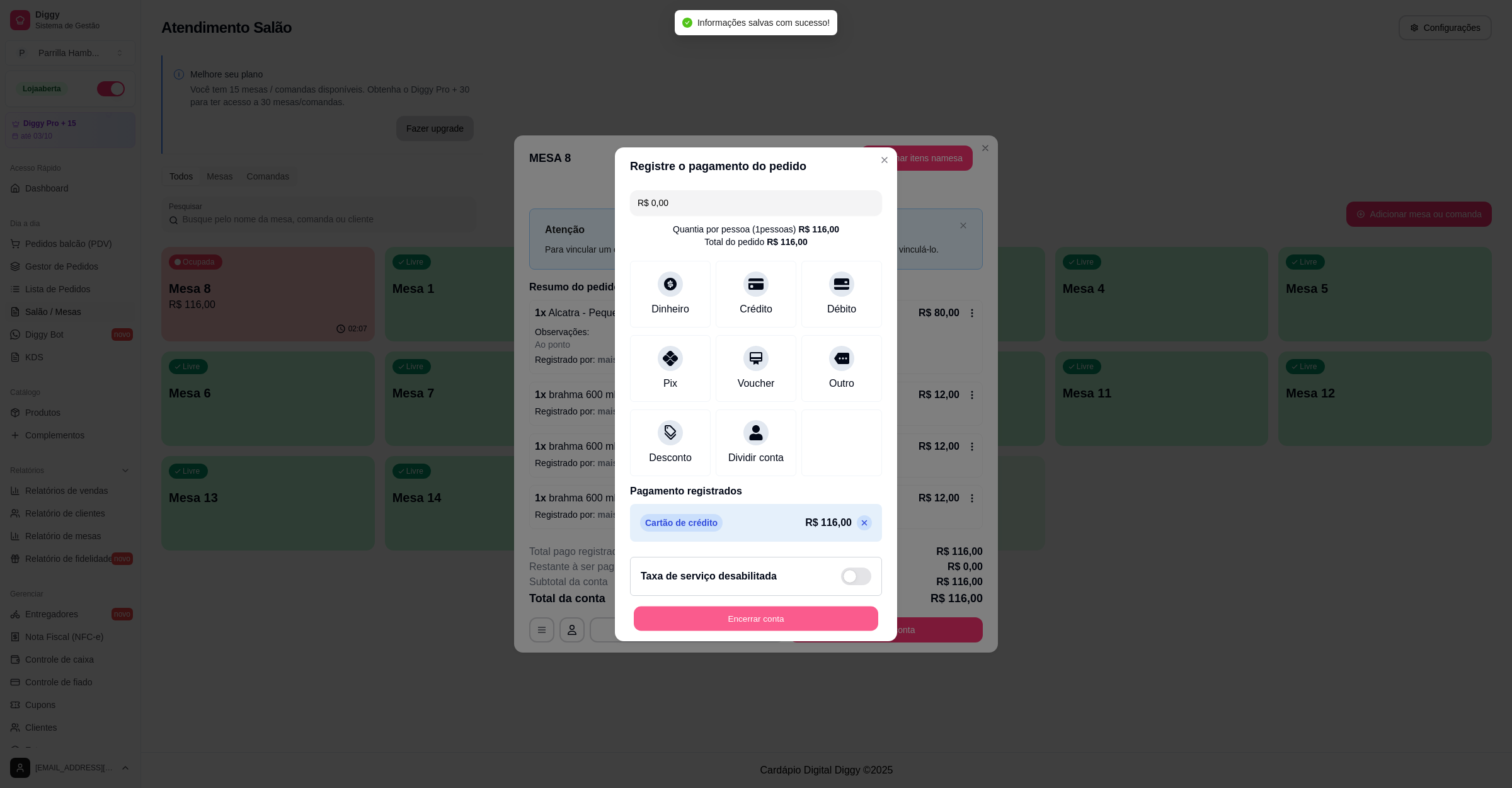
click at [793, 622] on button "Encerrar conta" at bounding box center [756, 617] width 244 height 24
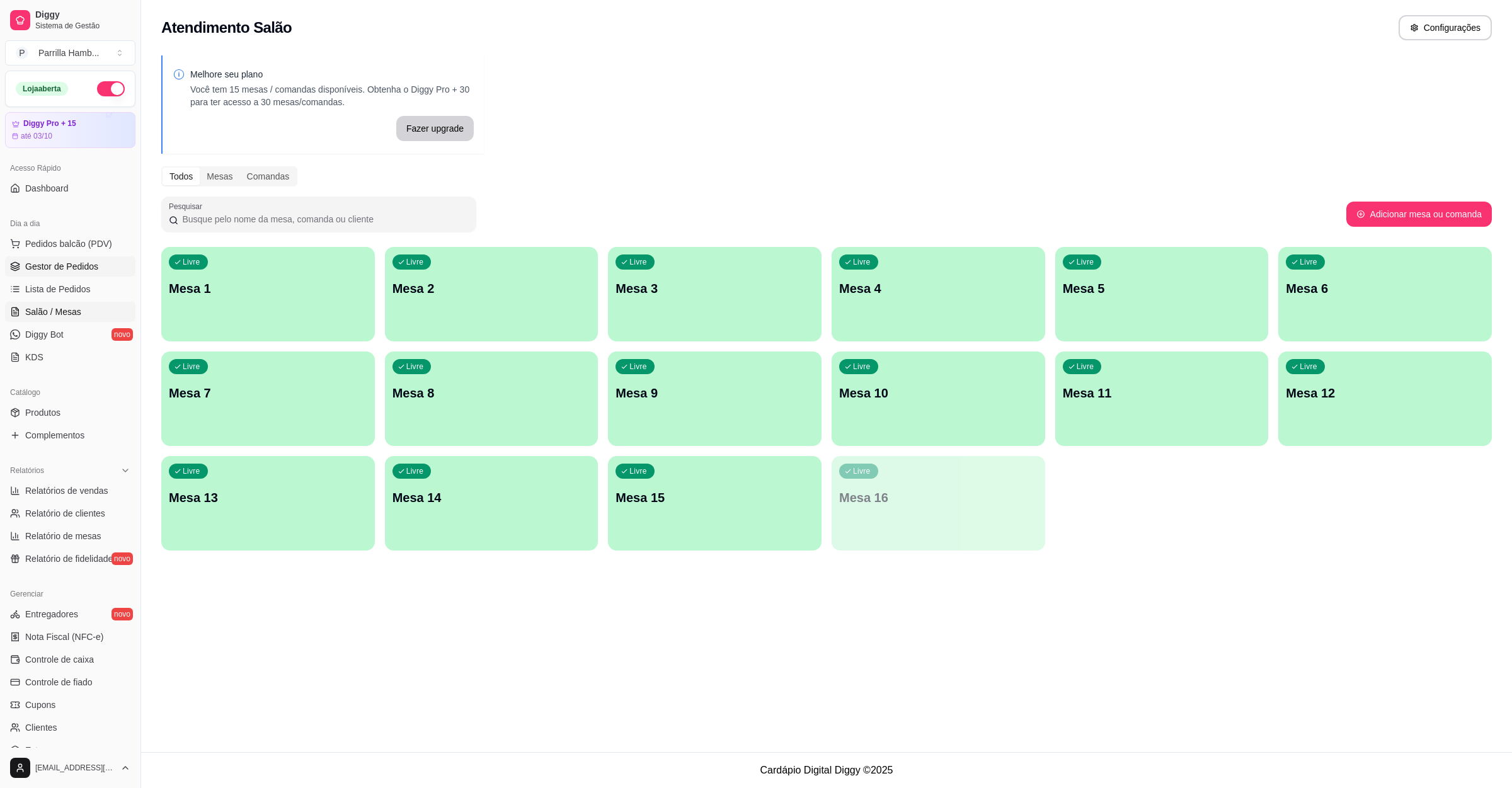
click at [70, 263] on span "Gestor de Pedidos" at bounding box center [62, 266] width 73 height 13
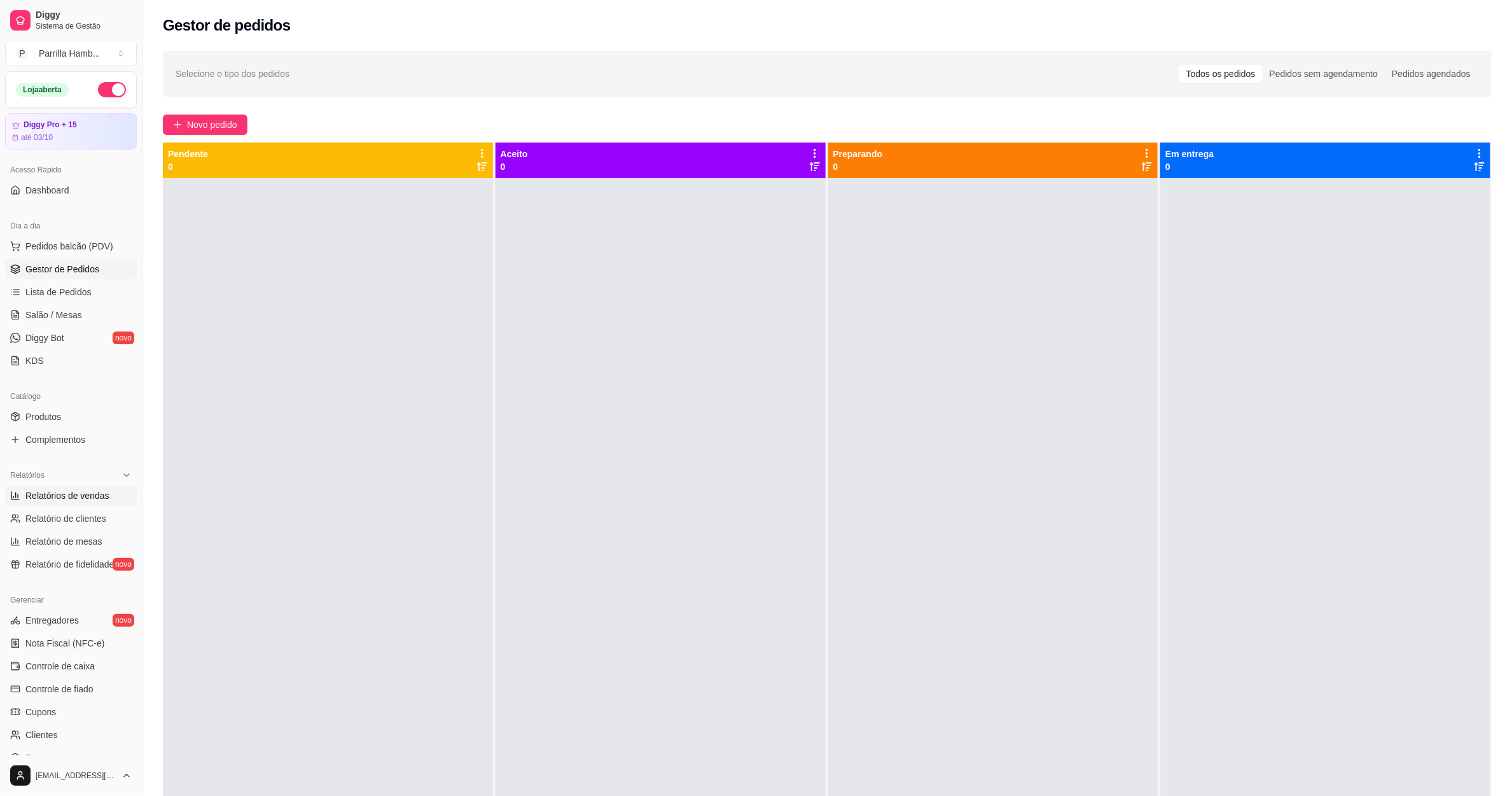
click at [100, 492] on span "Relatórios de vendas" at bounding box center [67, 495] width 84 height 13
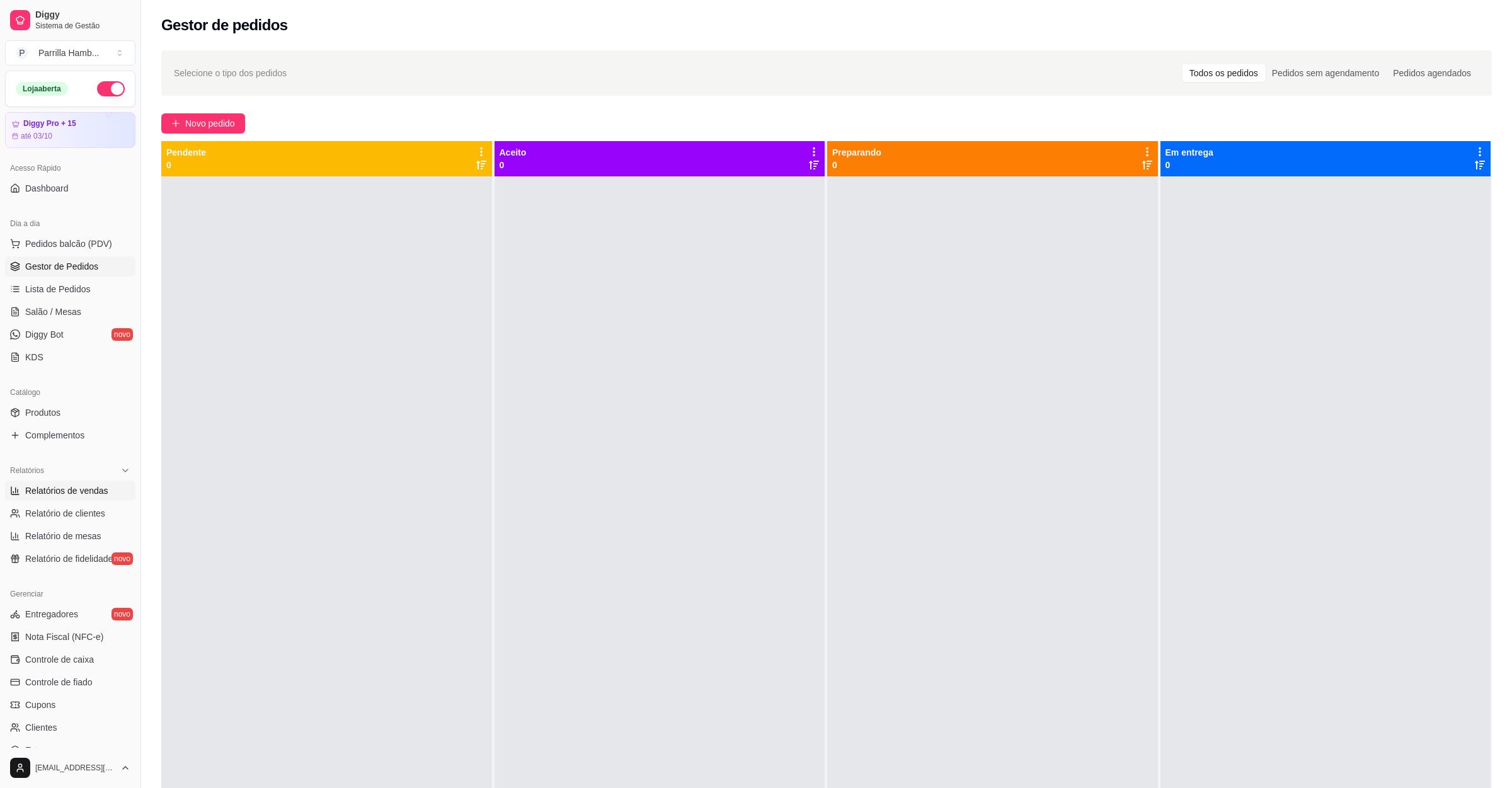
select select "ALL"
select select "0"
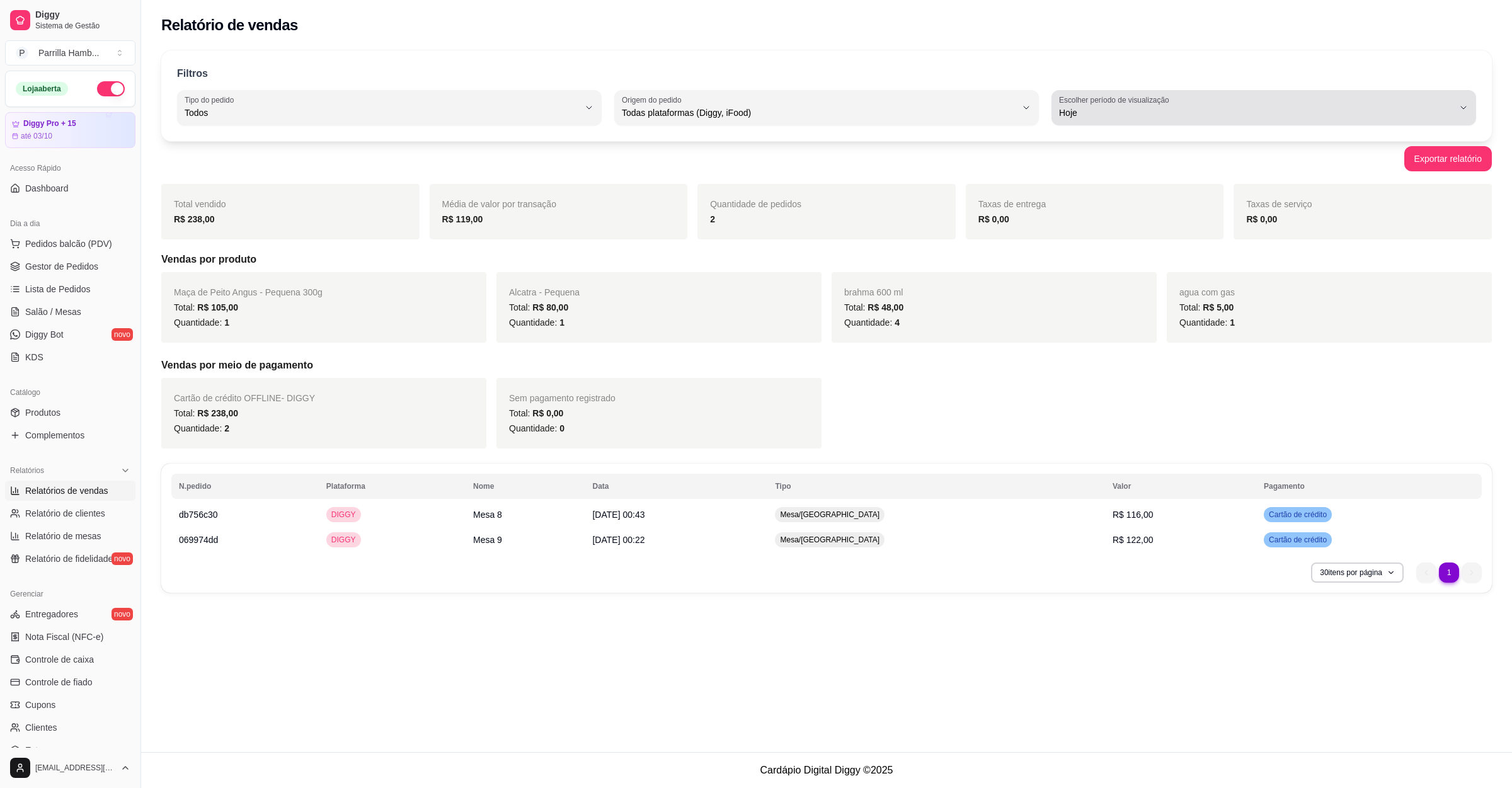
click at [1096, 108] on span "Hoje" at bounding box center [1256, 112] width 394 height 13
click at [1100, 155] on li "Ontem" at bounding box center [1263, 163] width 397 height 19
type input "1"
select select "1"
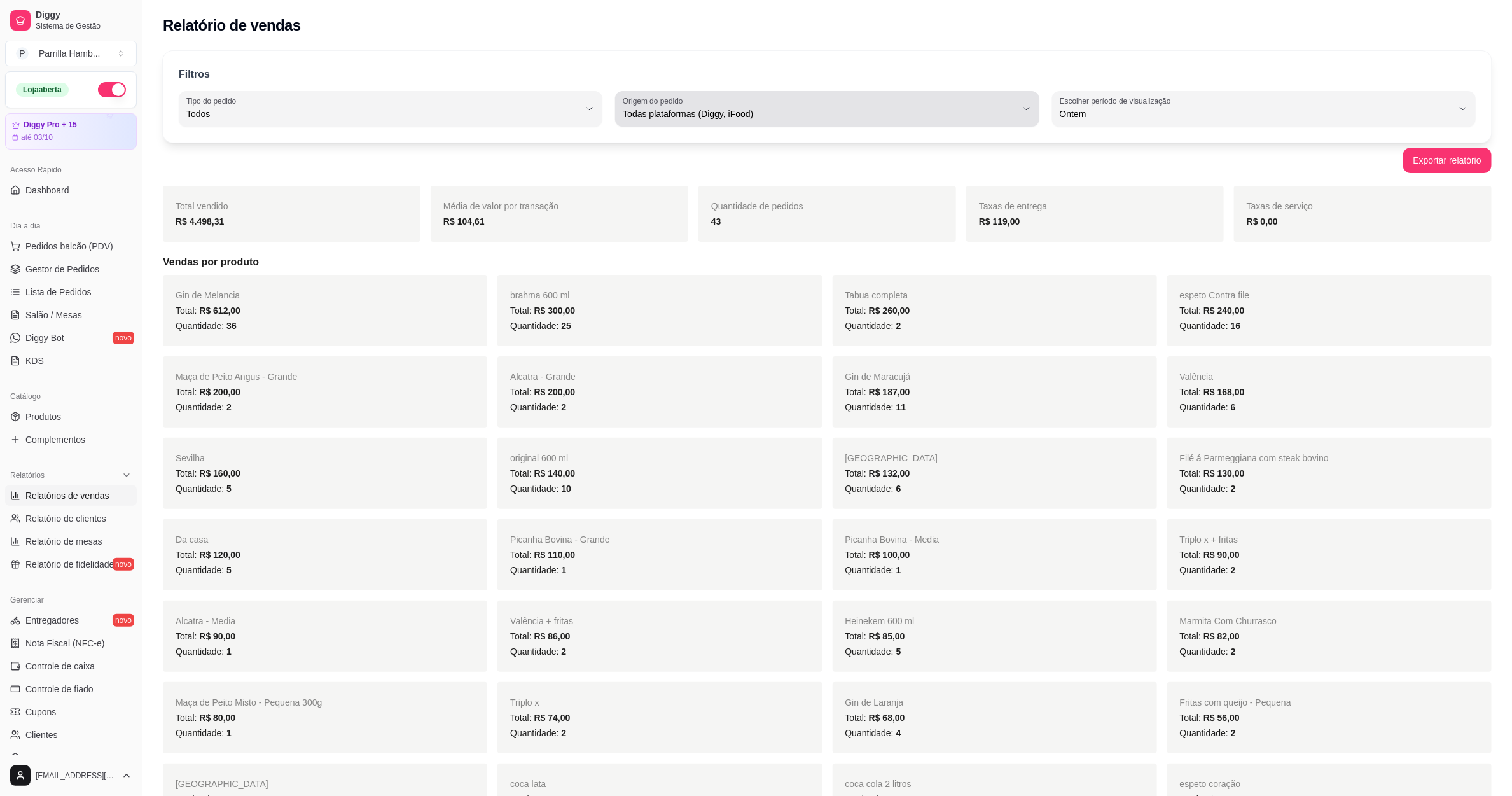
click at [716, 107] on span "Todas plataformas (Diggy, iFood)" at bounding box center [819, 113] width 393 height 13
click at [716, 168] on span "Diggy" at bounding box center [821, 165] width 376 height 12
type input "DIGGY"
select select "DIGGY"
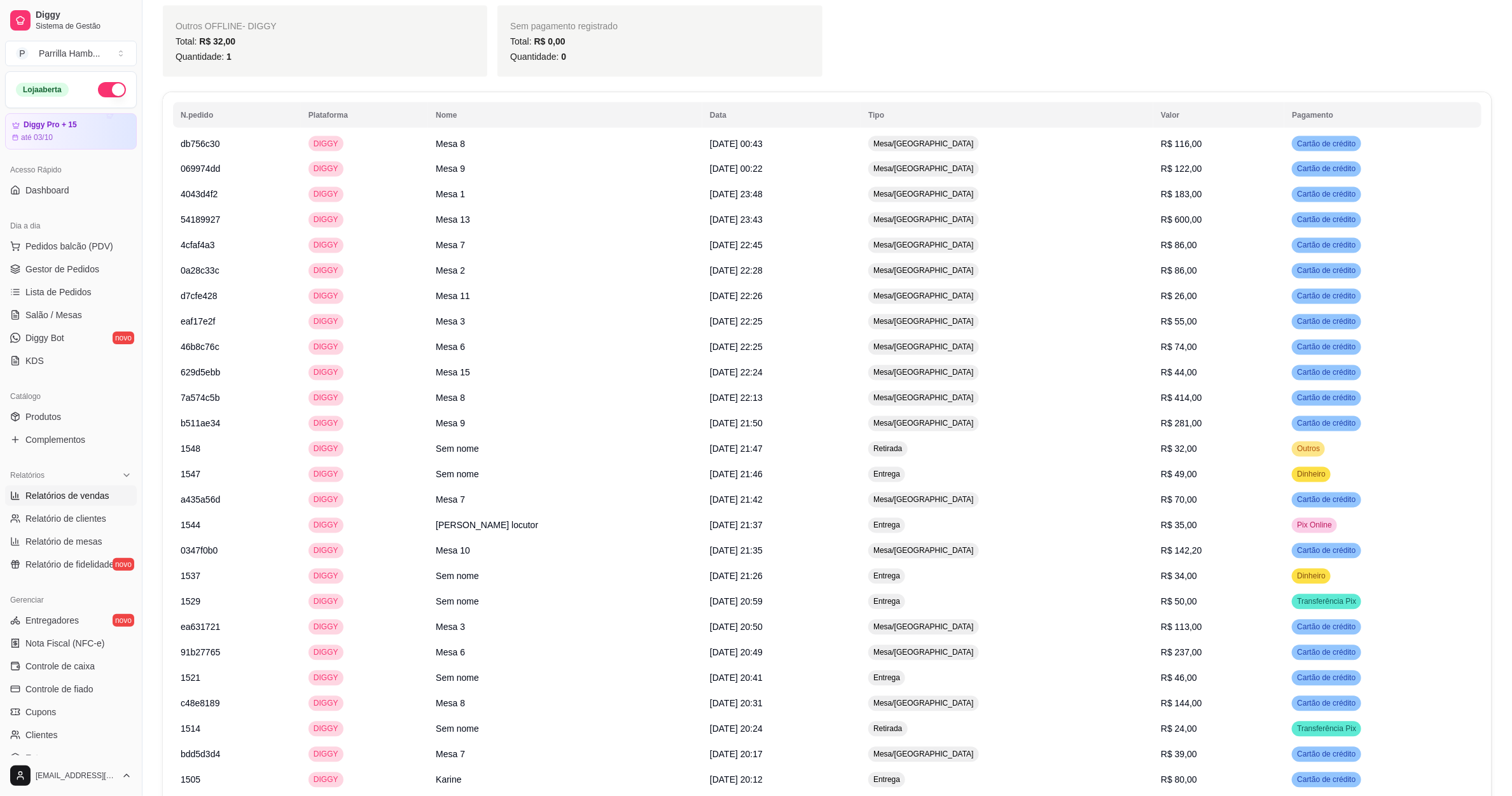
scroll to position [1544, 0]
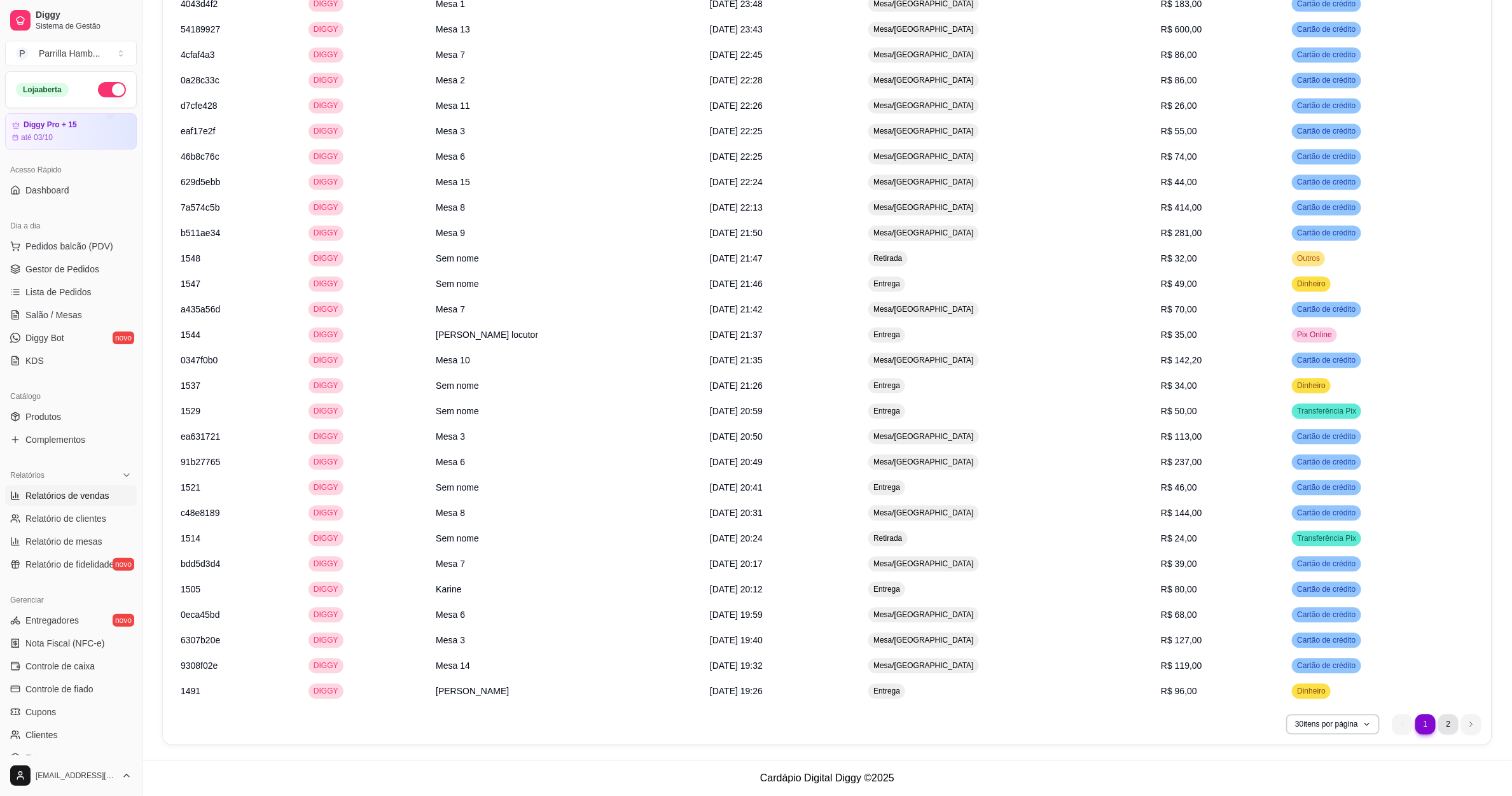
click at [1443, 714] on li "2" at bounding box center [1448, 723] width 20 height 20
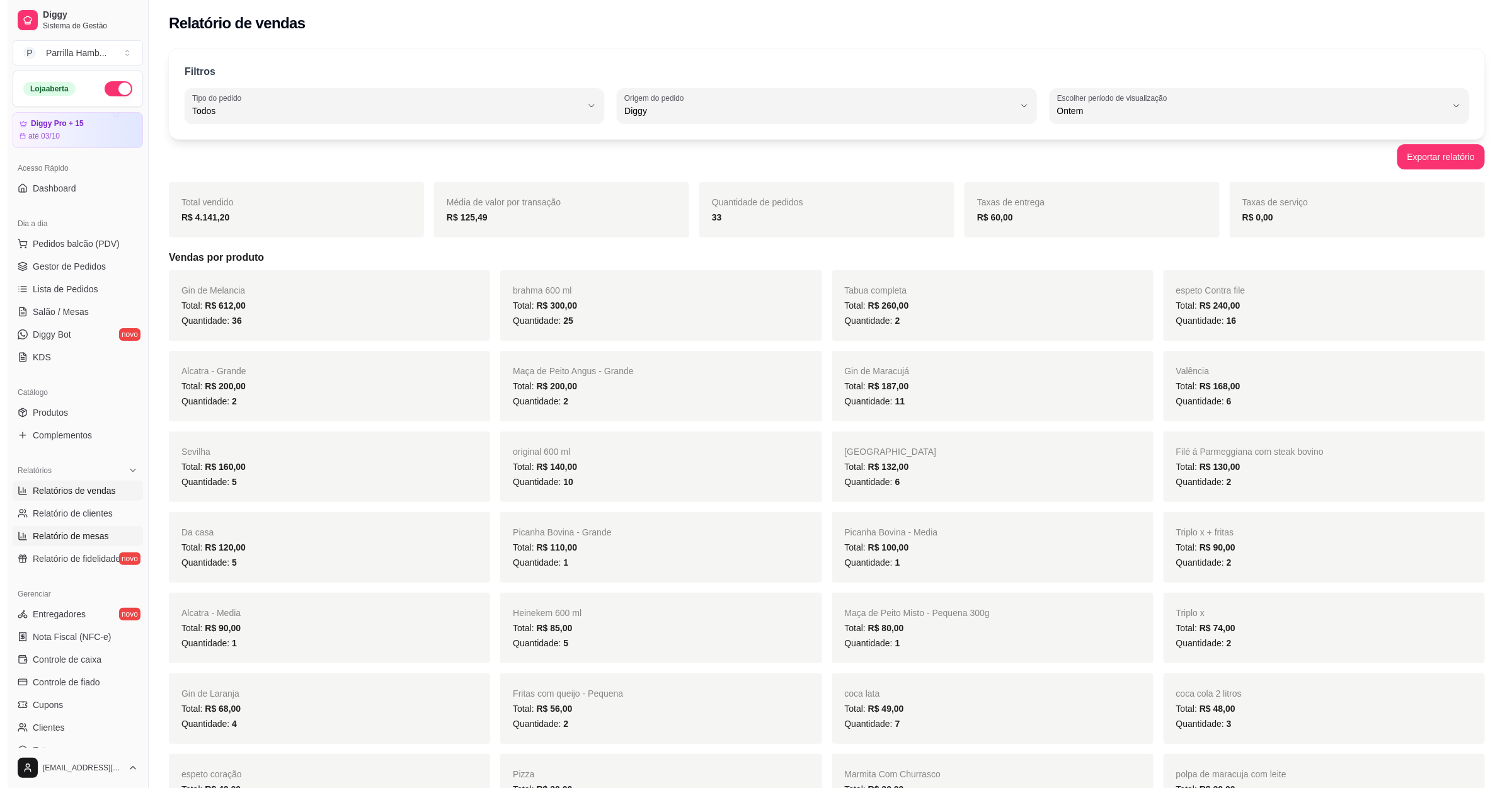
scroll to position [0, 0]
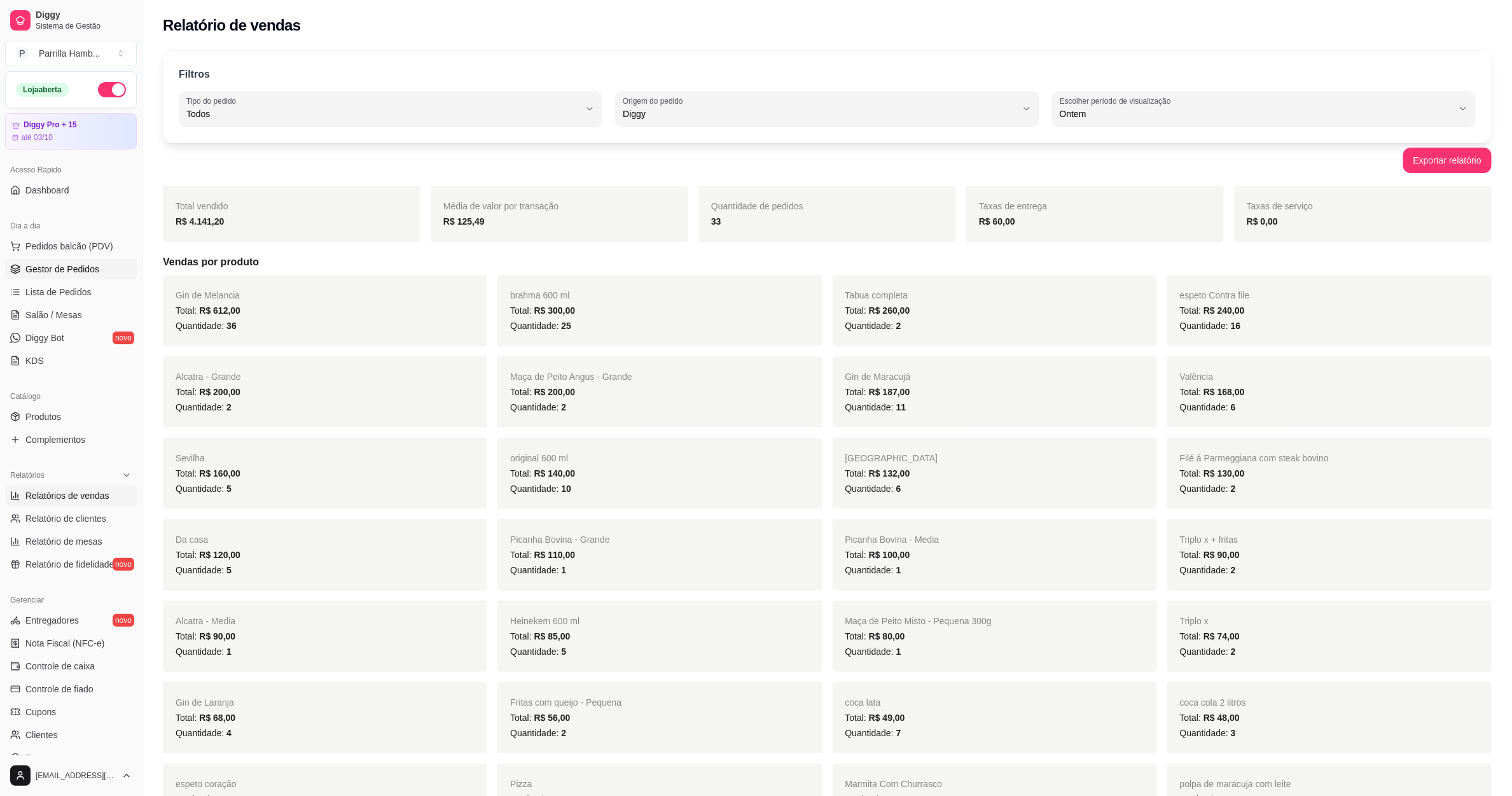
click at [67, 262] on link "Gestor de Pedidos" at bounding box center [71, 268] width 132 height 20
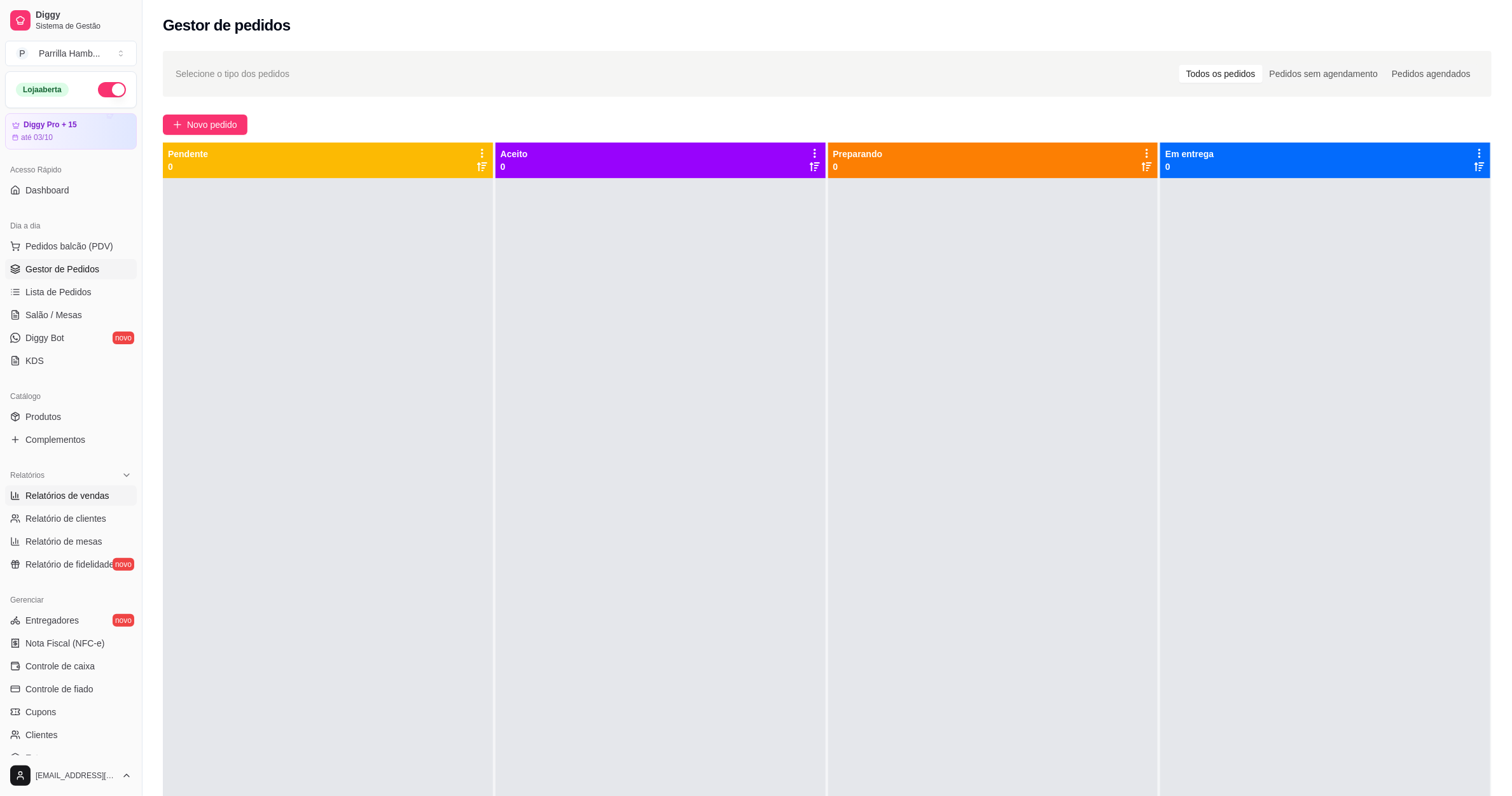
click at [84, 490] on span "Relatórios de vendas" at bounding box center [67, 495] width 84 height 13
select select "ALL"
select select "0"
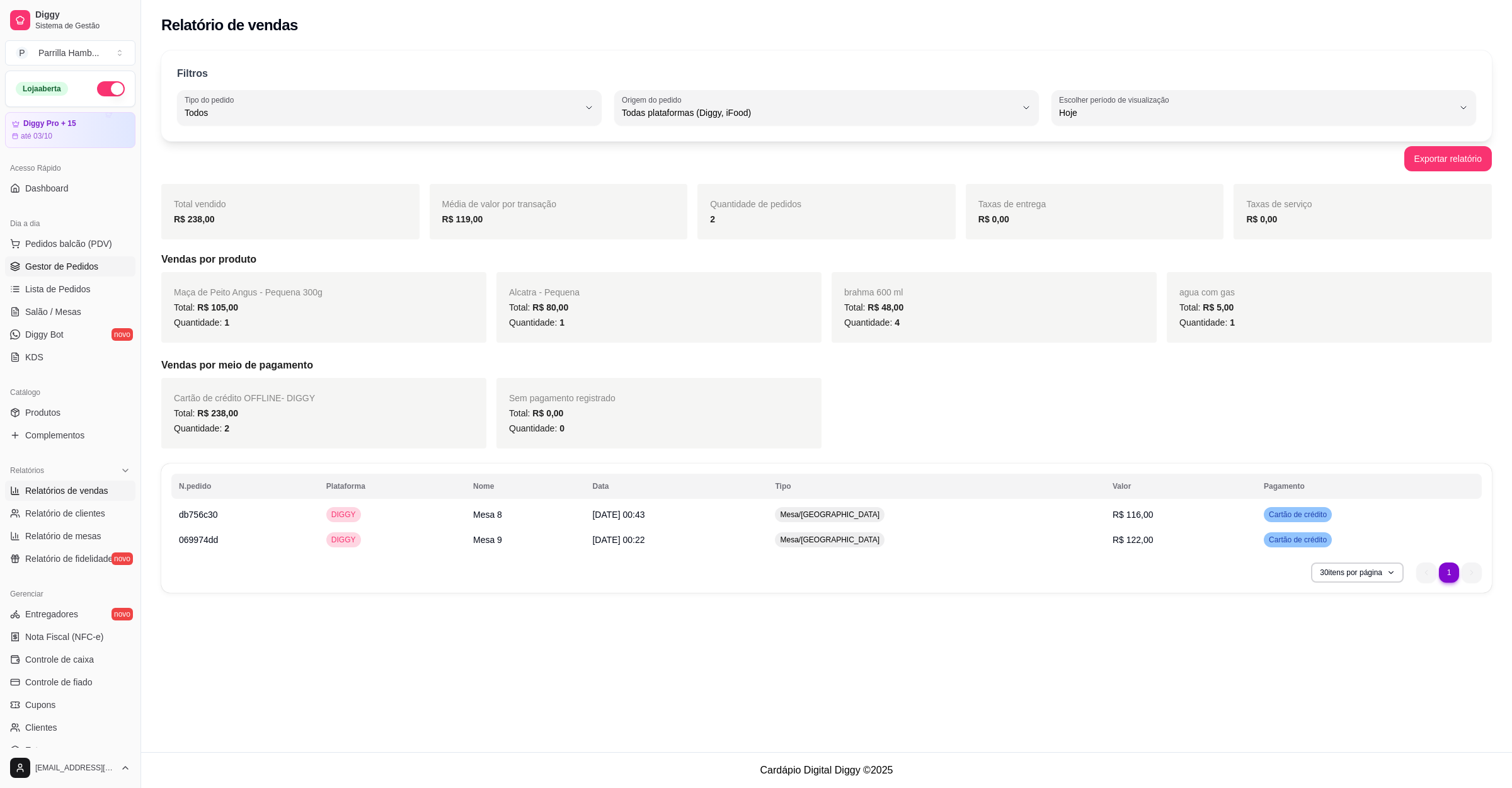
click at [82, 272] on span "Gestor de Pedidos" at bounding box center [62, 266] width 73 height 13
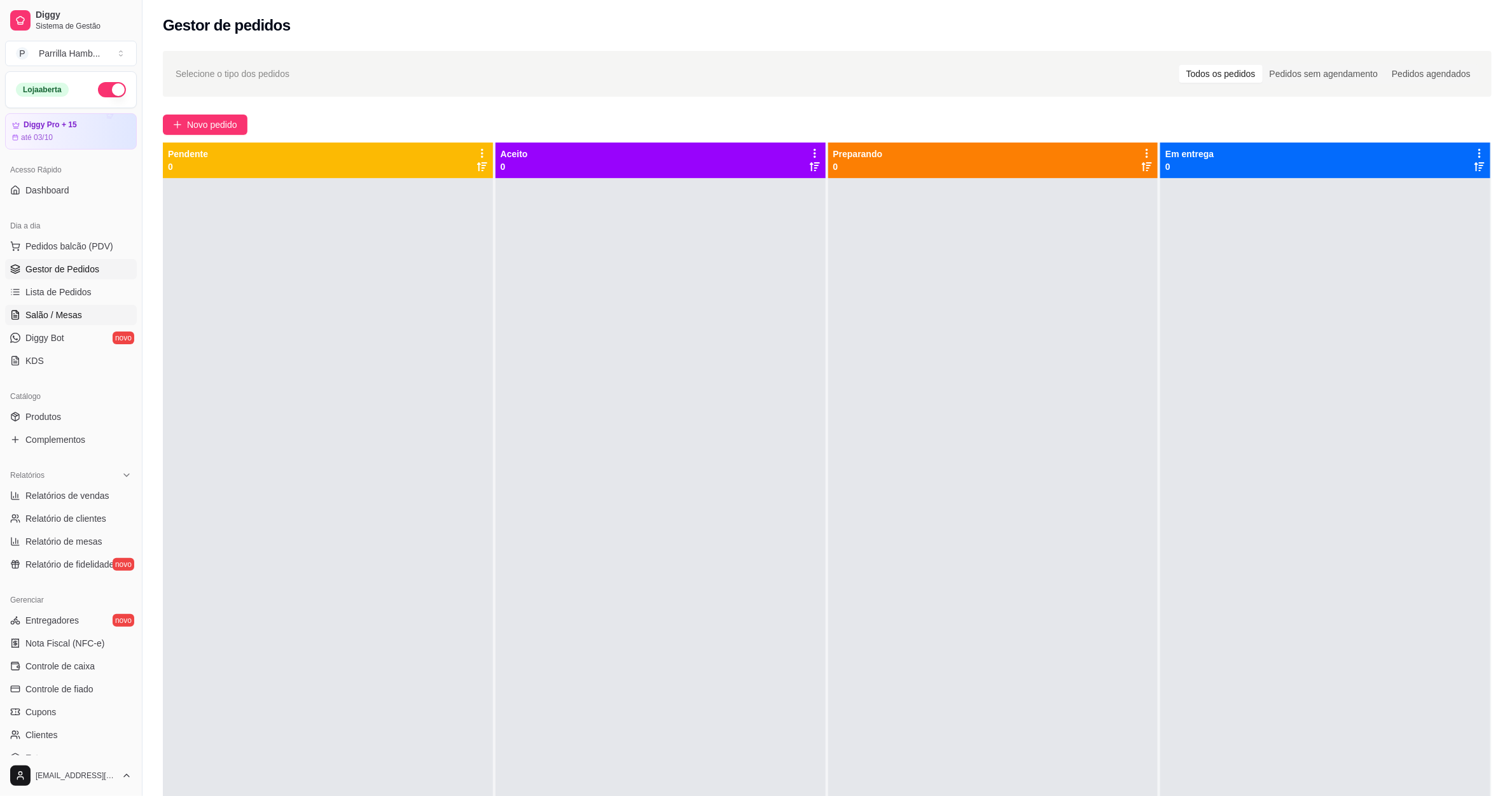
click at [67, 322] on link "Salão / Mesas" at bounding box center [71, 314] width 132 height 20
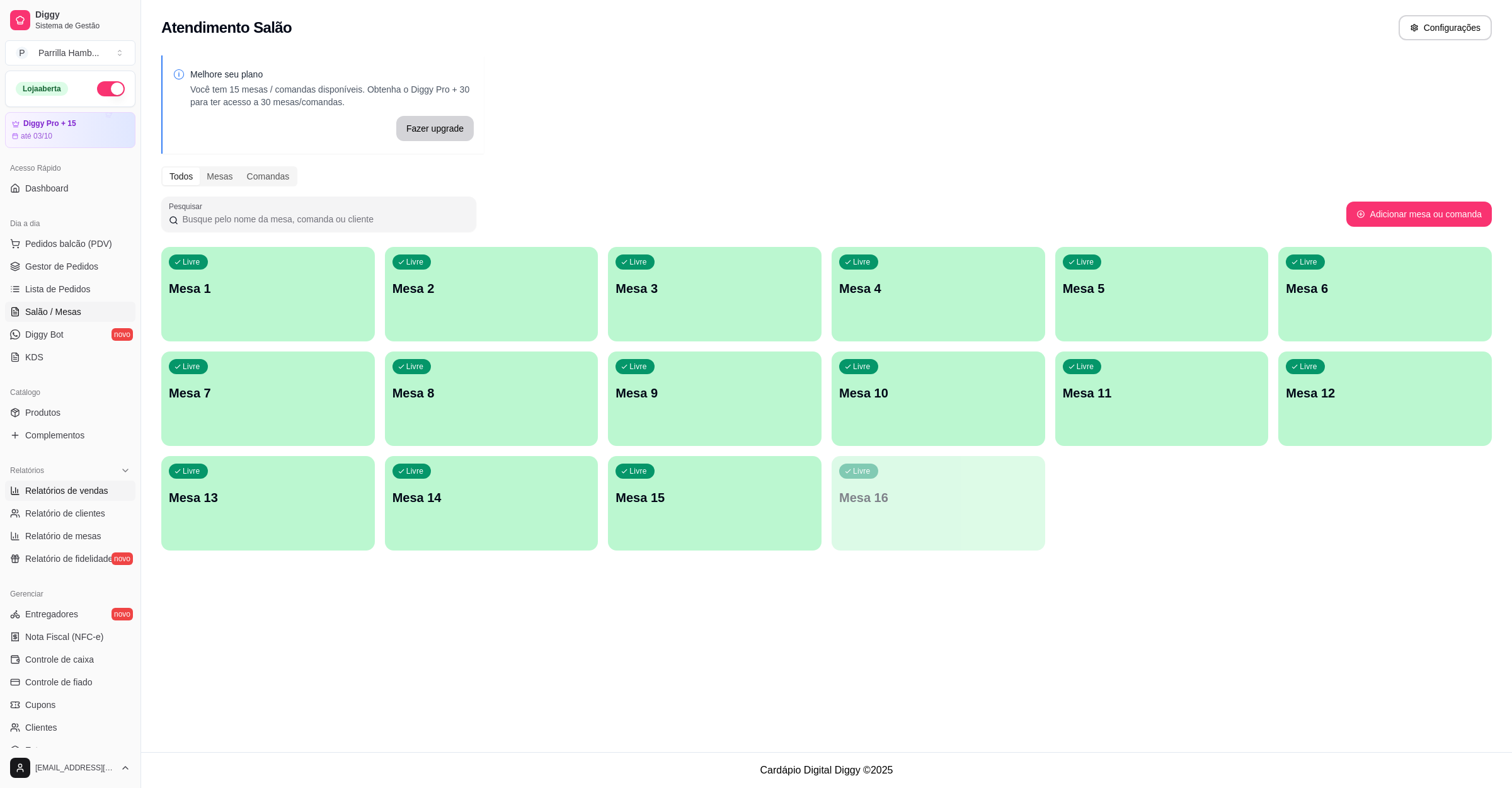
click at [74, 493] on span "Relatórios de vendas" at bounding box center [67, 490] width 83 height 13
select select "ALL"
select select "0"
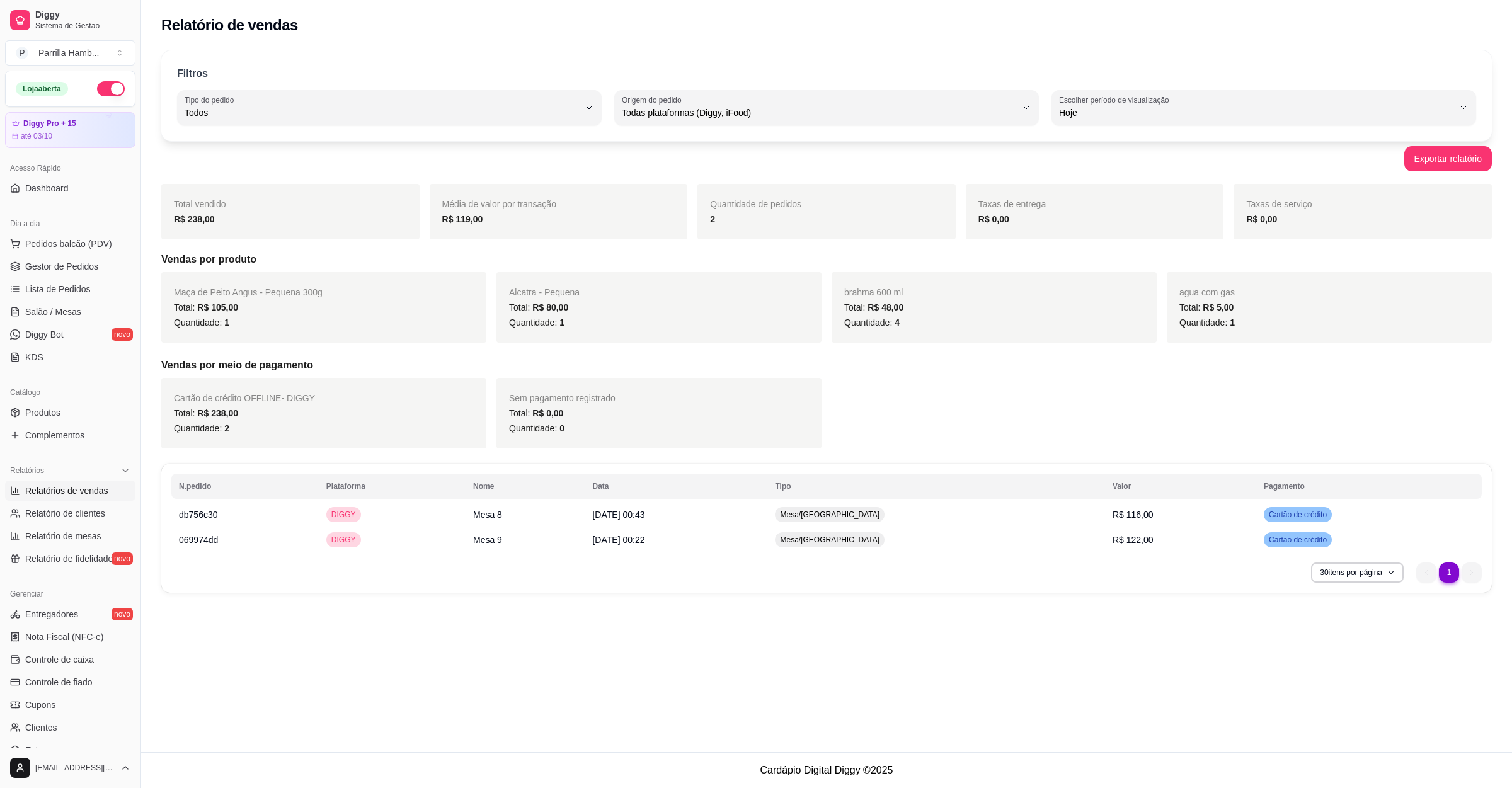
click at [1060, 127] on div "Filtros ALL Tipo do pedido Todos Entrega Retirada Mesa Consumo local Tipo do pe…" at bounding box center [826, 96] width 1330 height 91
drag, startPoint x: 1045, startPoint y: 118, endPoint x: 1053, endPoint y: 118, distance: 8.0
click at [1050, 118] on div "ALL Tipo do pedido Todos Entrega Retirada Mesa Consumo local Tipo do pedido Tod…" at bounding box center [826, 108] width 1299 height 36
click at [1076, 119] on div "Hoje" at bounding box center [1256, 108] width 394 height 25
click at [1090, 159] on span "Ontem" at bounding box center [1257, 163] width 376 height 12
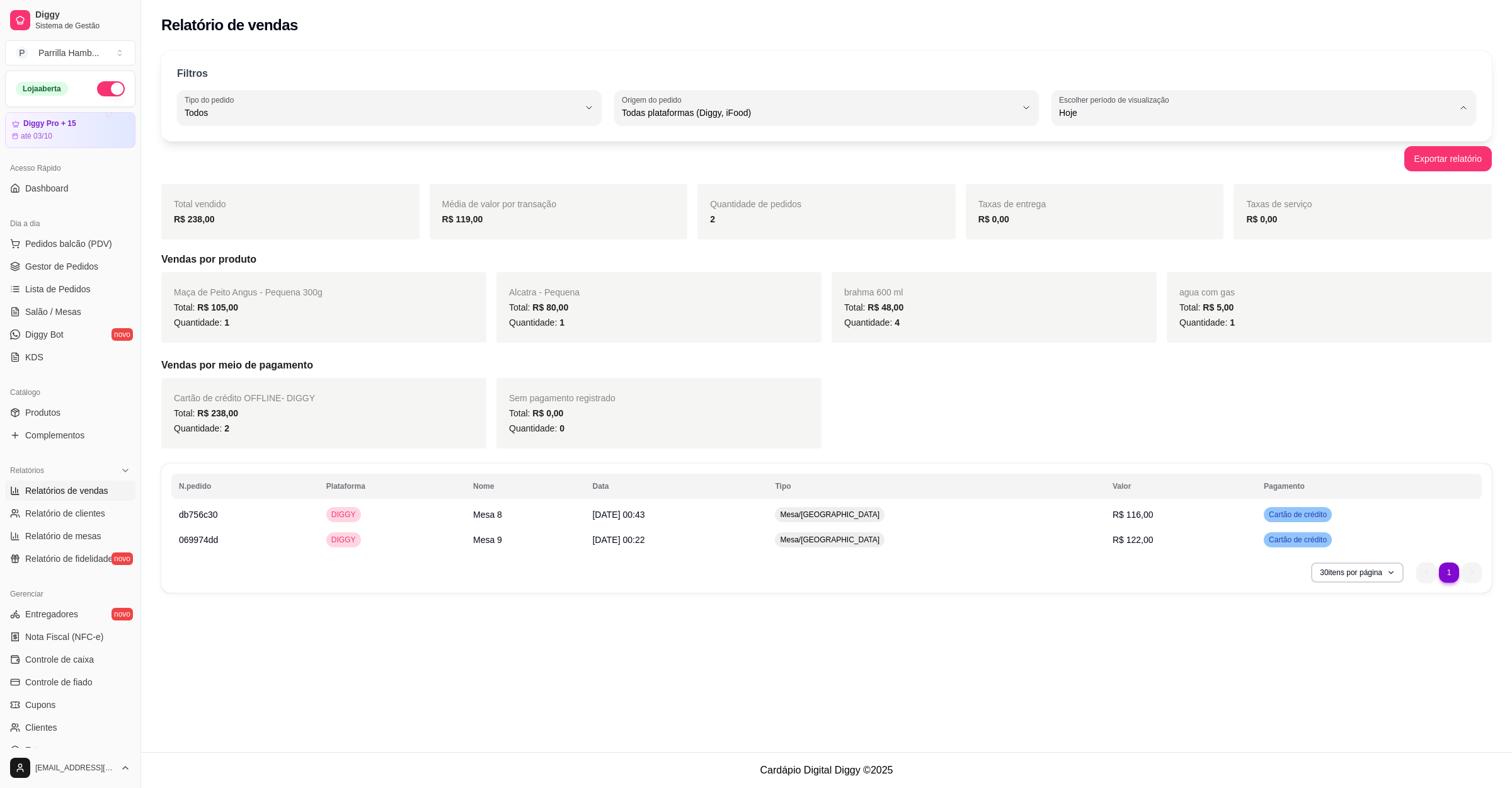
type input "1"
select select "1"
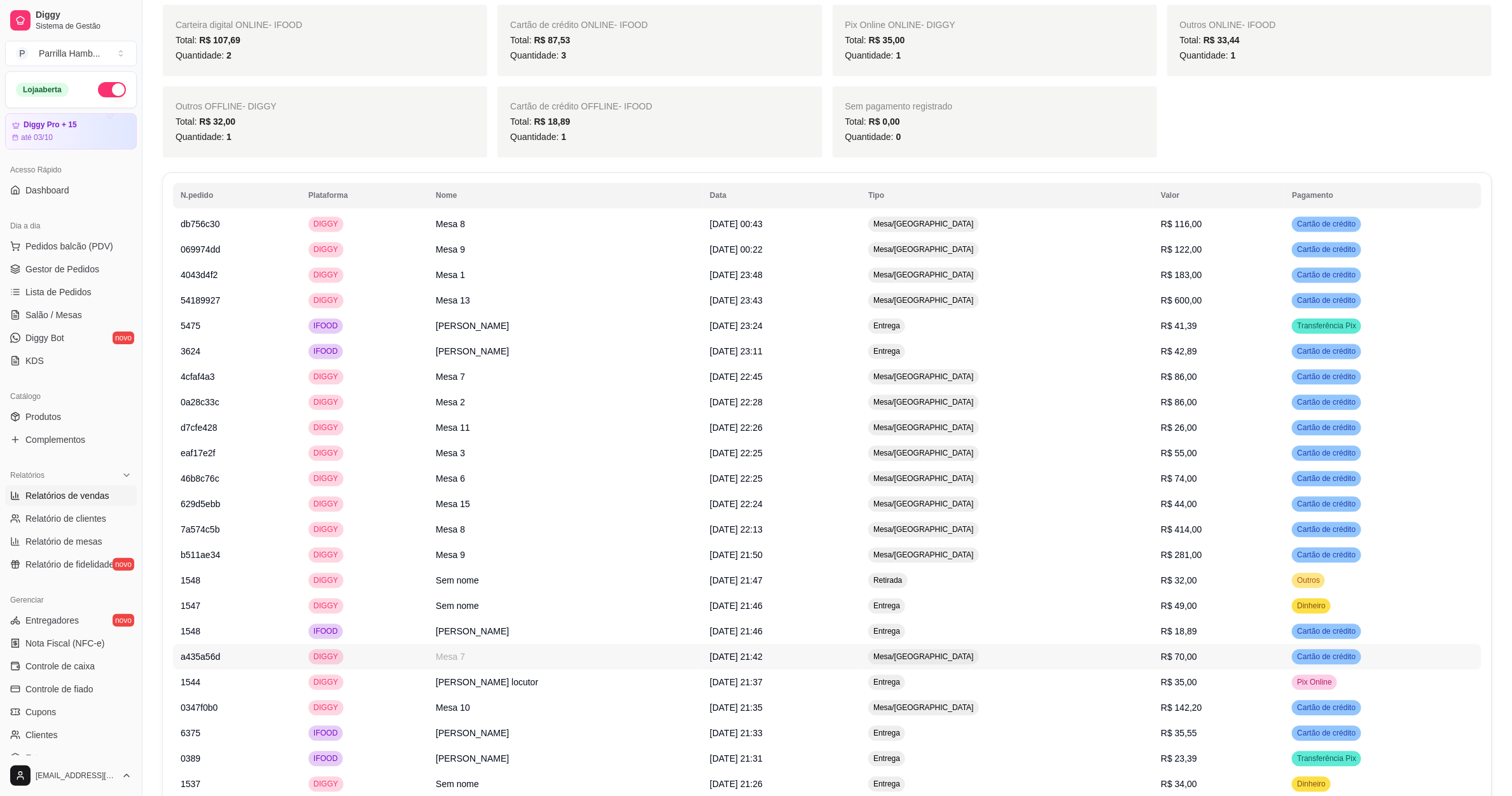
scroll to position [1527, 0]
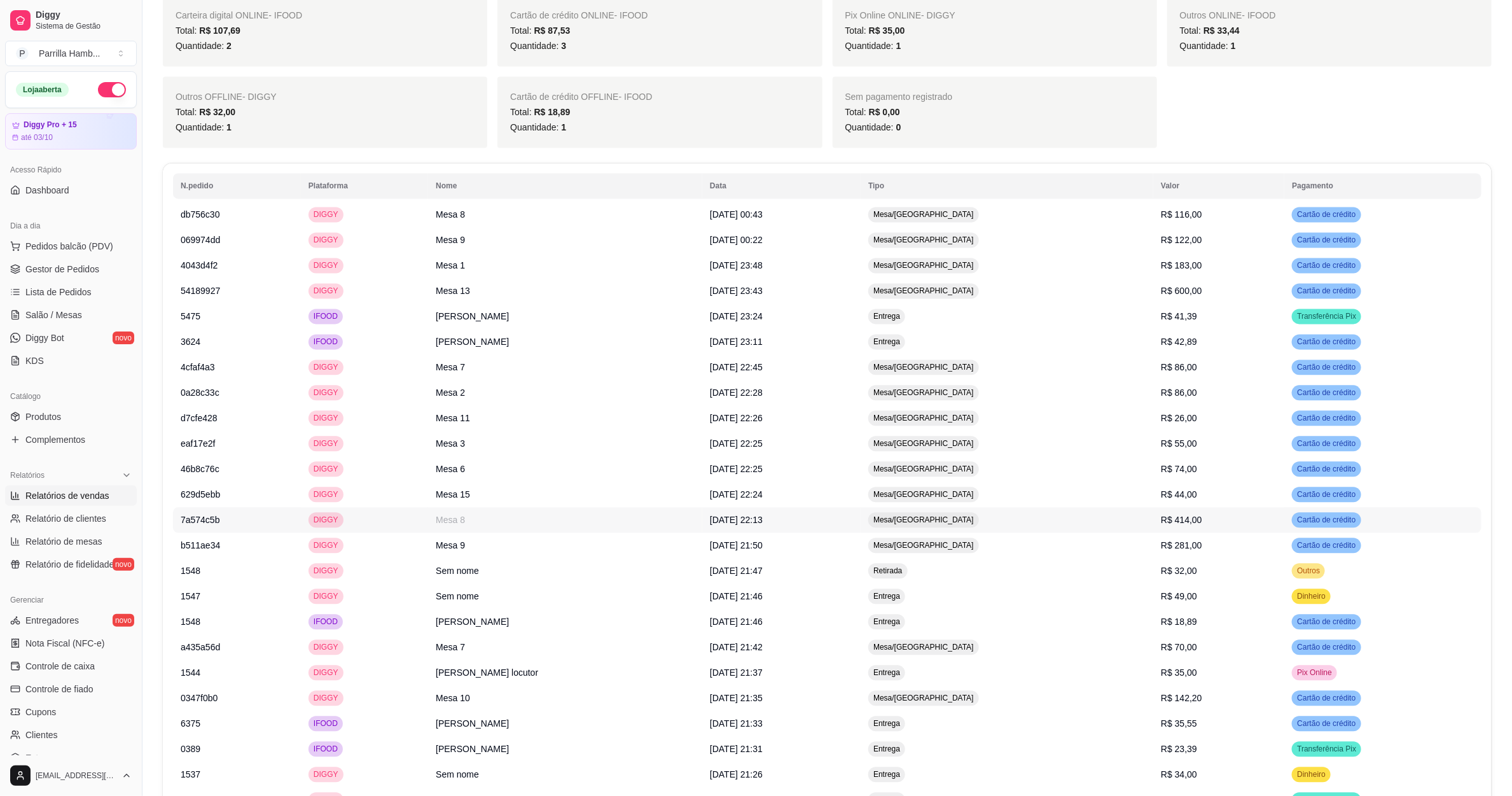
click at [1141, 523] on td "Mesa/[GEOGRAPHIC_DATA]" at bounding box center [1007, 519] width 292 height 25
click at [1106, 286] on td "Mesa/[GEOGRAPHIC_DATA]" at bounding box center [1007, 291] width 292 height 25
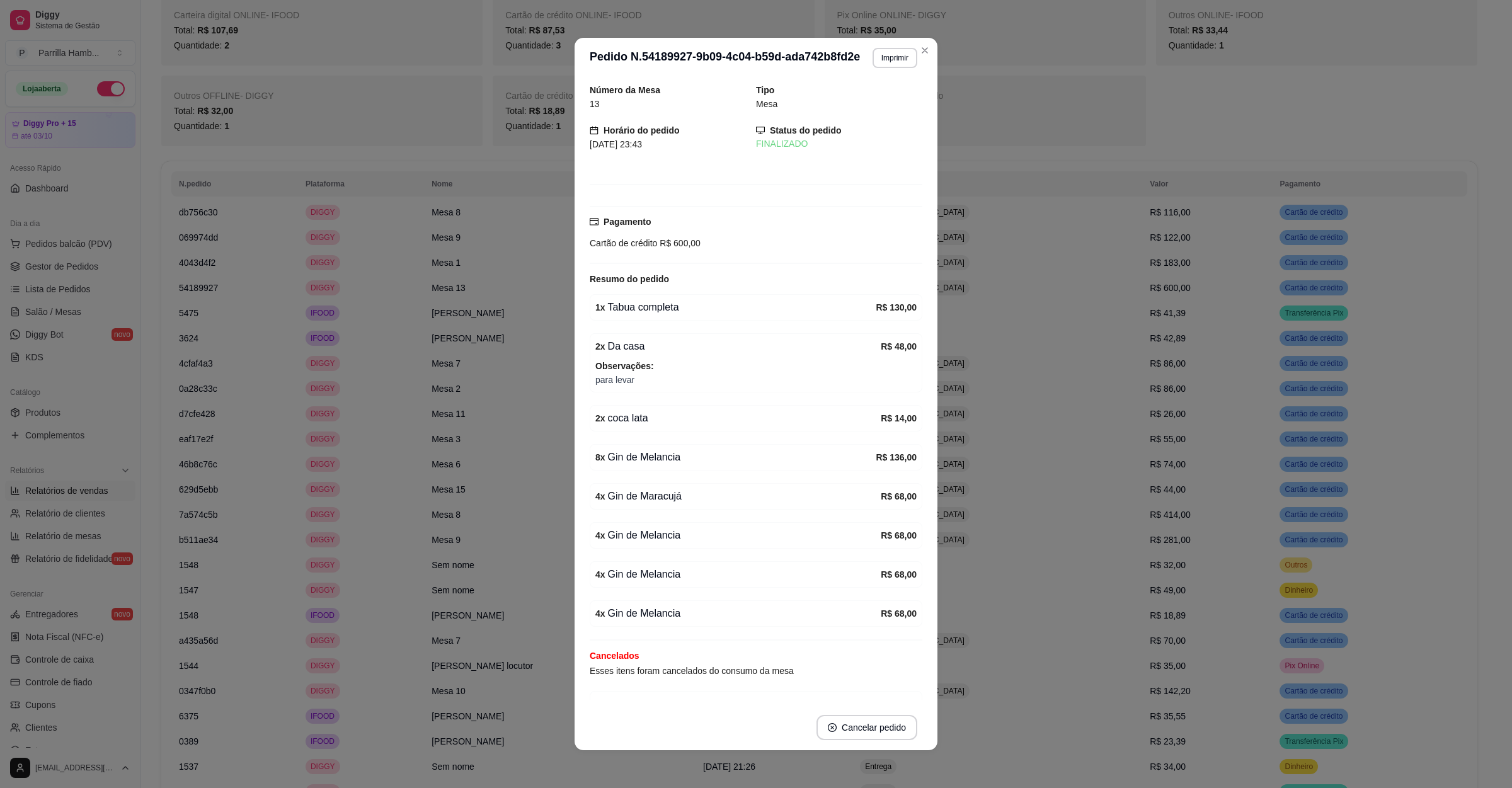
click at [885, 73] on header "**********" at bounding box center [756, 58] width 363 height 40
click at [884, 67] on button "Imprimir" at bounding box center [894, 57] width 44 height 19
click at [869, 100] on button "IMPRESSORA" at bounding box center [865, 102] width 88 height 19
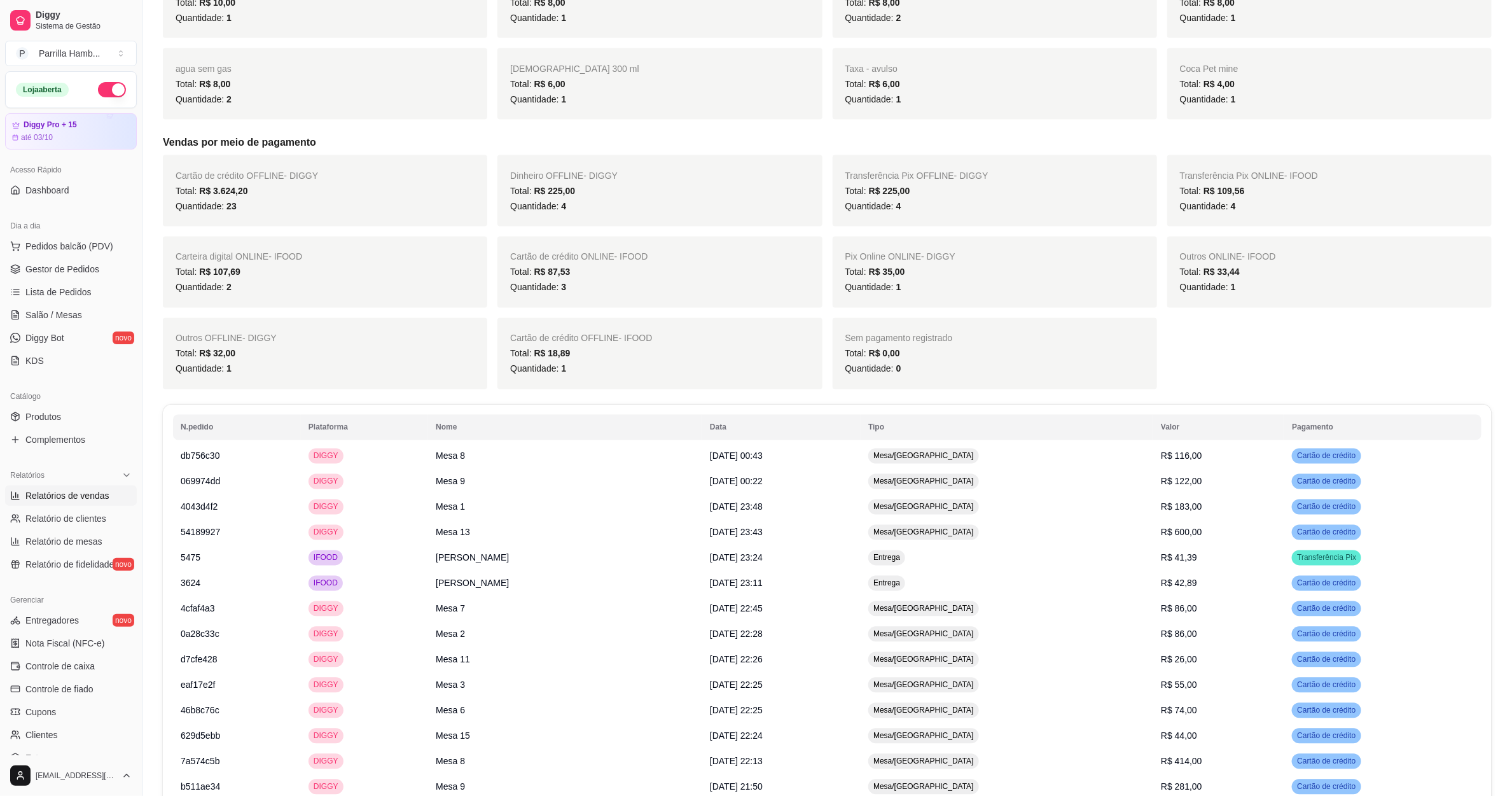
scroll to position [1336, 0]
